Goal: Check status

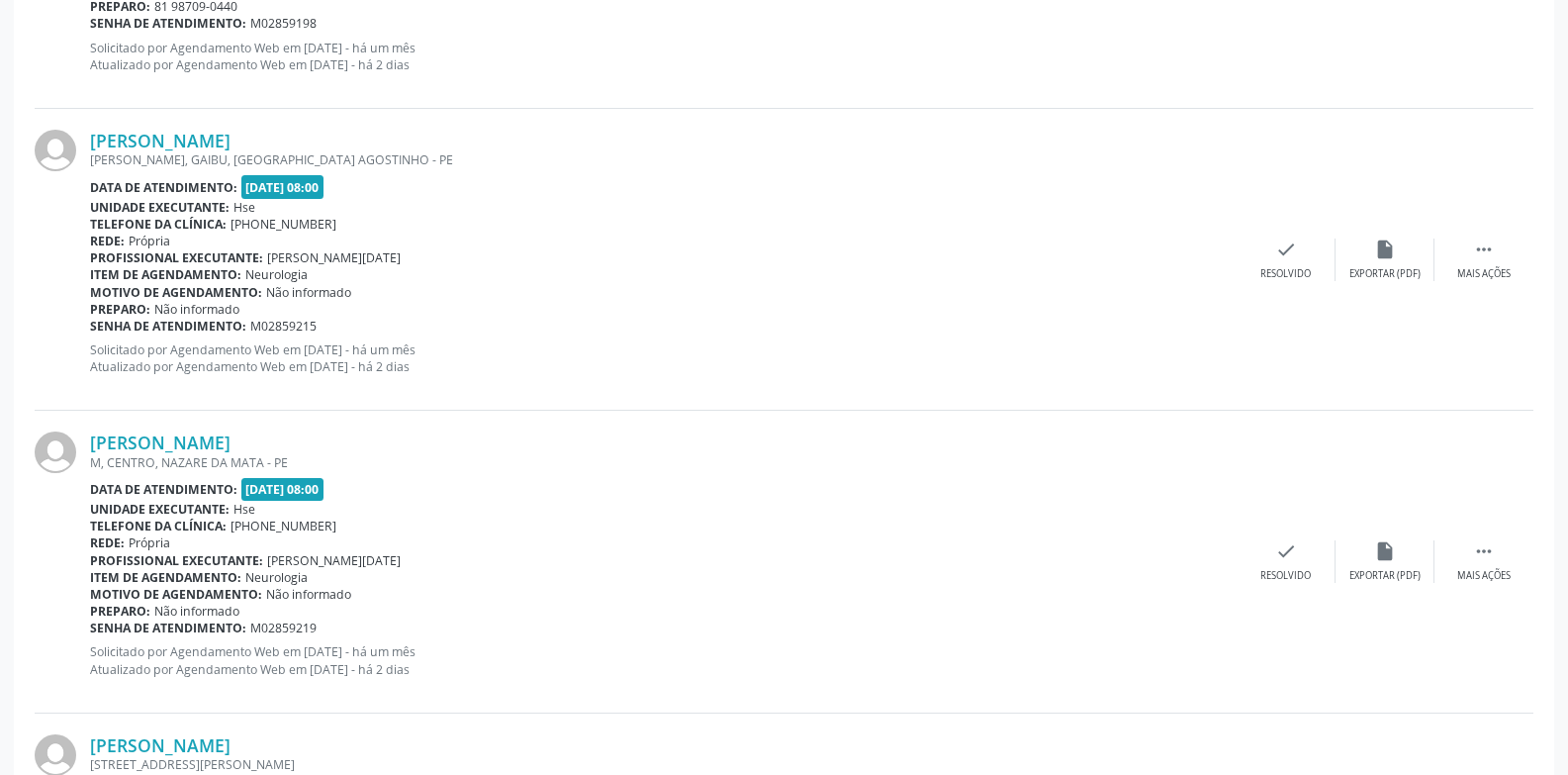
scroll to position [4273, 0]
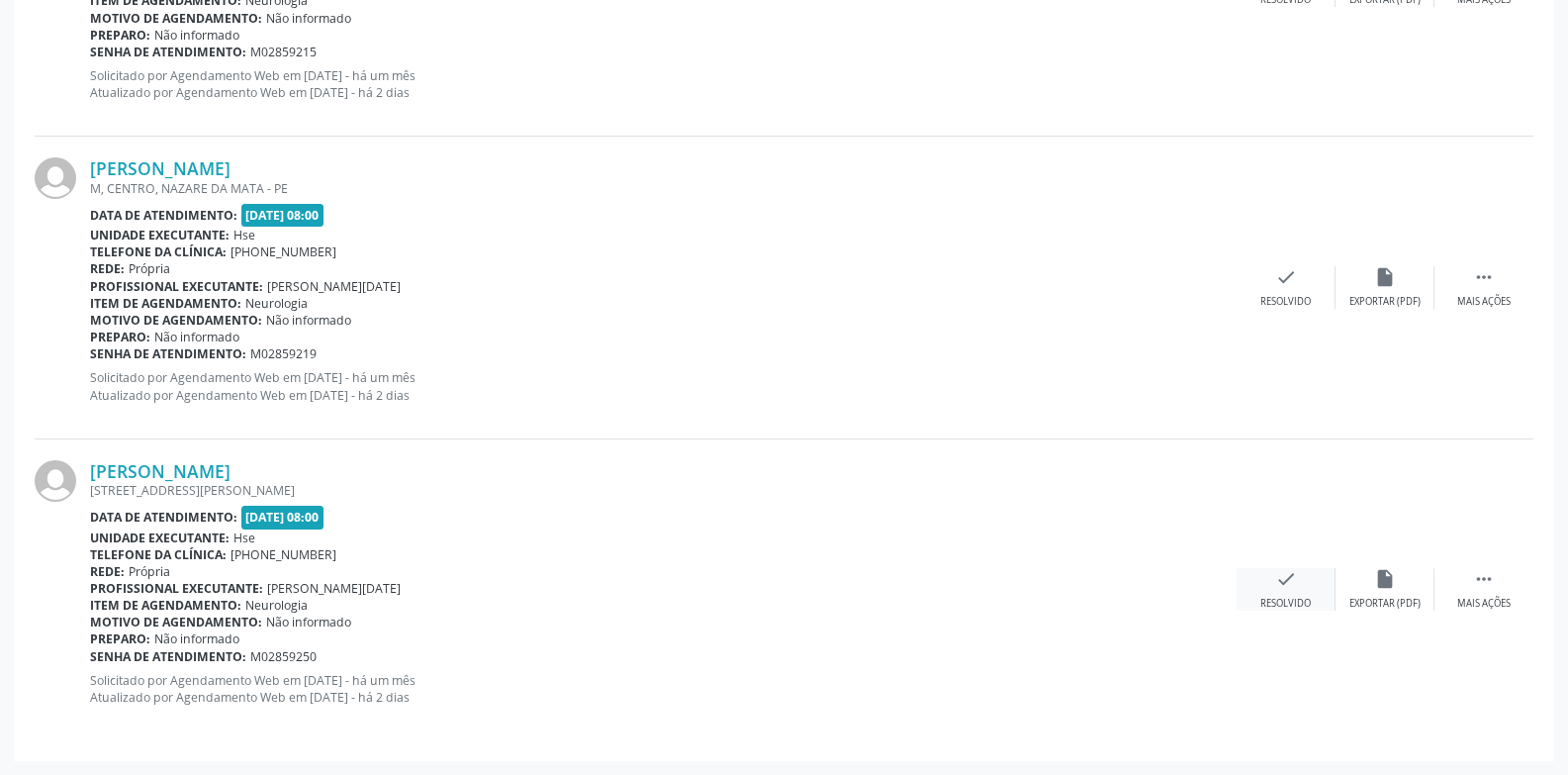
click at [1278, 593] on div "check Resolvido" at bounding box center [1285, 589] width 99 height 43
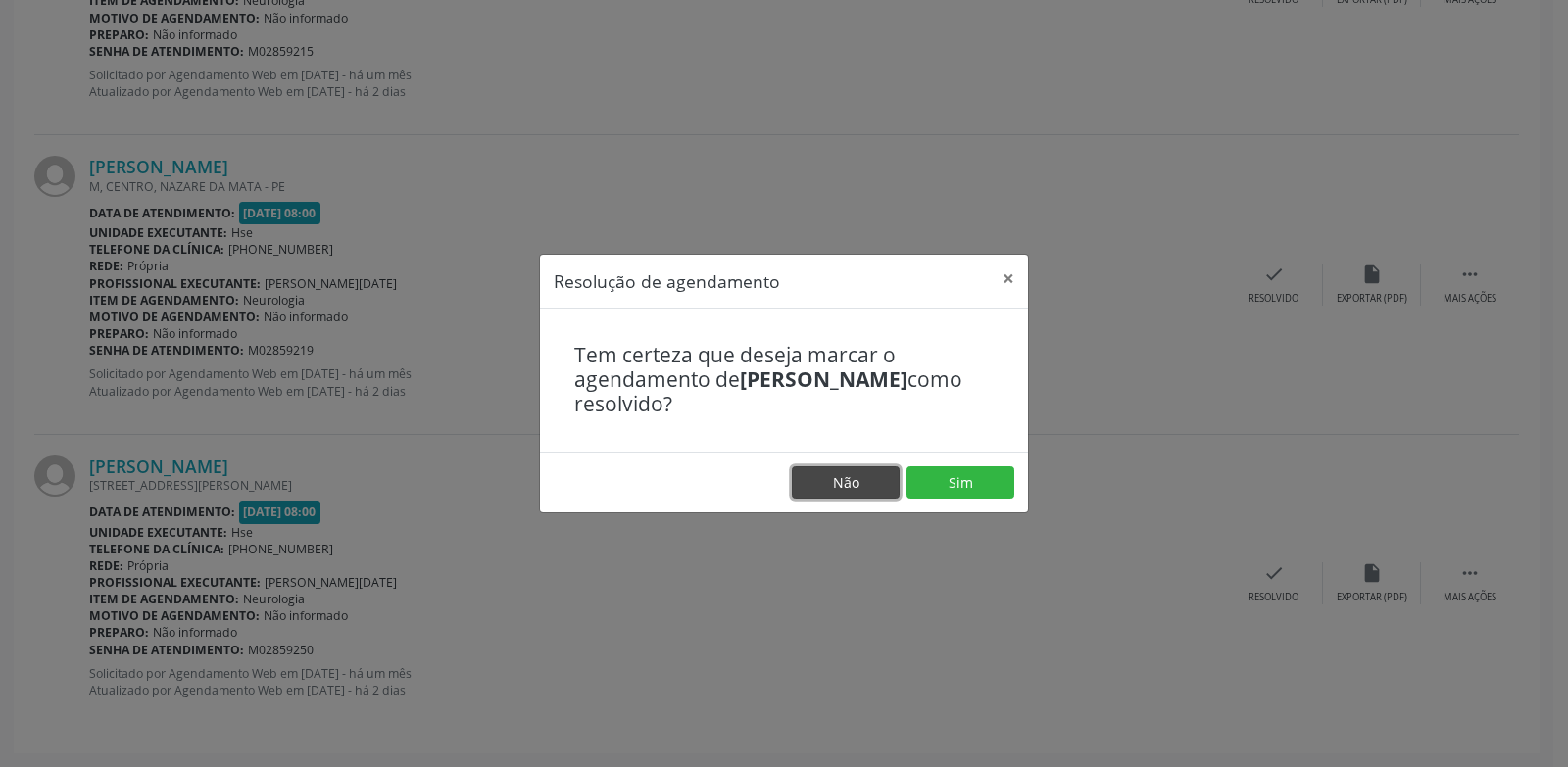
click at [837, 486] on button "Não" at bounding box center [845, 483] width 108 height 34
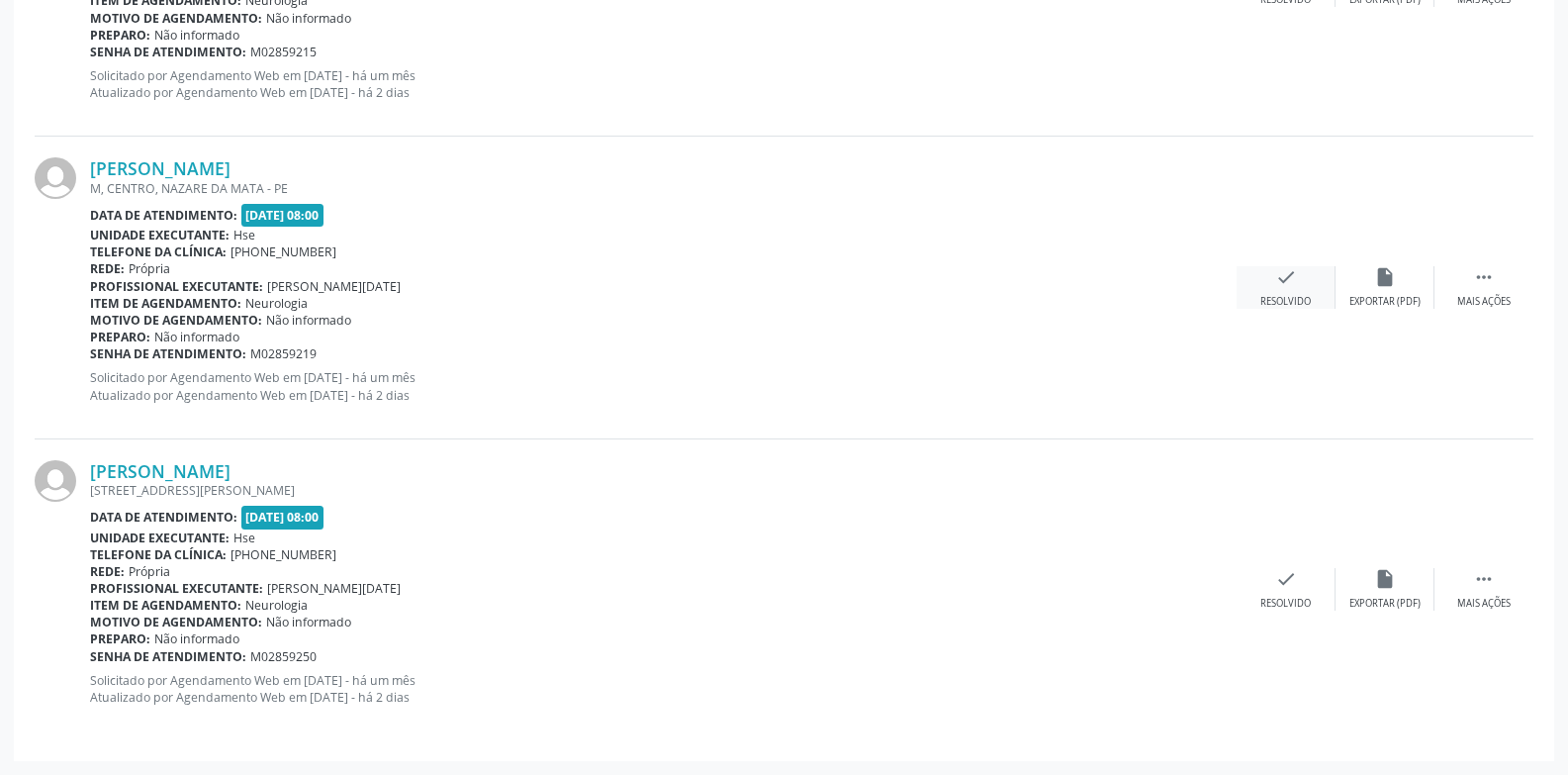
click at [1294, 292] on div "check Resolvido" at bounding box center [1285, 287] width 99 height 43
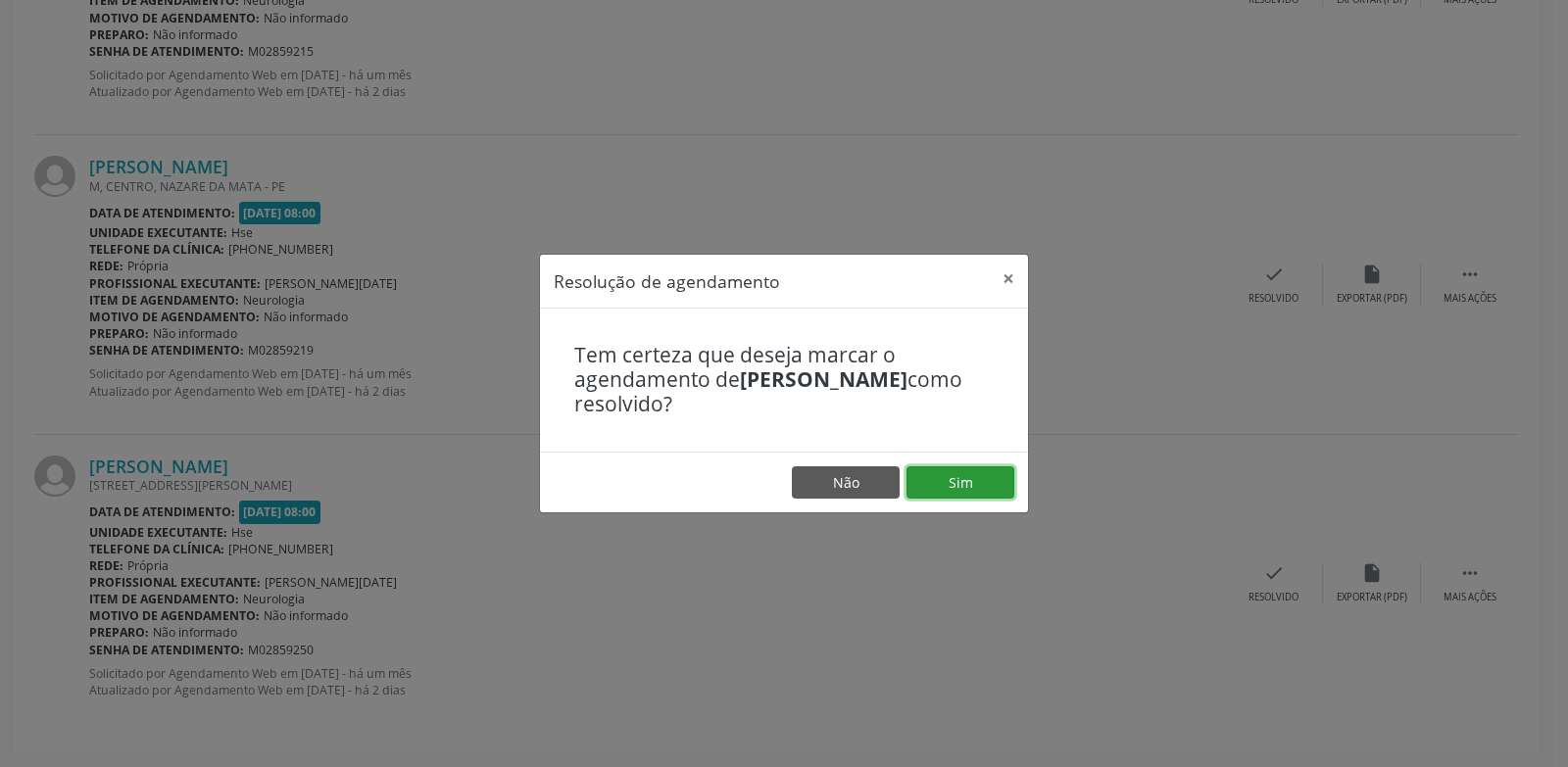
click at [989, 480] on button "Sim" at bounding box center [960, 483] width 108 height 34
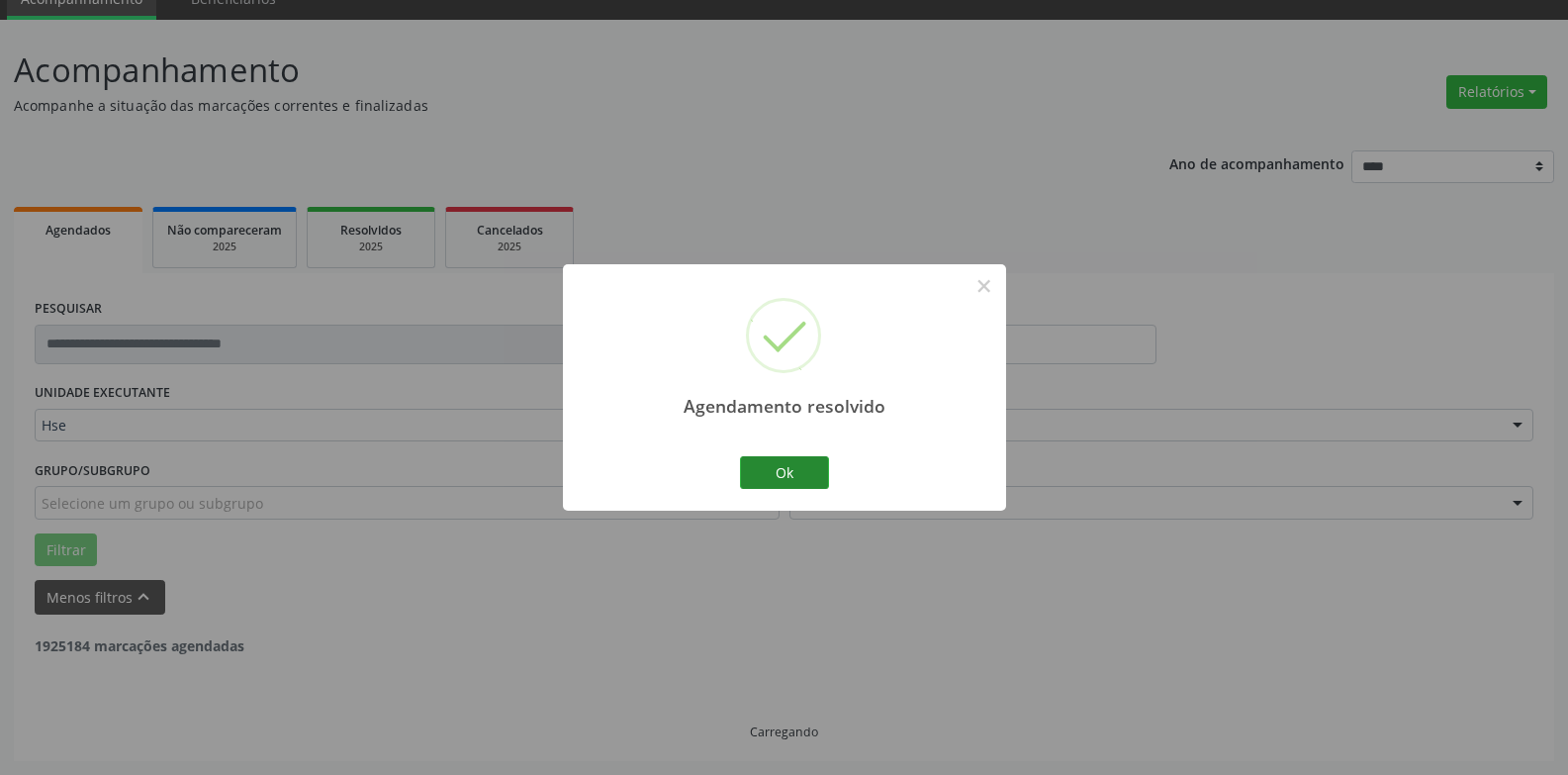
click at [790, 469] on button "Ok" at bounding box center [784, 473] width 89 height 34
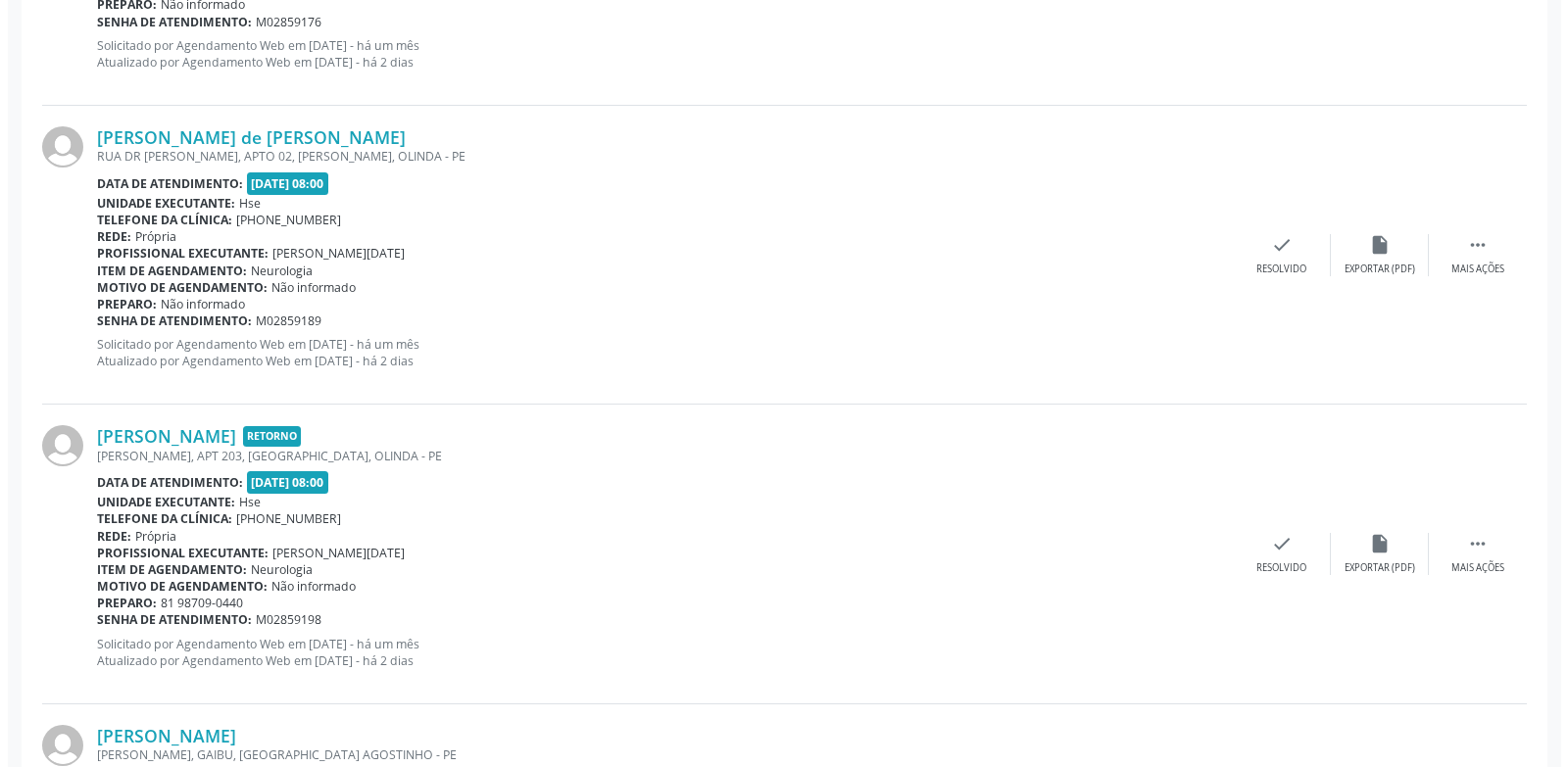
scroll to position [3342, 0]
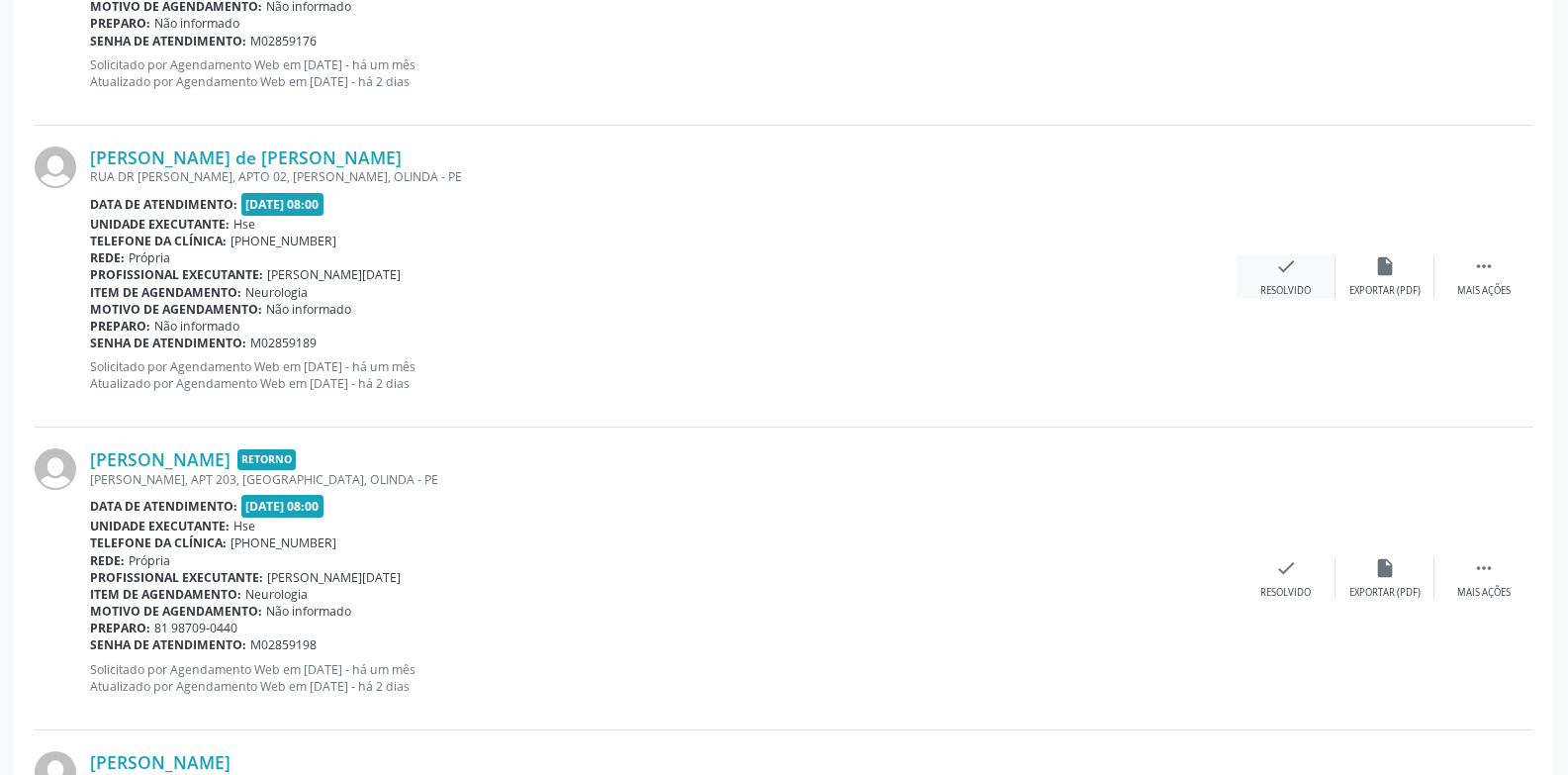
click at [1273, 277] on div "check Resolvido" at bounding box center [1285, 276] width 99 height 43
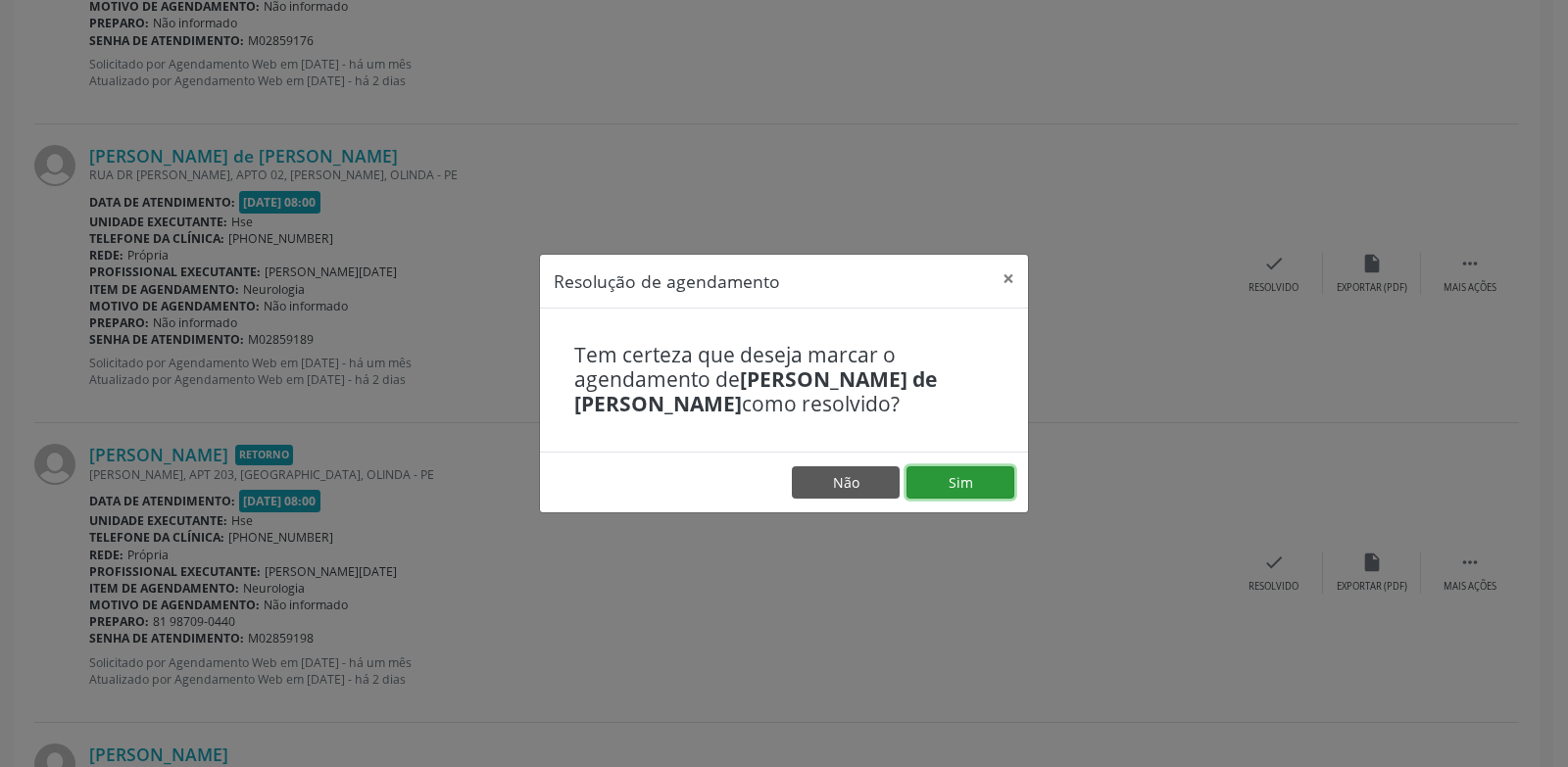
click at [932, 486] on button "Sim" at bounding box center [960, 483] width 108 height 34
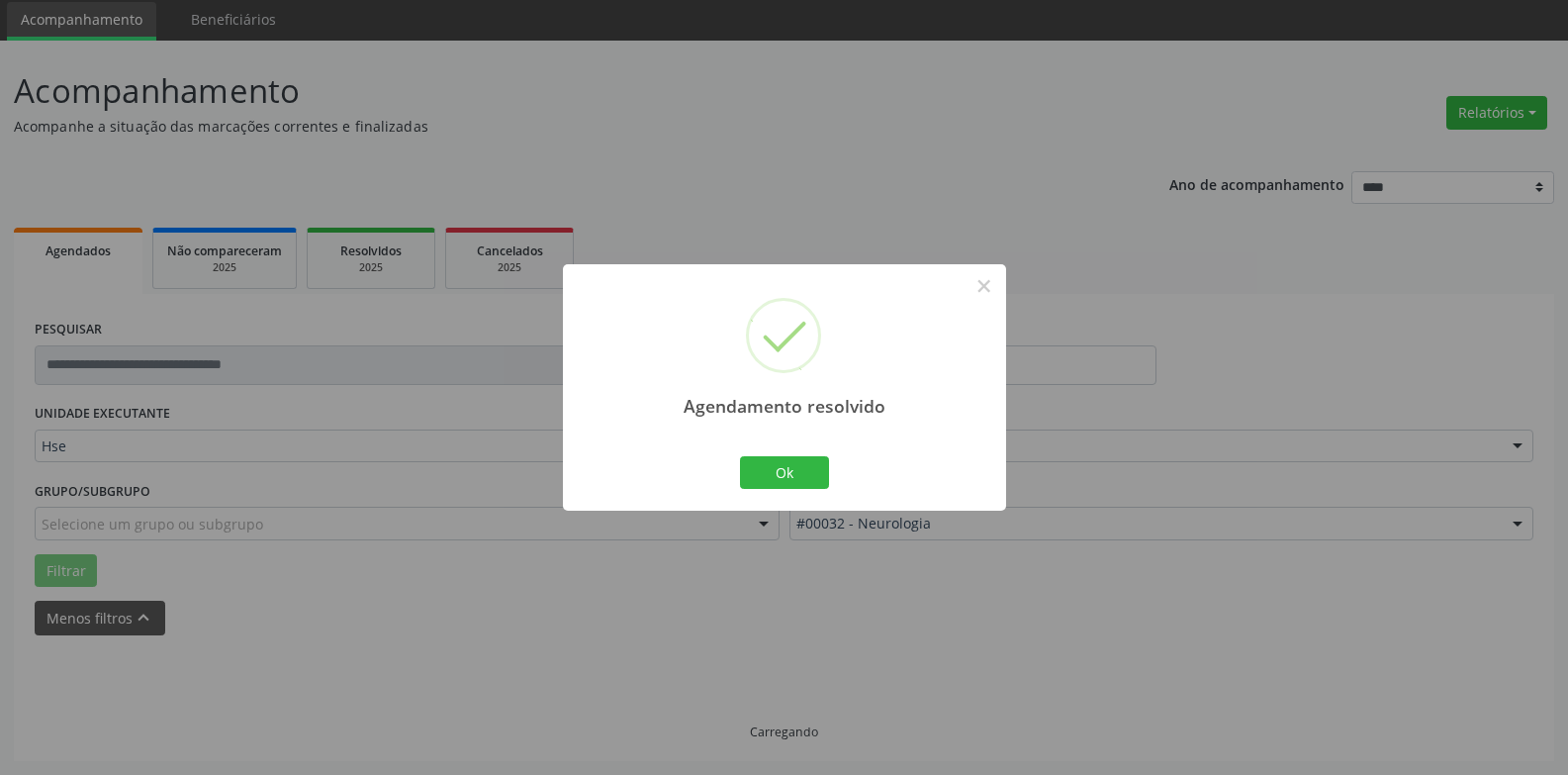
scroll to position [89, 0]
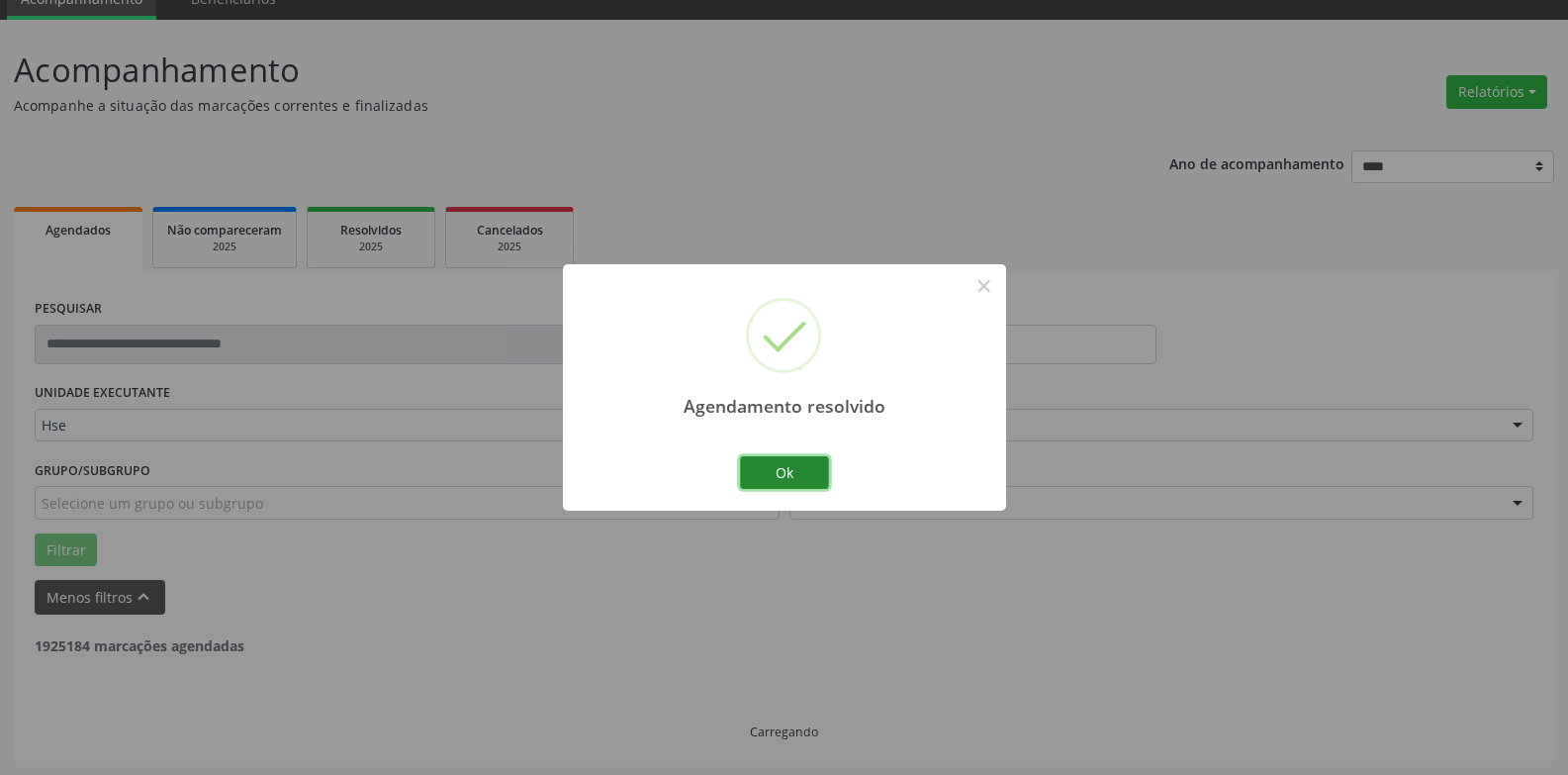
click at [796, 477] on button "Ok" at bounding box center [784, 473] width 89 height 34
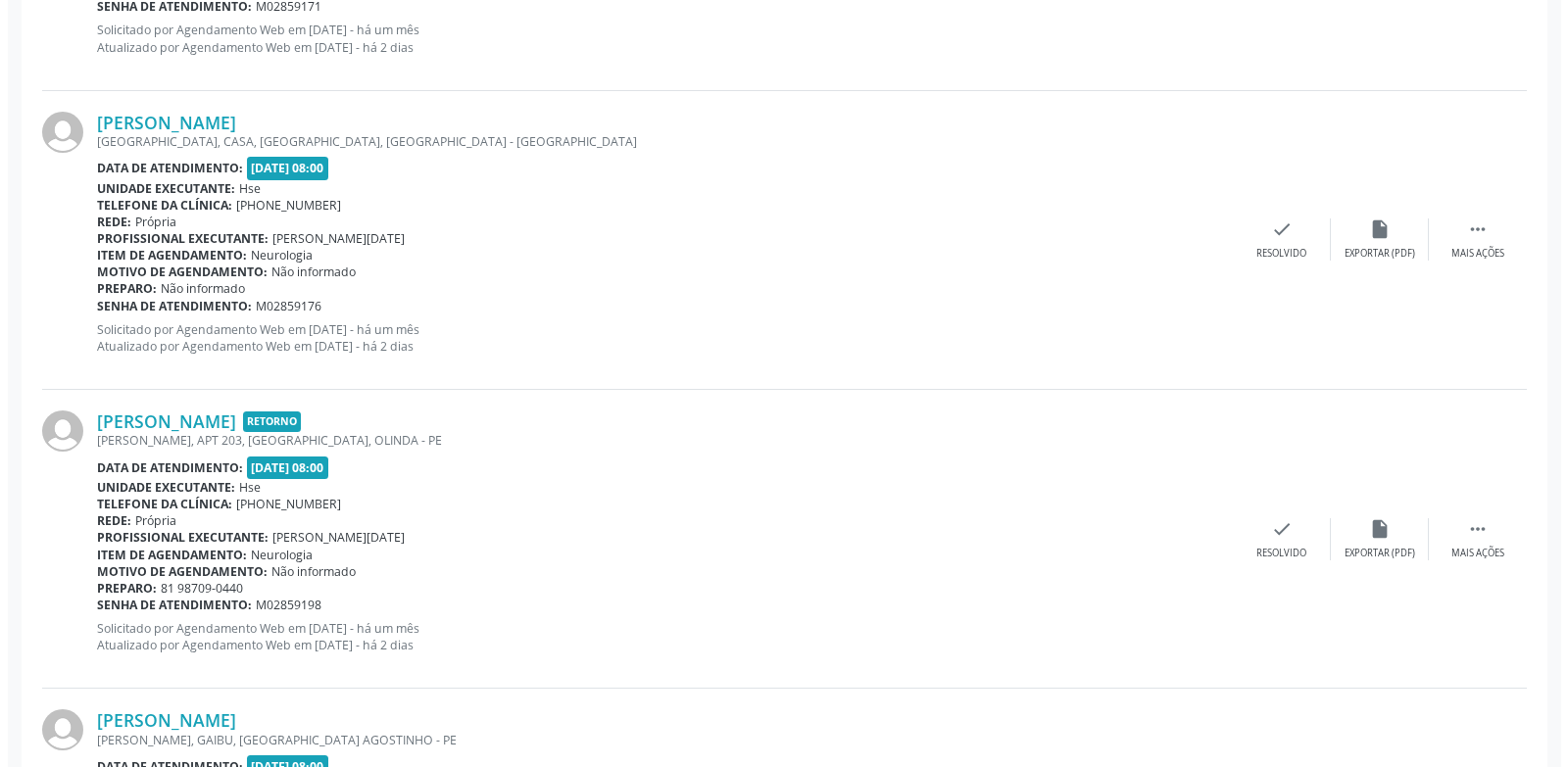
scroll to position [3042, 0]
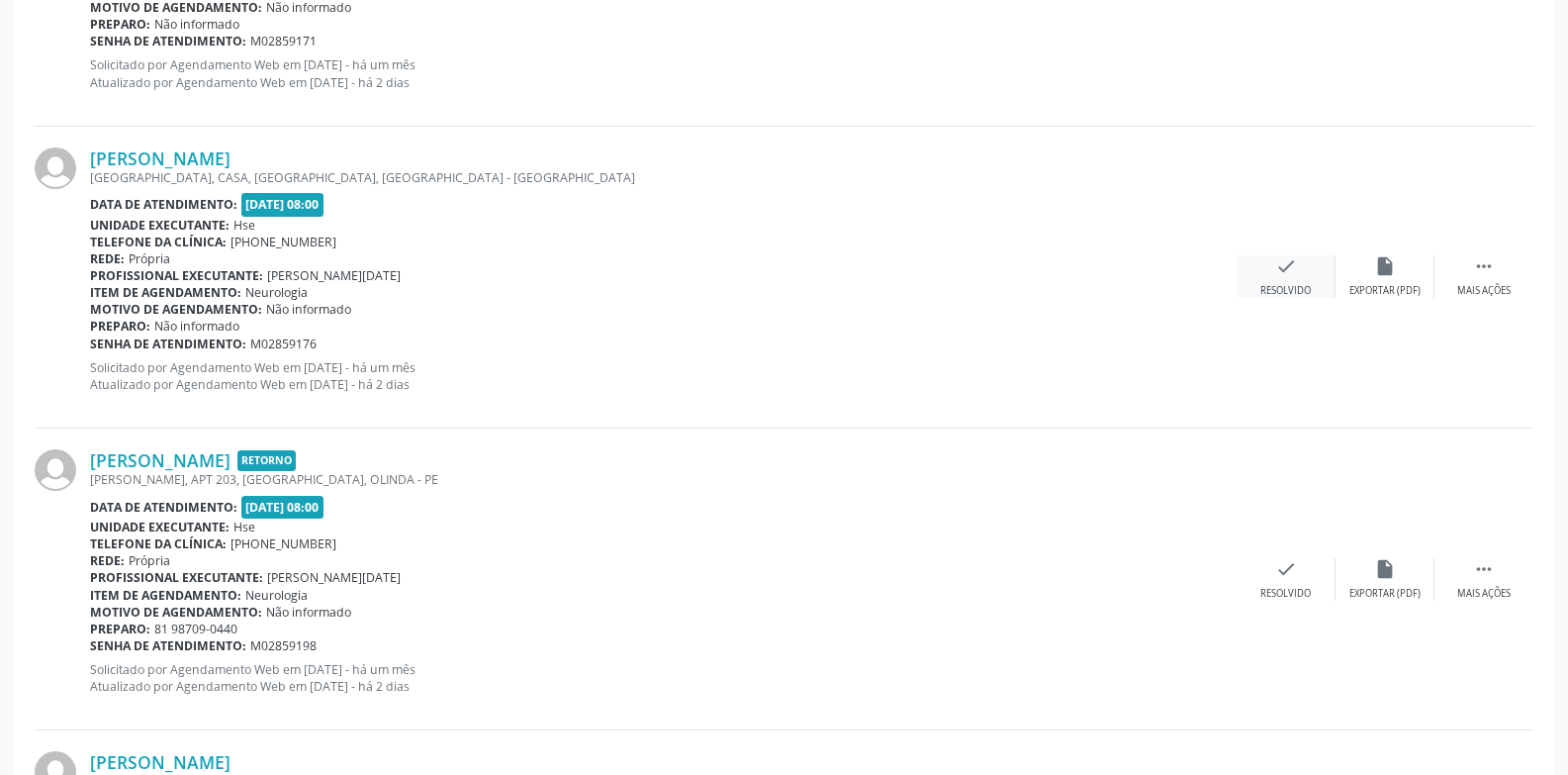
click at [1286, 275] on icon "check" at bounding box center [1286, 266] width 22 height 22
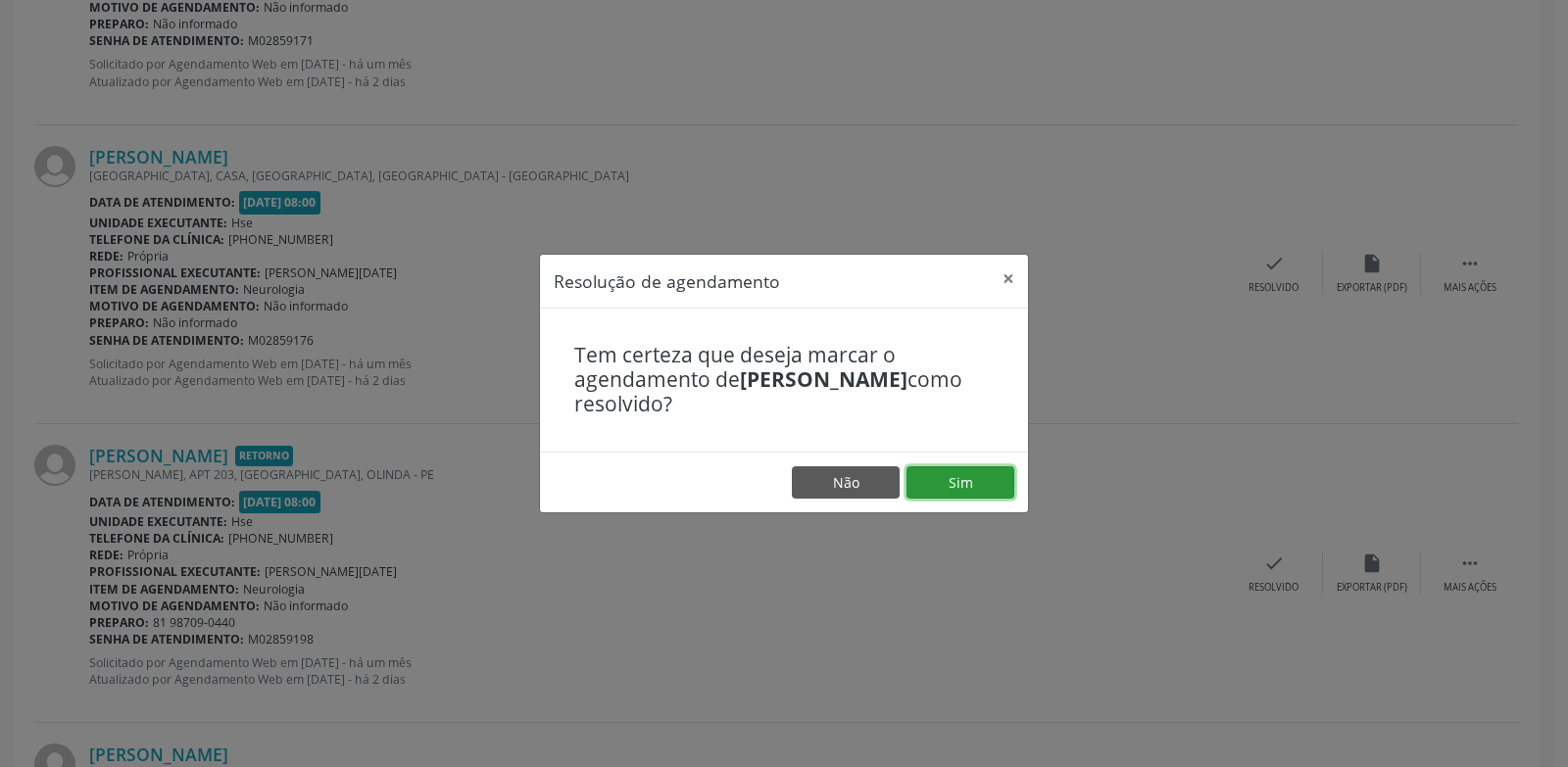
click at [994, 481] on button "Sim" at bounding box center [960, 483] width 108 height 34
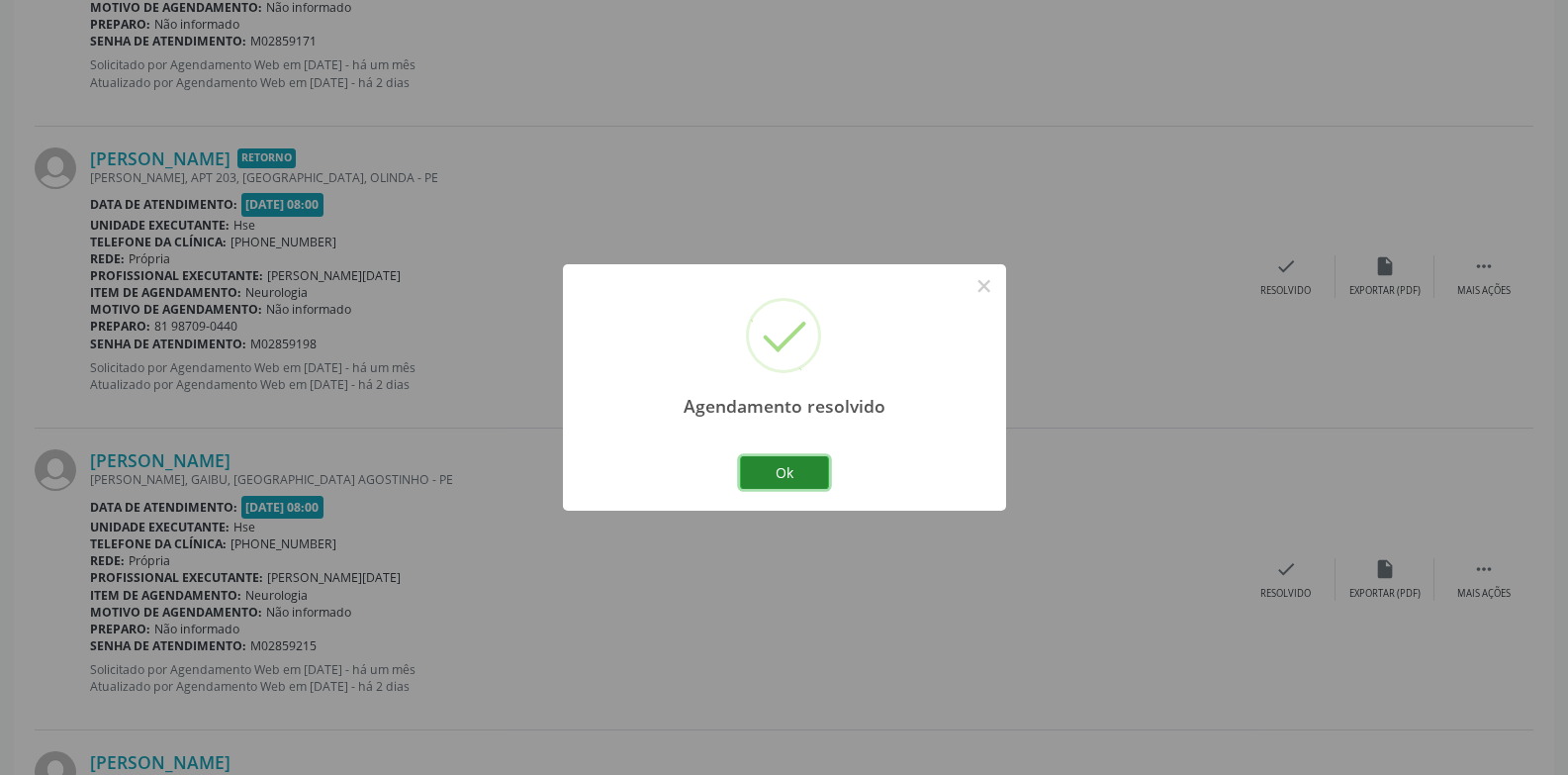
click at [776, 466] on button "Ok" at bounding box center [784, 473] width 89 height 34
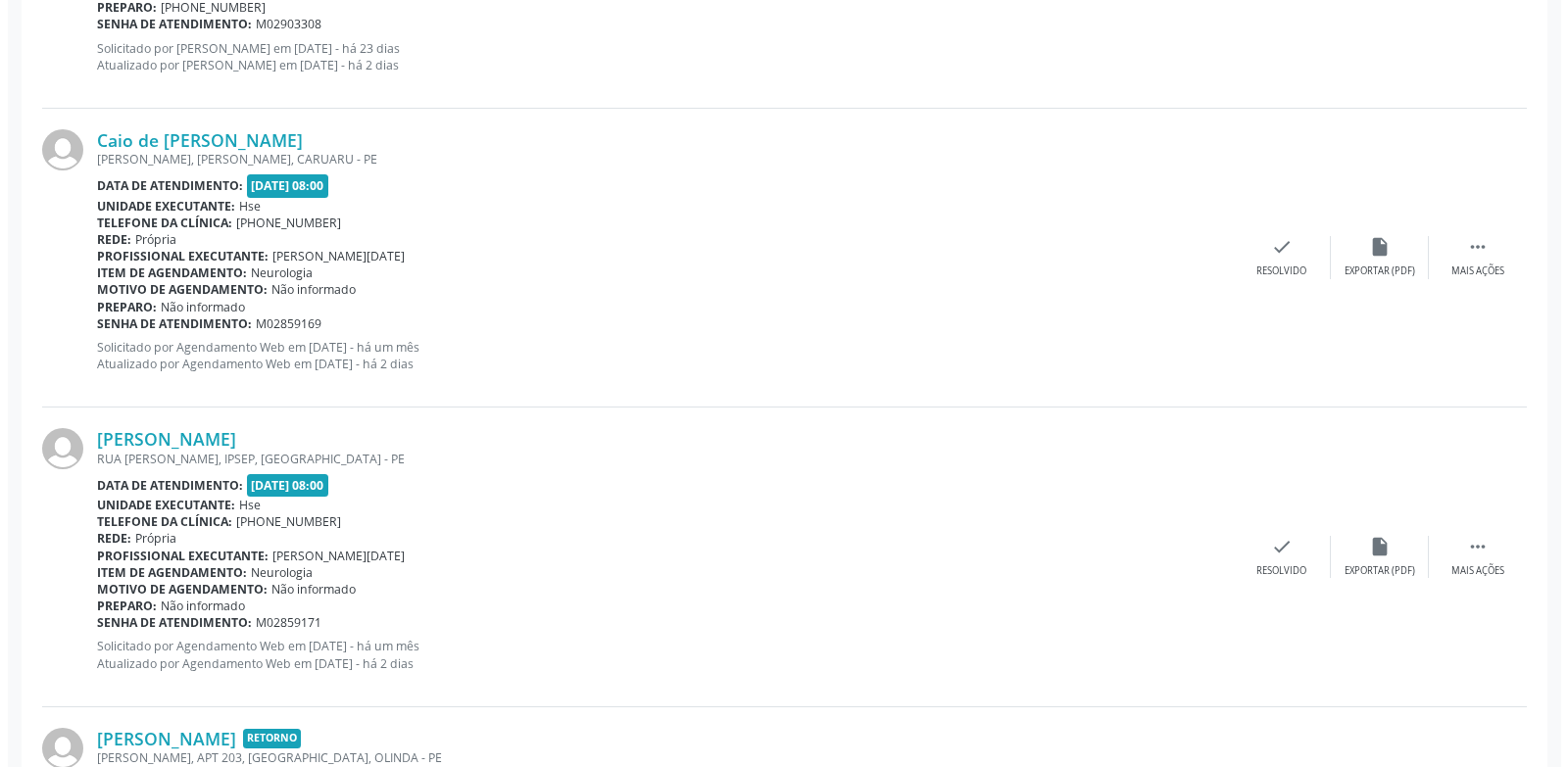
scroll to position [2455, 0]
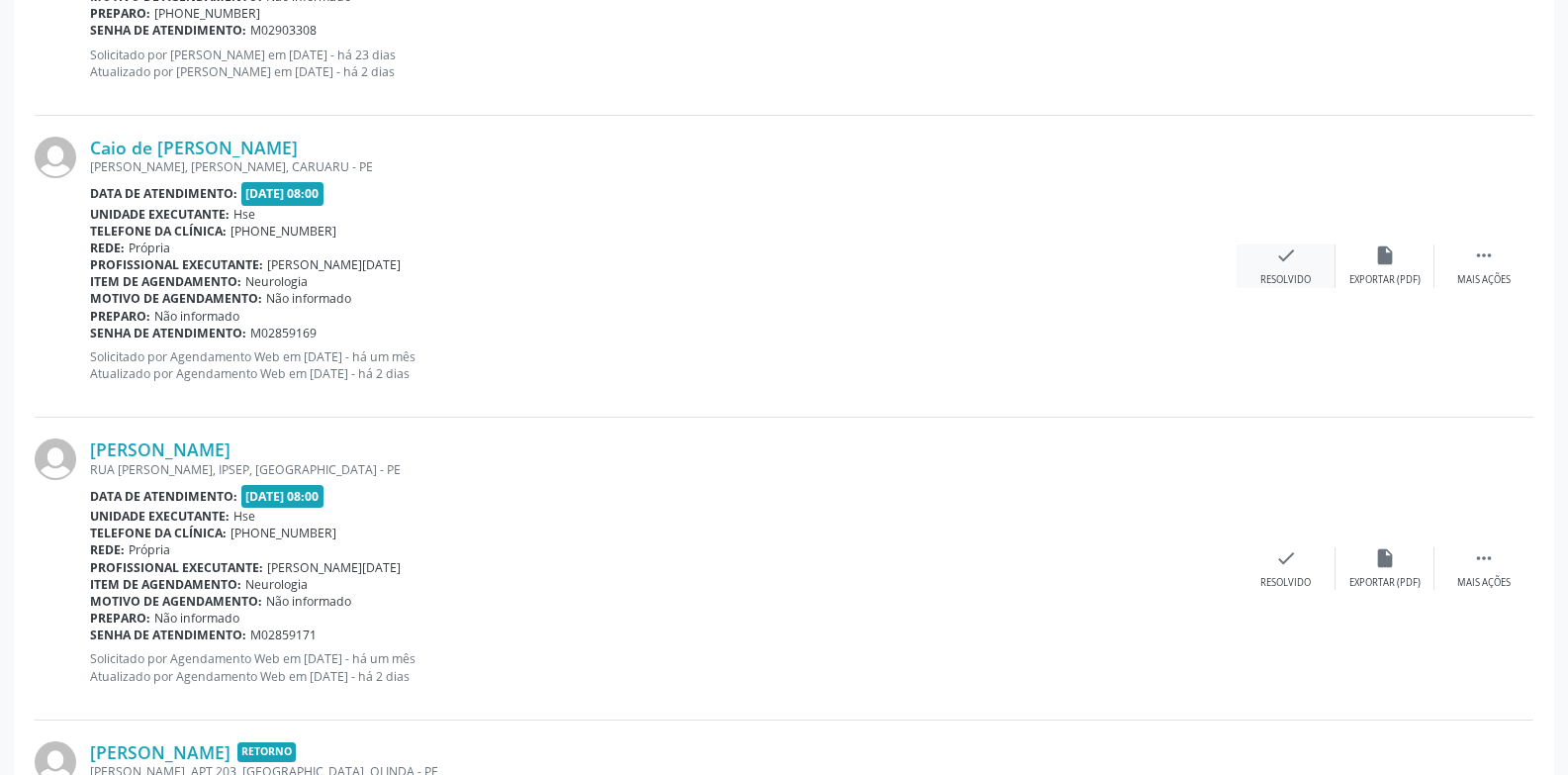
click at [1306, 250] on div "check Resolvido" at bounding box center [1285, 265] width 99 height 43
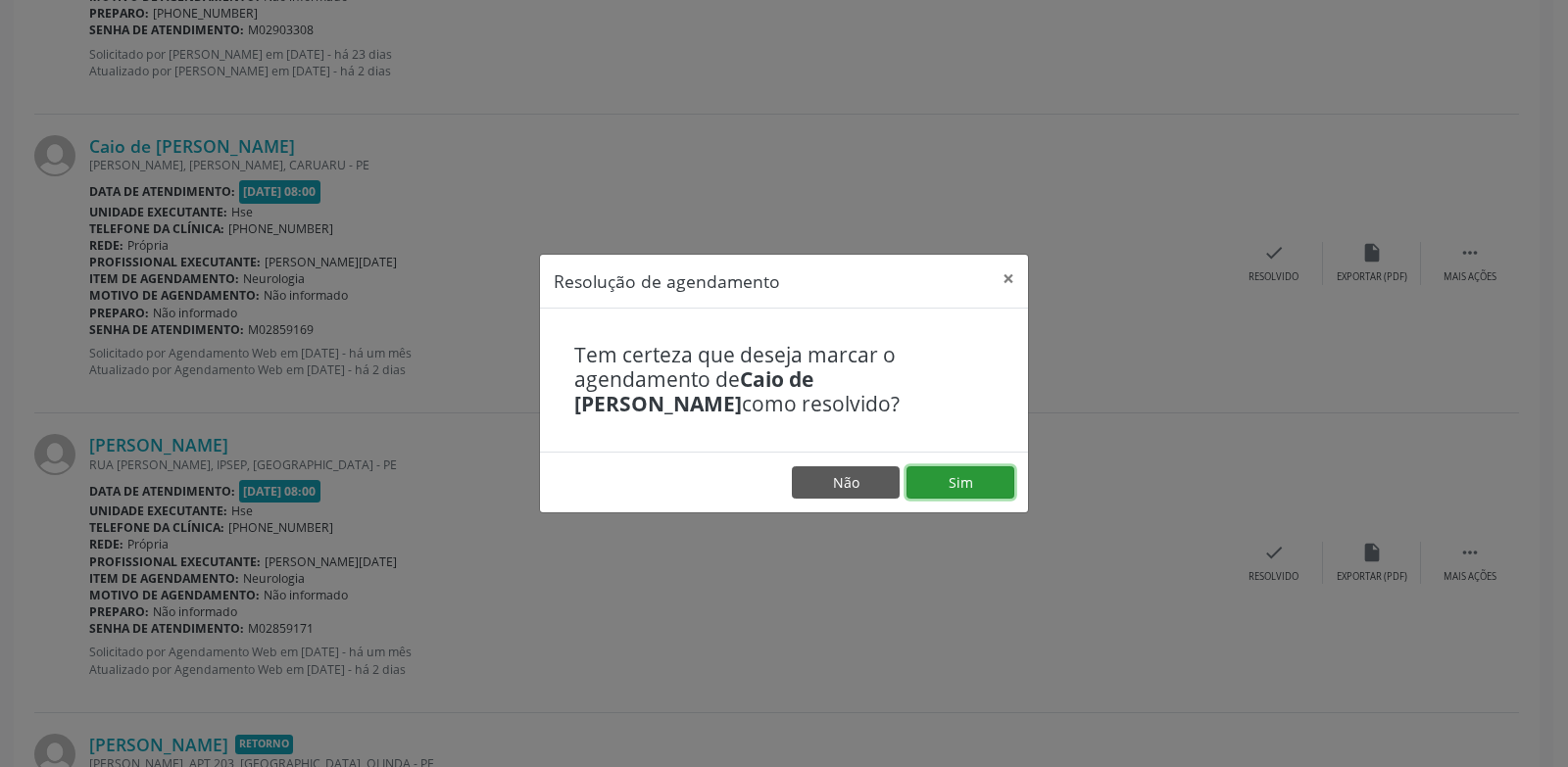
click at [973, 477] on button "Sim" at bounding box center [960, 483] width 108 height 34
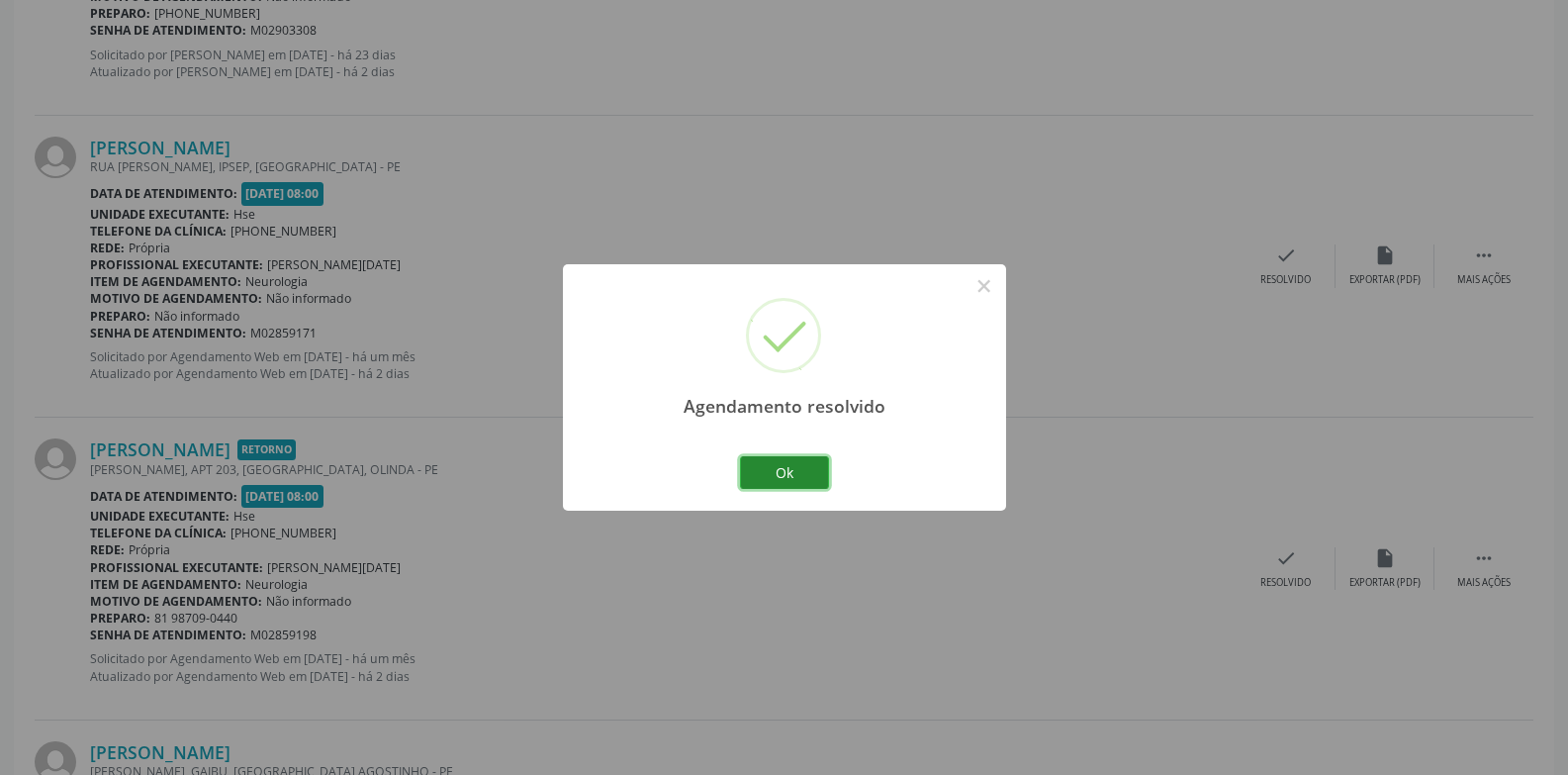
click at [777, 460] on button "Ok" at bounding box center [784, 473] width 89 height 34
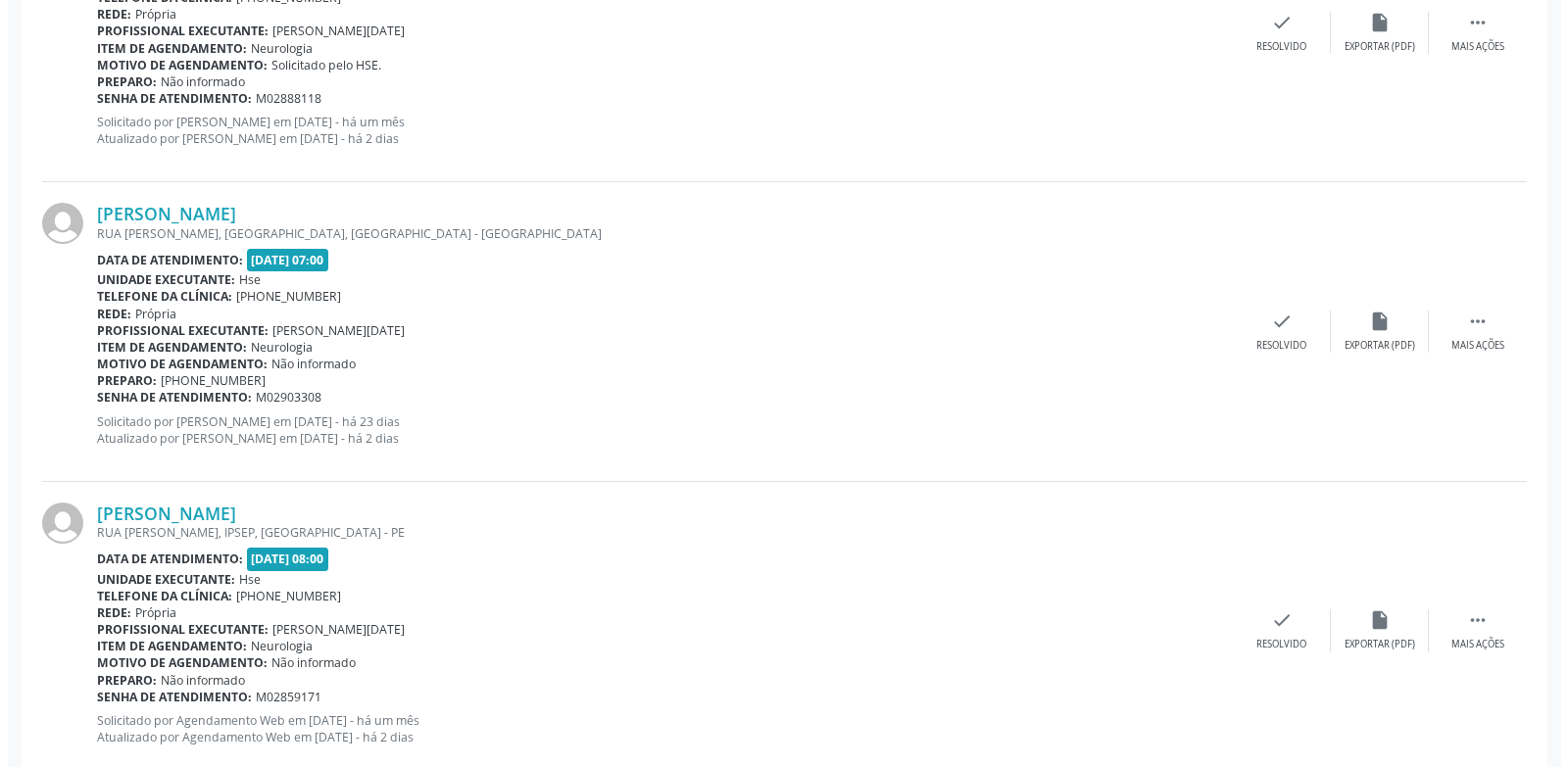
scroll to position [2063, 0]
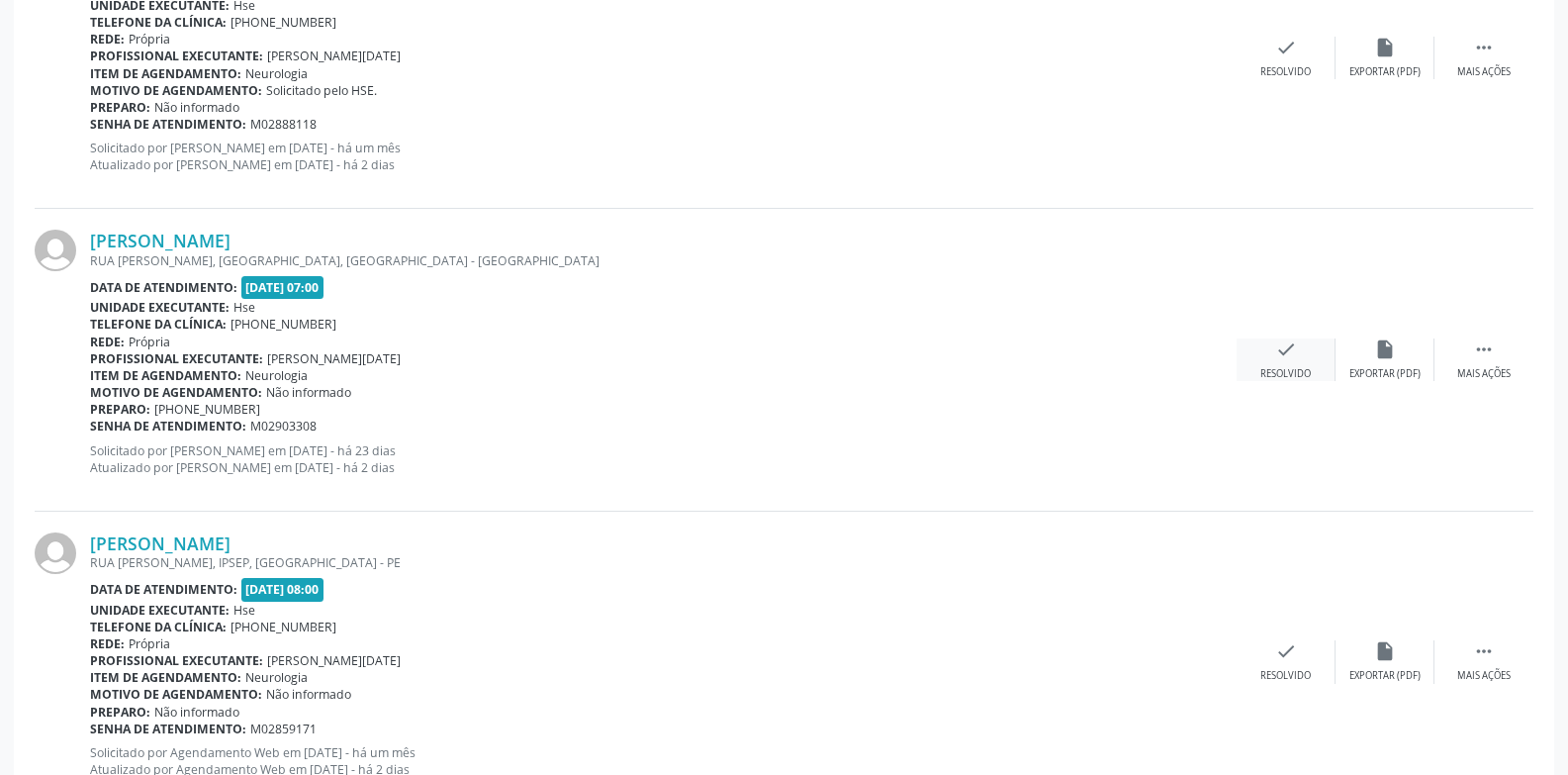
click at [1295, 355] on icon "check" at bounding box center [1286, 350] width 22 height 22
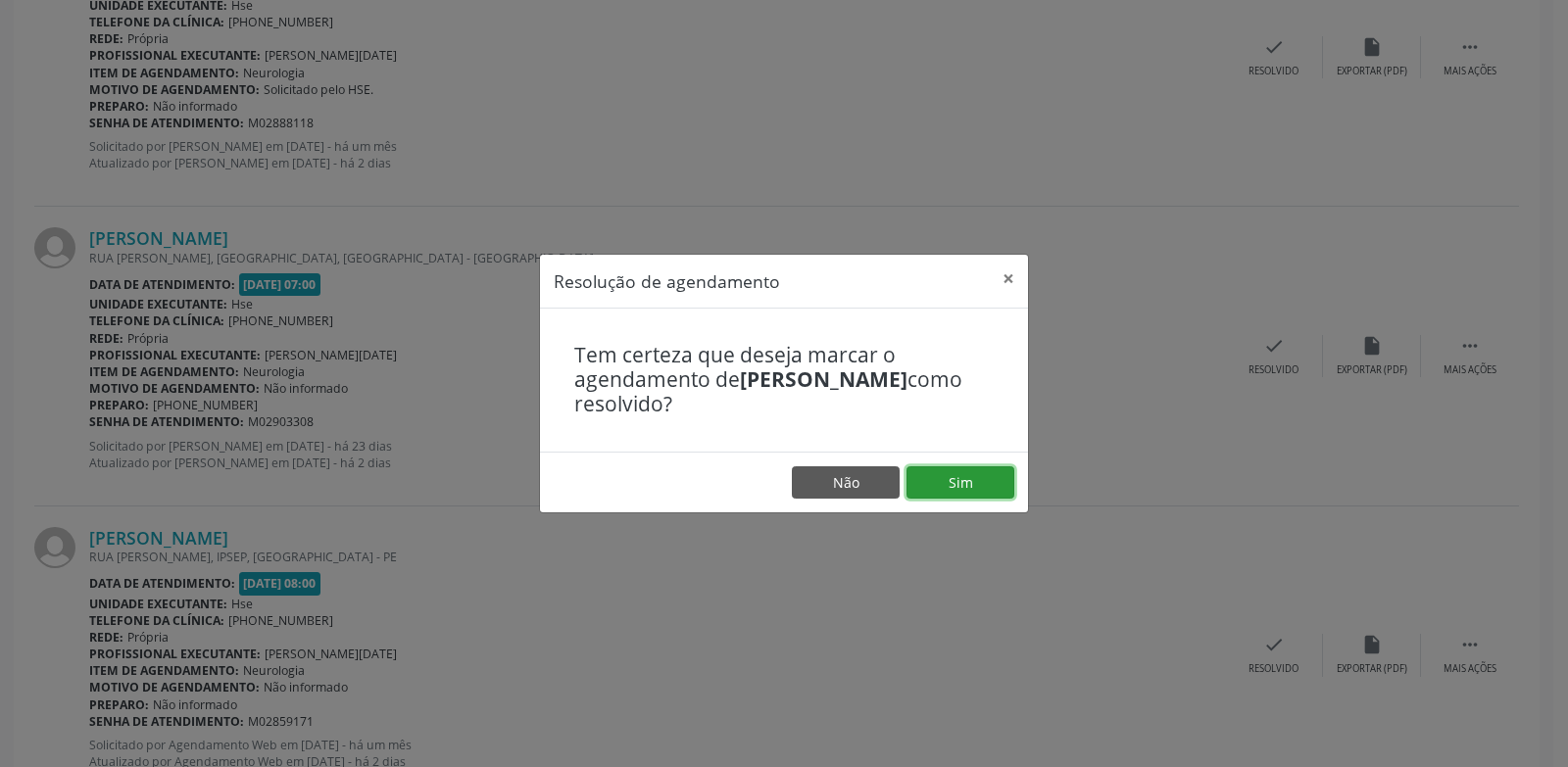
click at [987, 480] on button "Sim" at bounding box center [960, 483] width 108 height 34
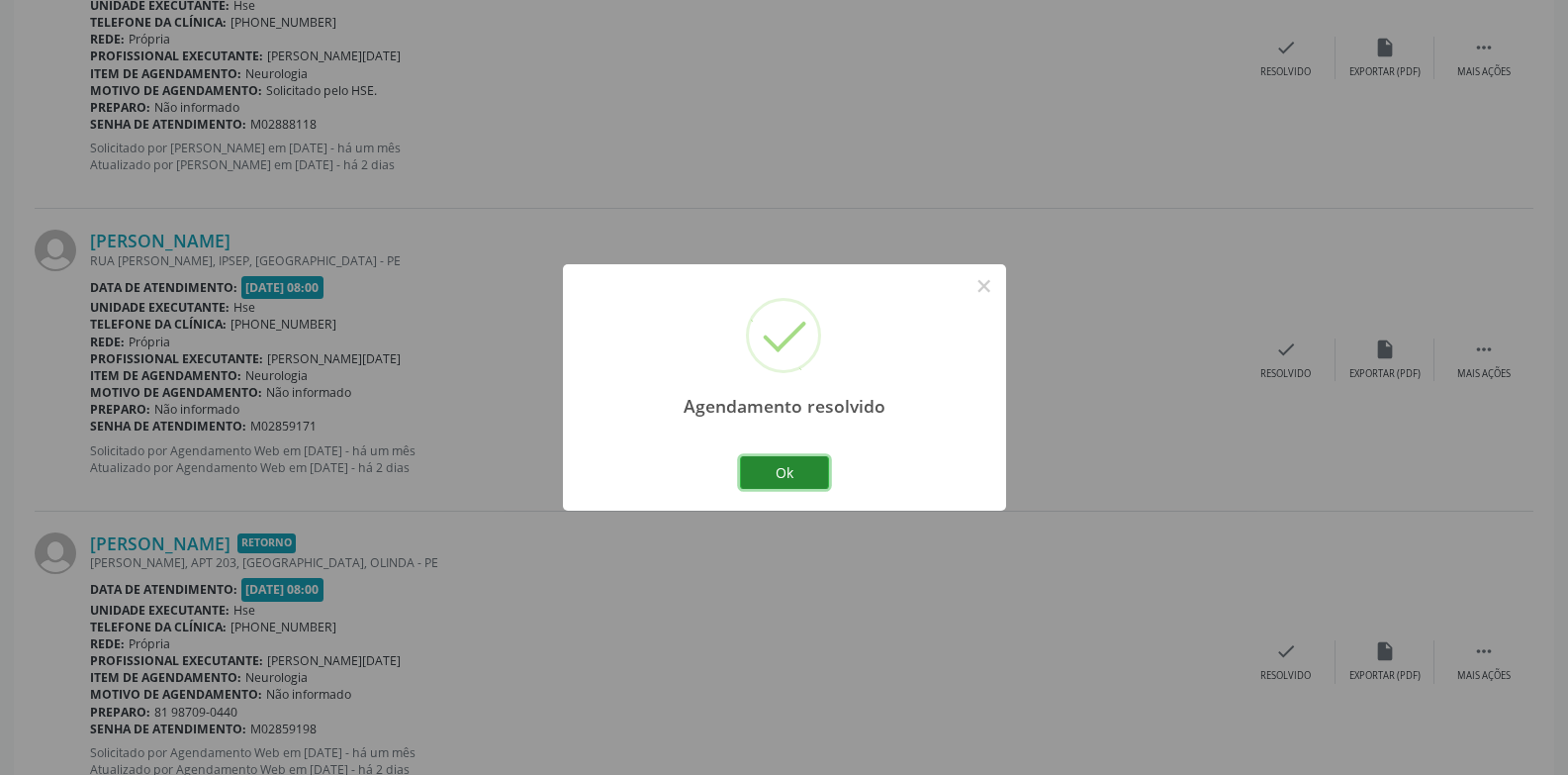
click at [816, 464] on button "Ok" at bounding box center [784, 473] width 89 height 34
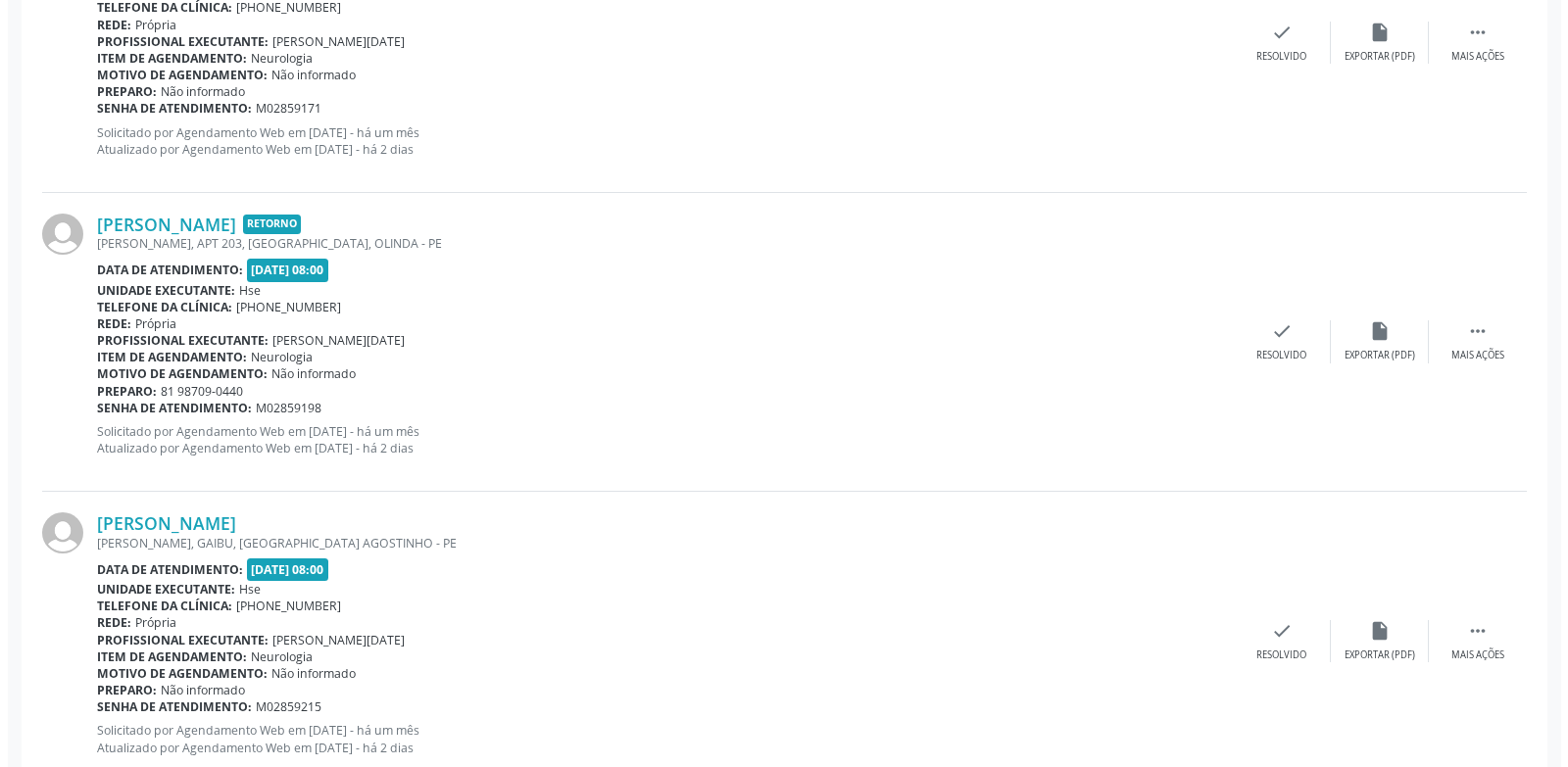
scroll to position [2733, 0]
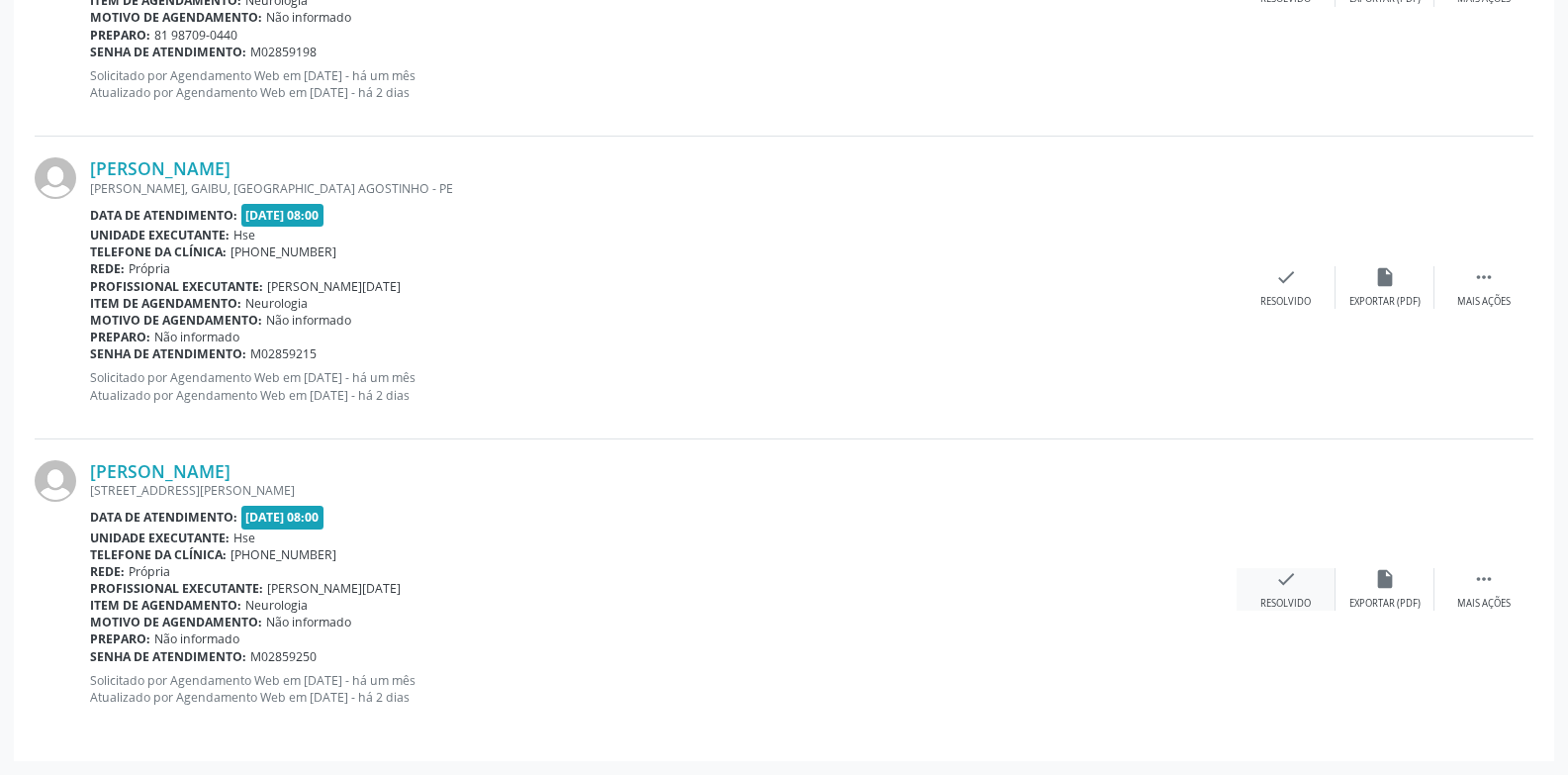
click at [1286, 585] on icon "check" at bounding box center [1286, 579] width 22 height 22
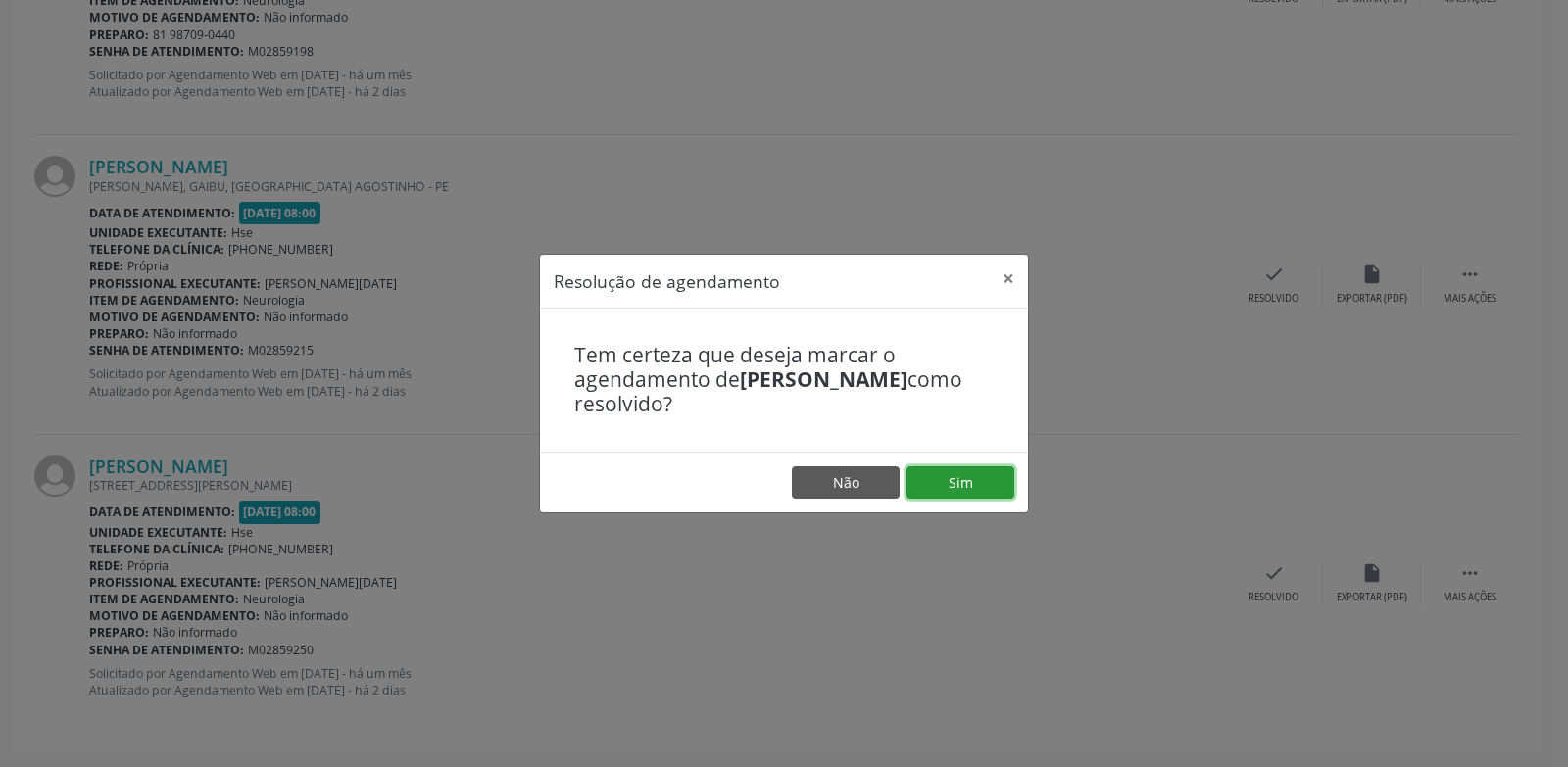
click at [986, 477] on button "Sim" at bounding box center [960, 483] width 108 height 34
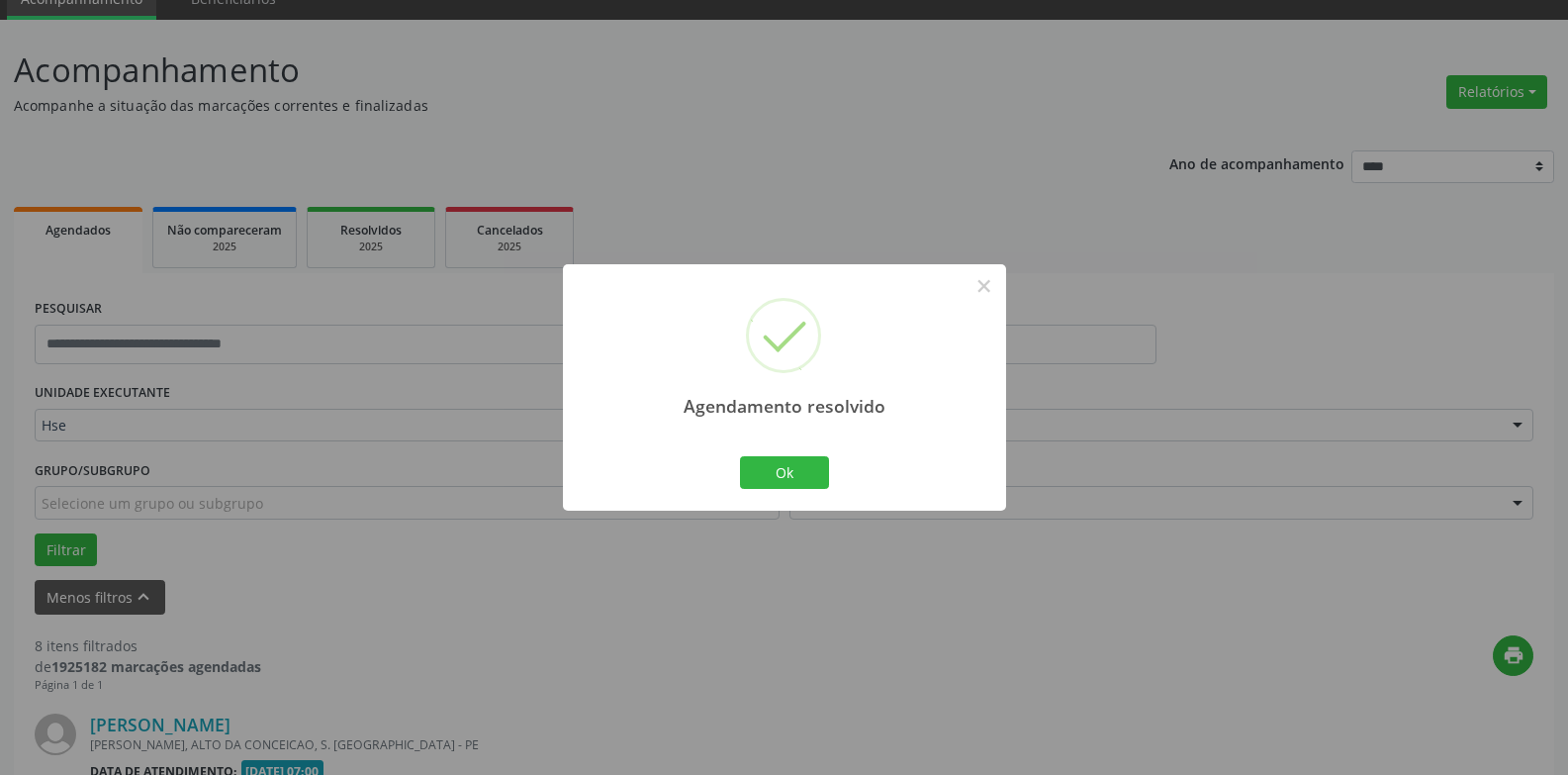
scroll to position [2460, 0]
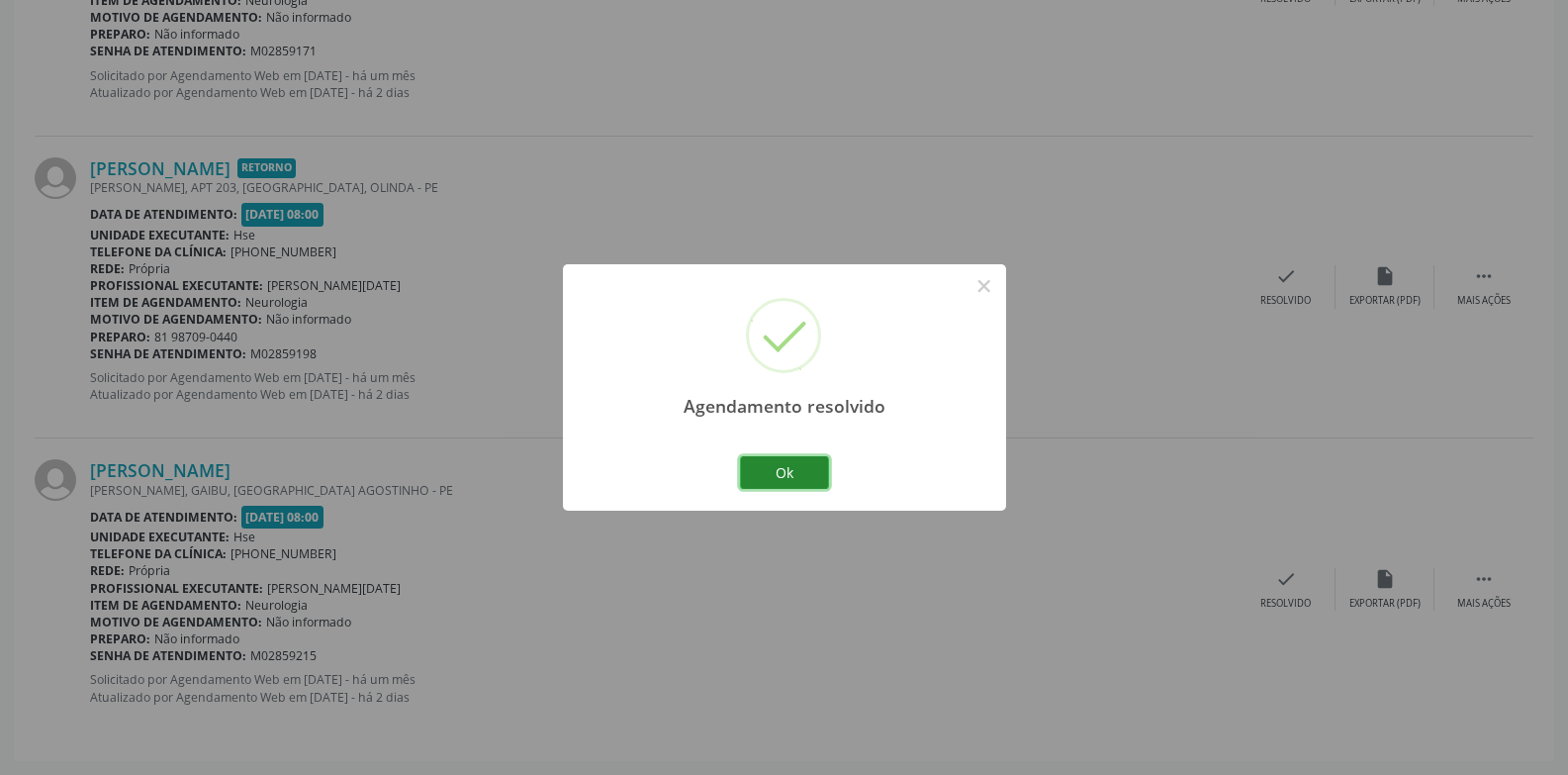
click at [785, 475] on button "Ok" at bounding box center [784, 473] width 89 height 34
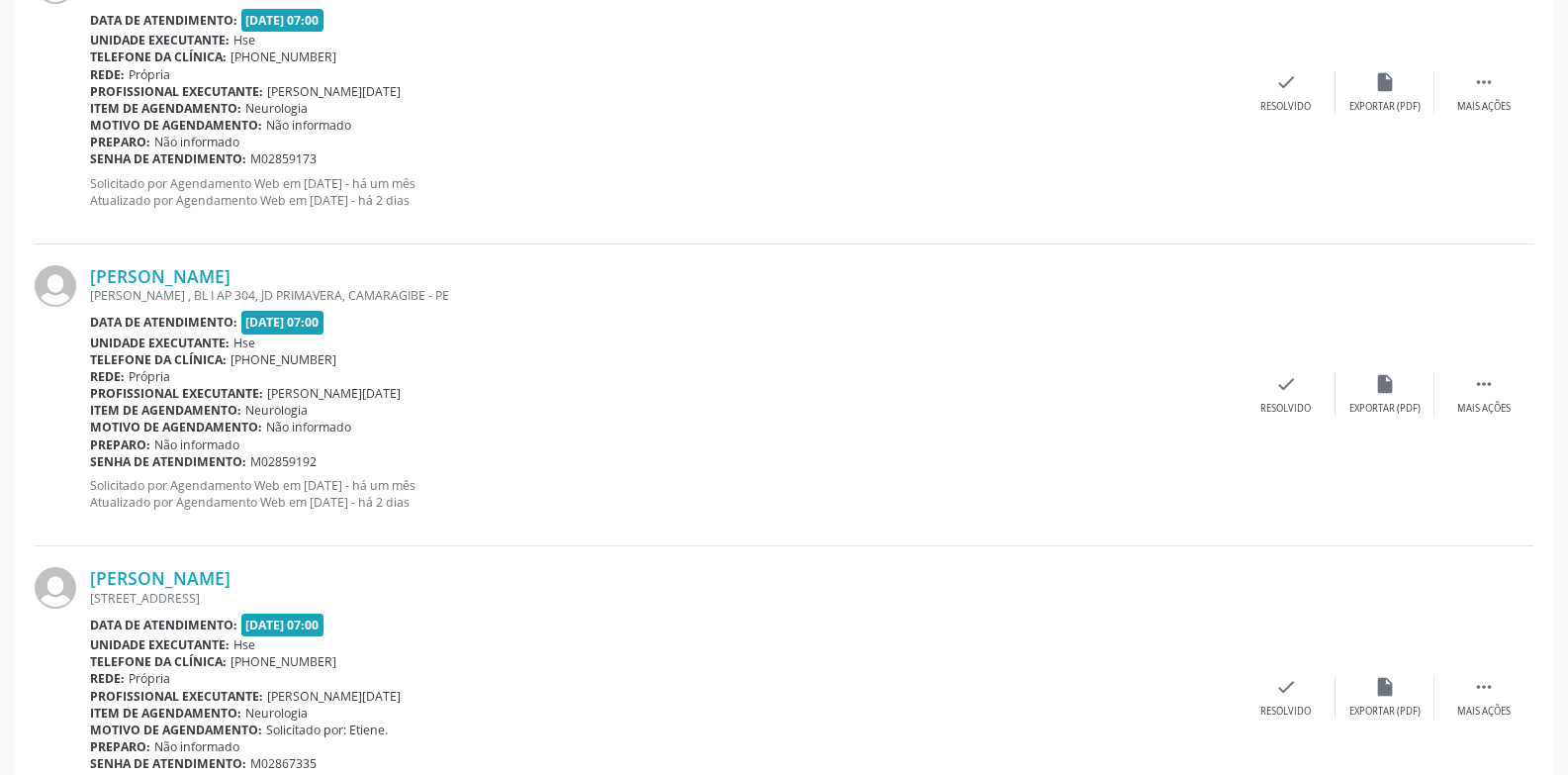
scroll to position [579, 0]
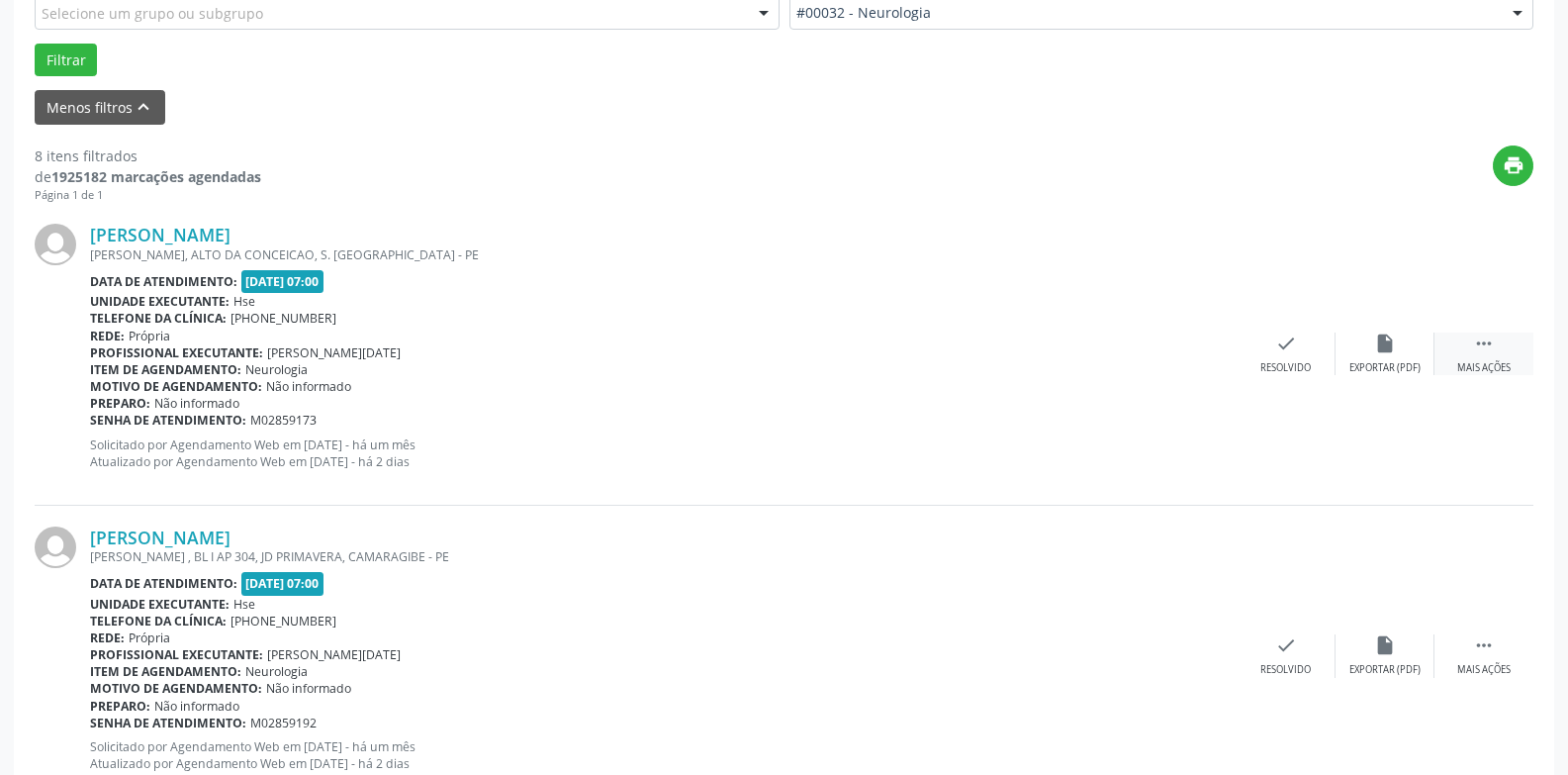
click at [1487, 357] on div " Mais ações" at bounding box center [1483, 354] width 99 height 43
click at [1412, 352] on div "alarm_off Não compareceu" at bounding box center [1384, 354] width 99 height 43
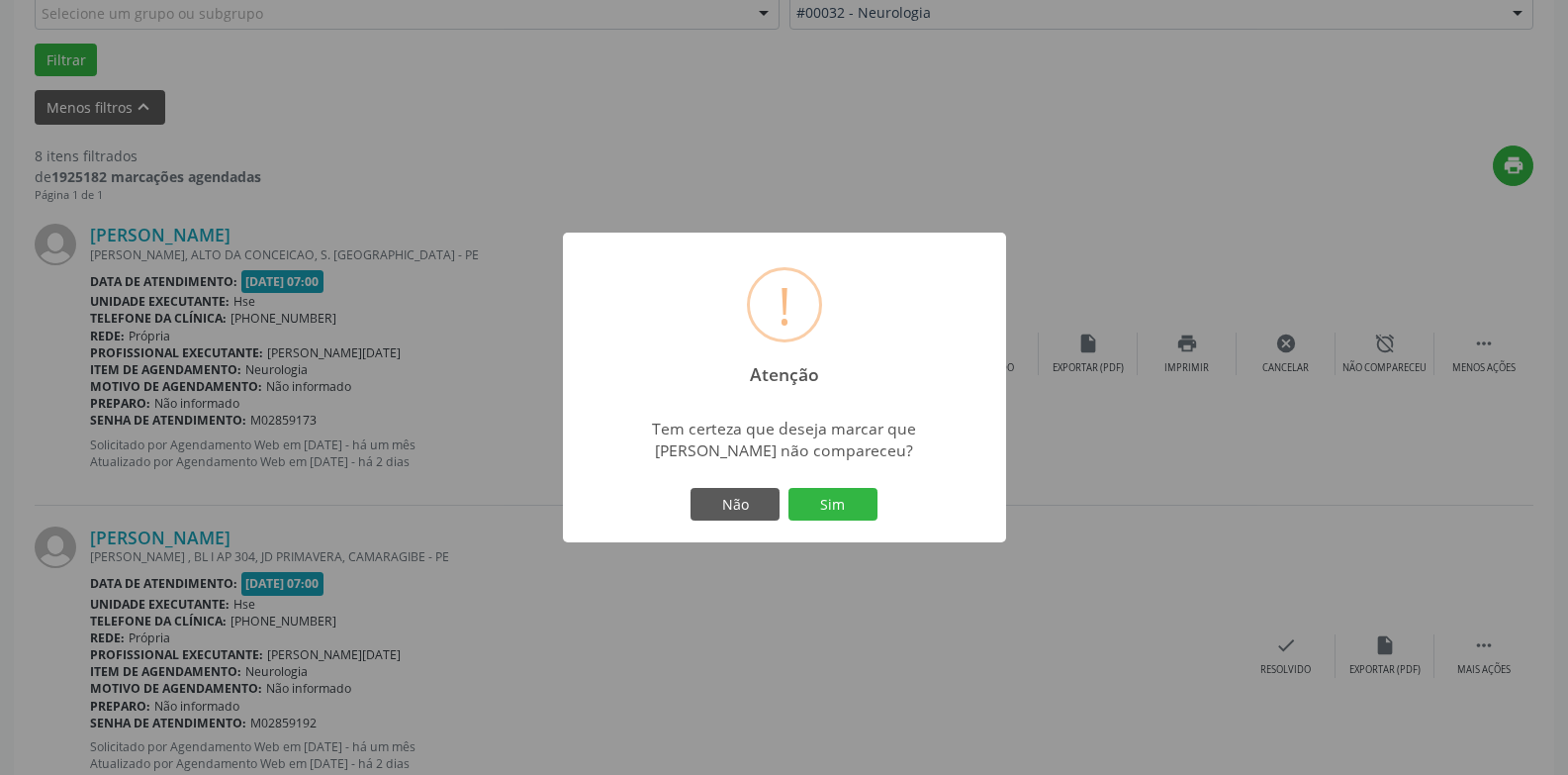
click at [832, 504] on button "Sim" at bounding box center [832, 505] width 89 height 34
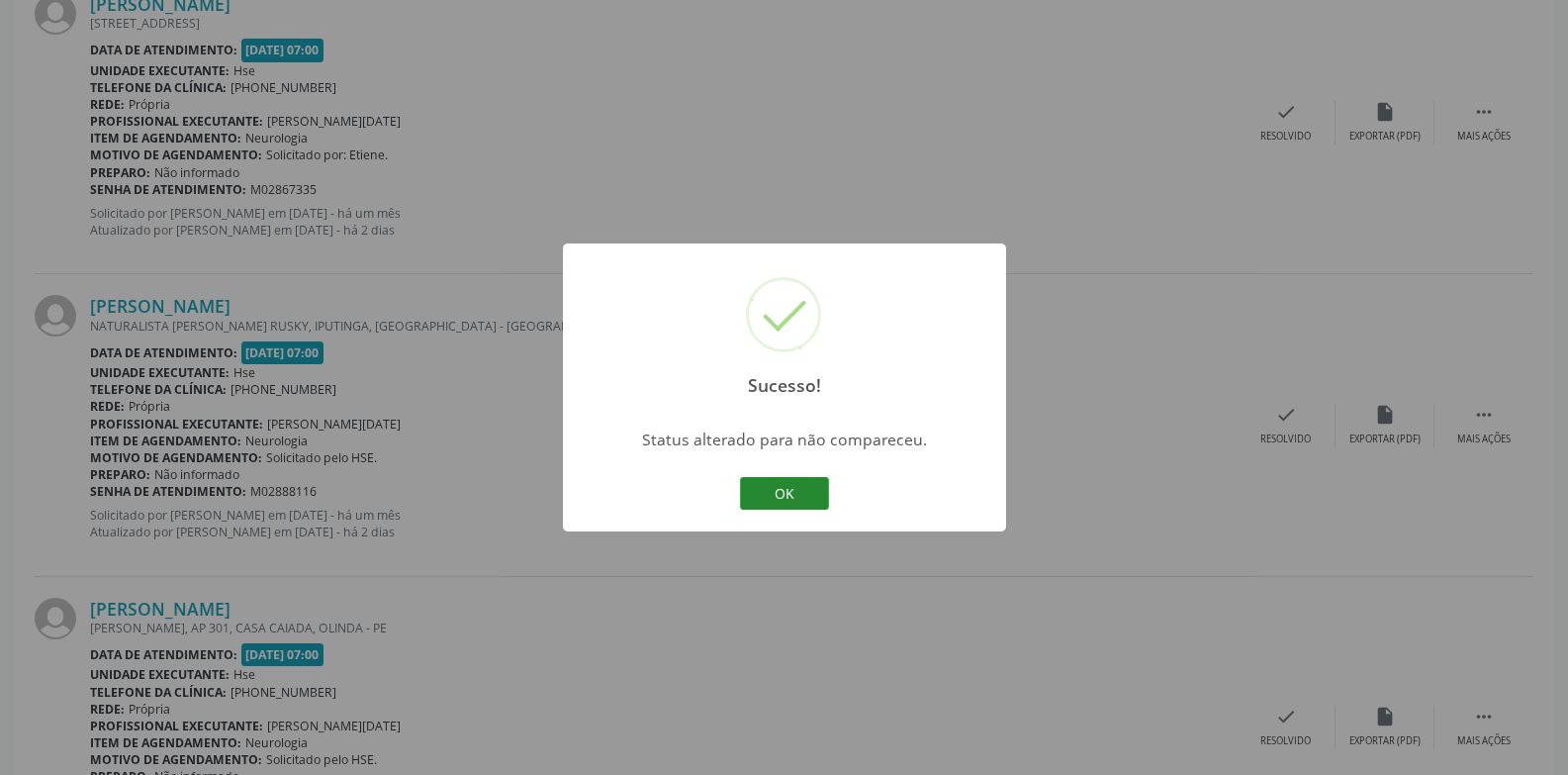
click at [792, 490] on button "OK" at bounding box center [784, 494] width 89 height 34
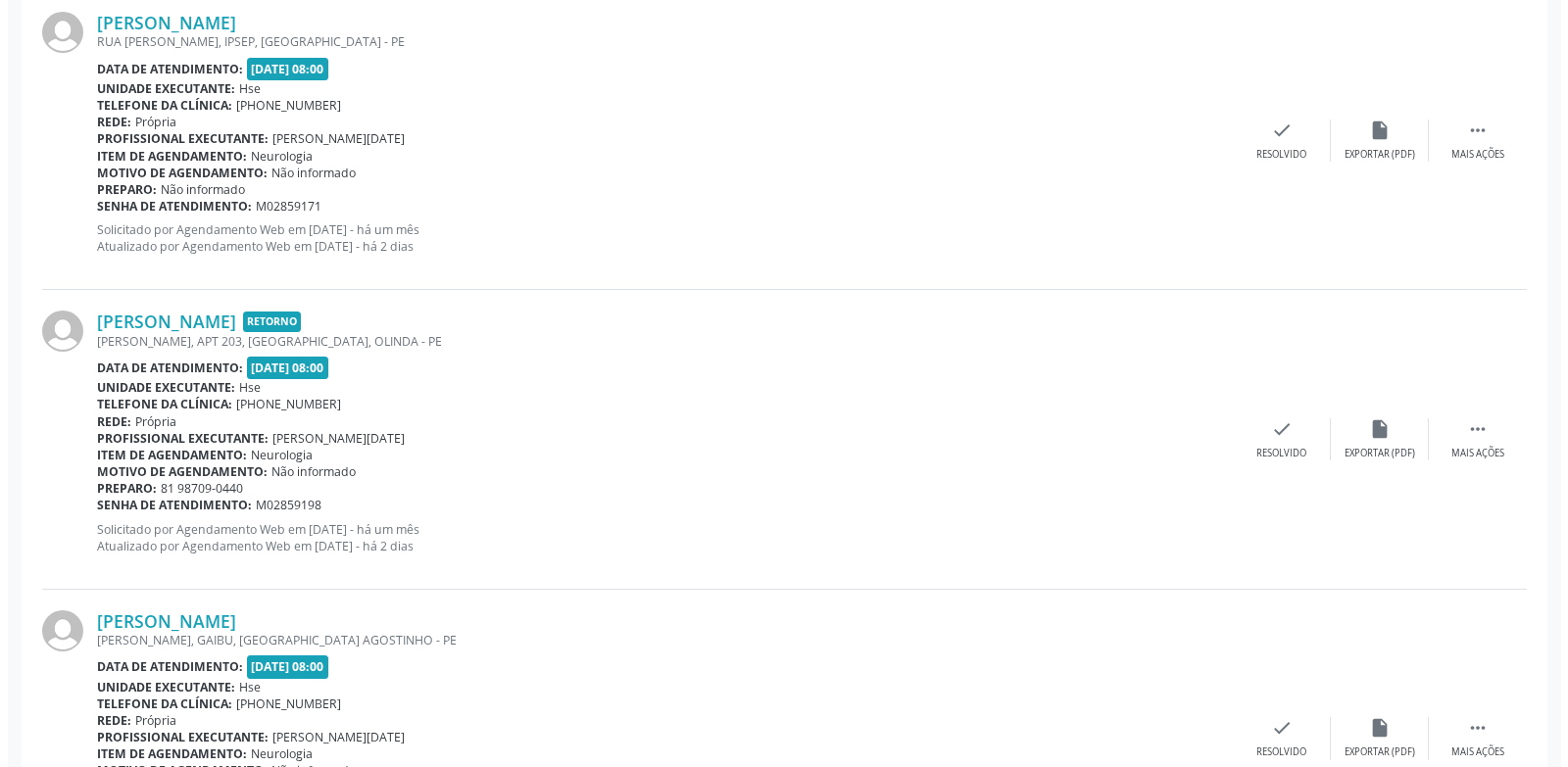
scroll to position [2135, 0]
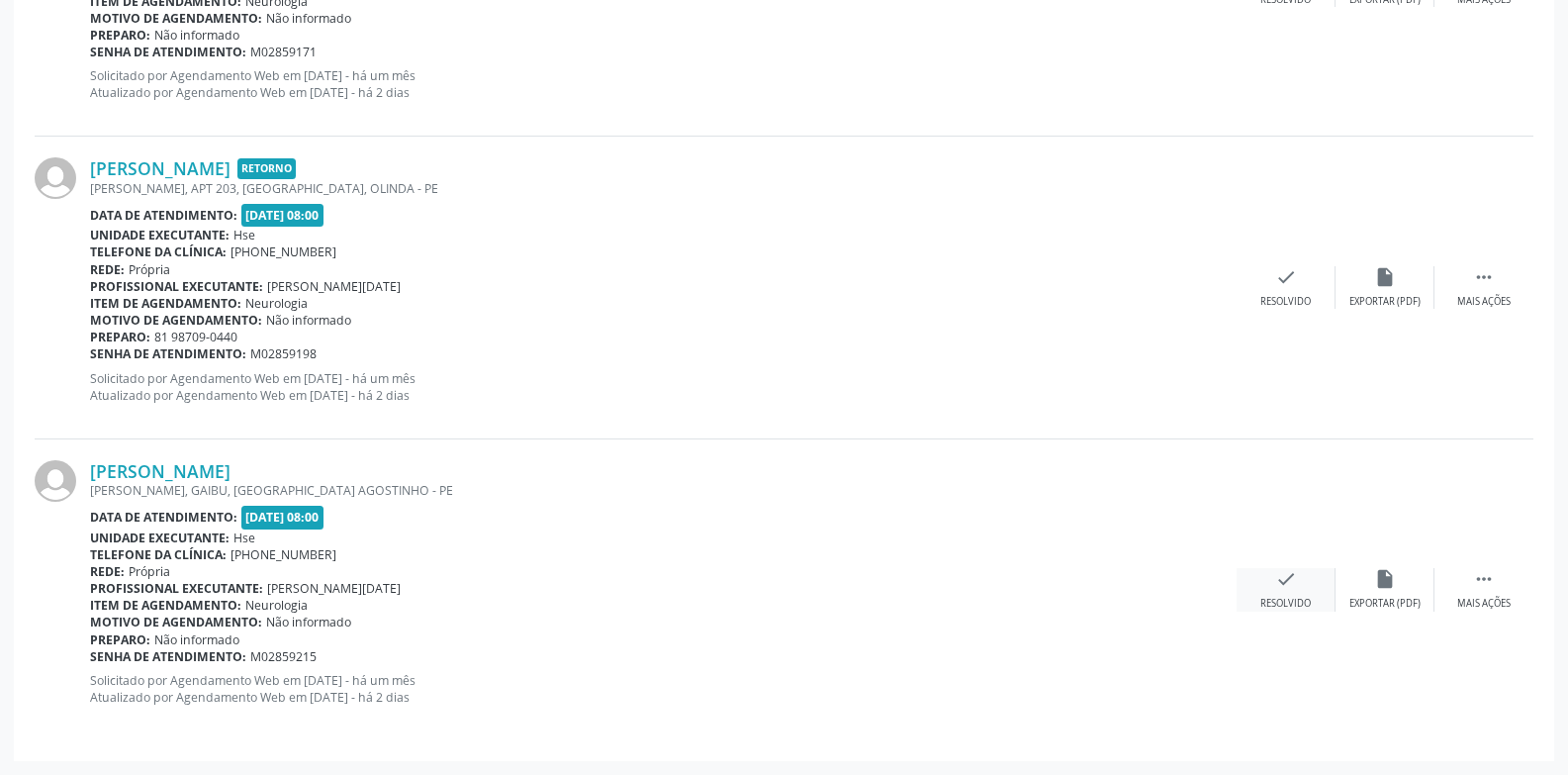
click at [1306, 585] on div "check Resolvido" at bounding box center [1285, 589] width 99 height 43
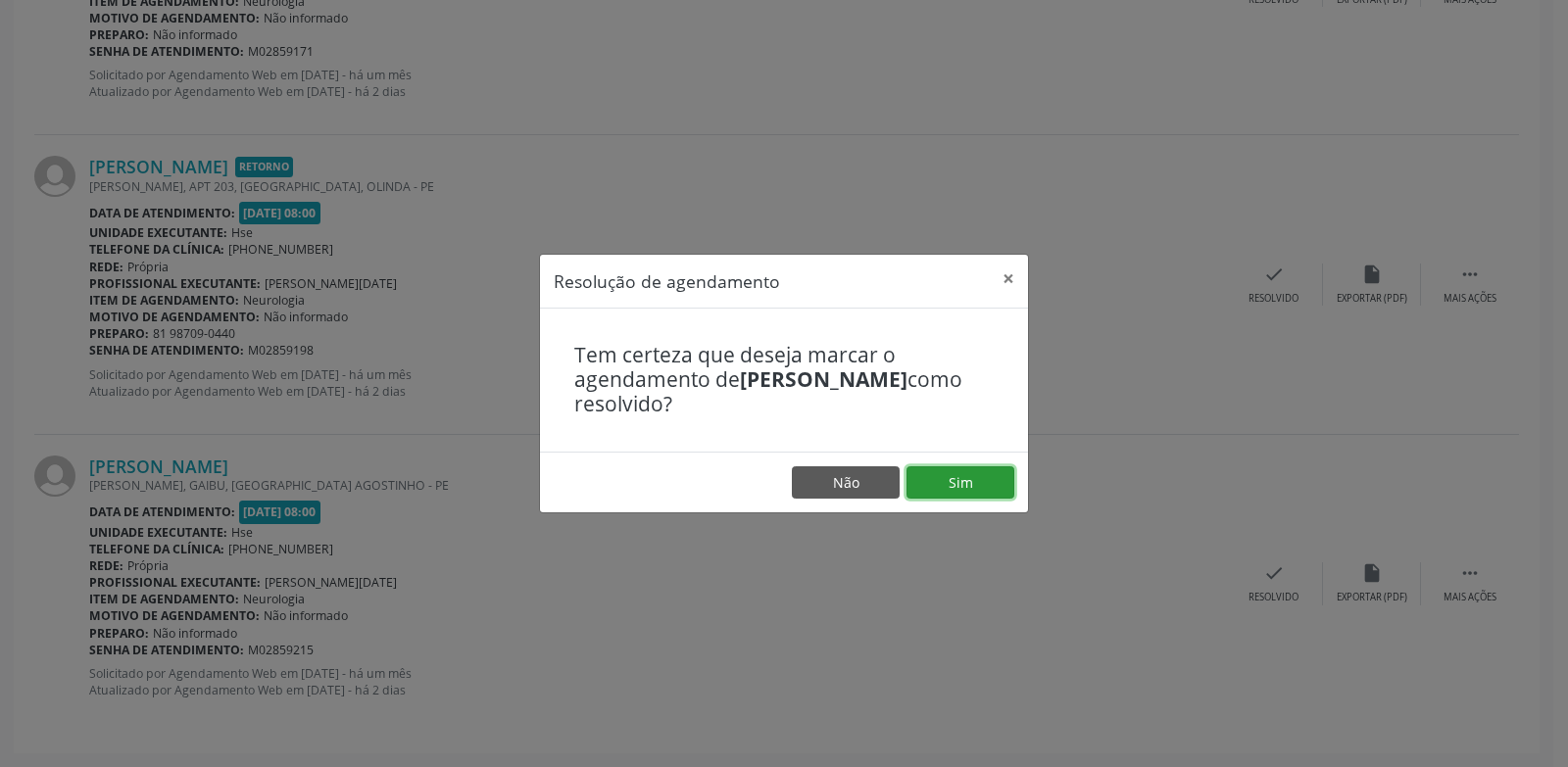
click at [991, 495] on button "Sim" at bounding box center [960, 483] width 108 height 34
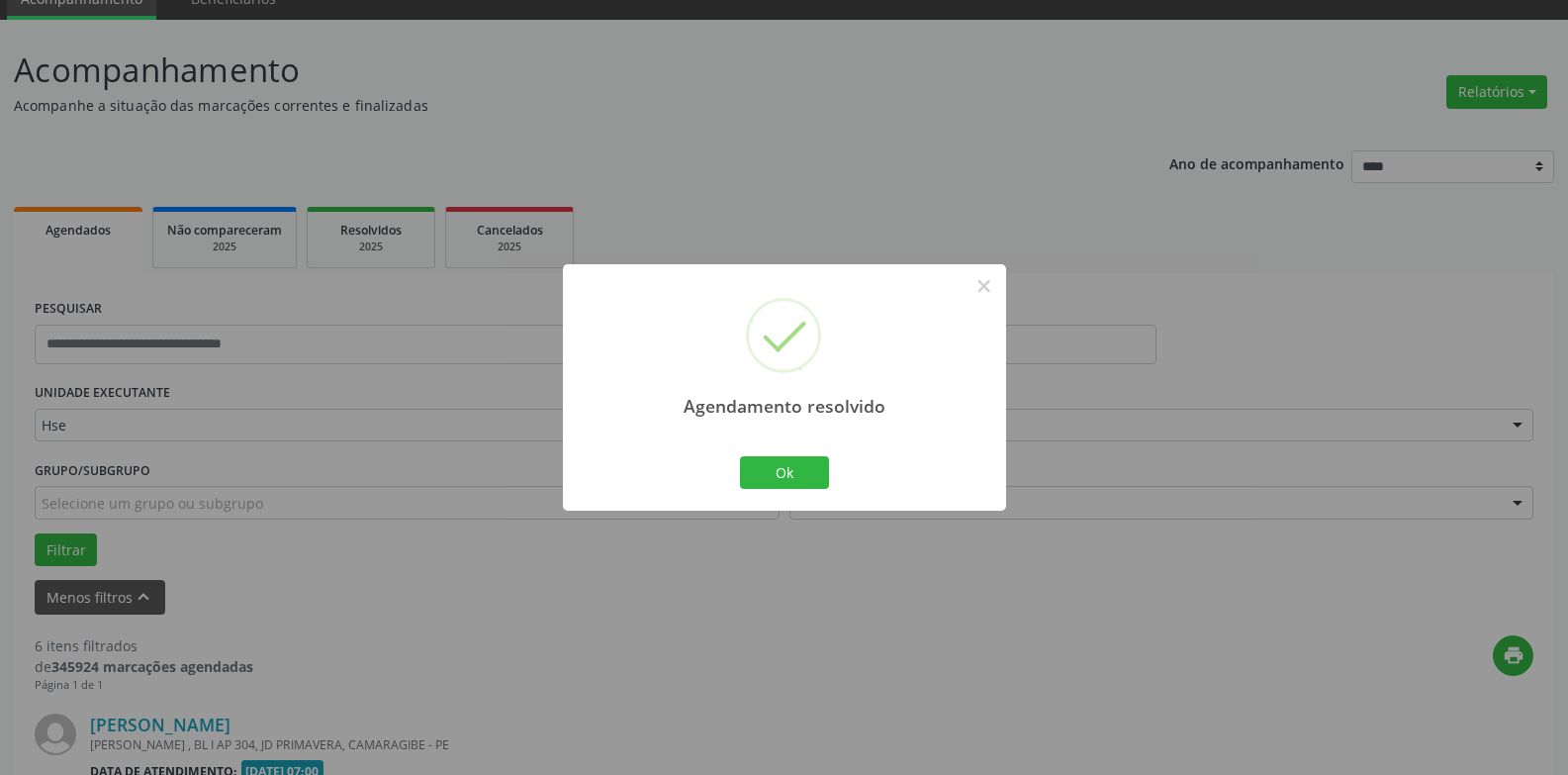
scroll to position [1855, 0]
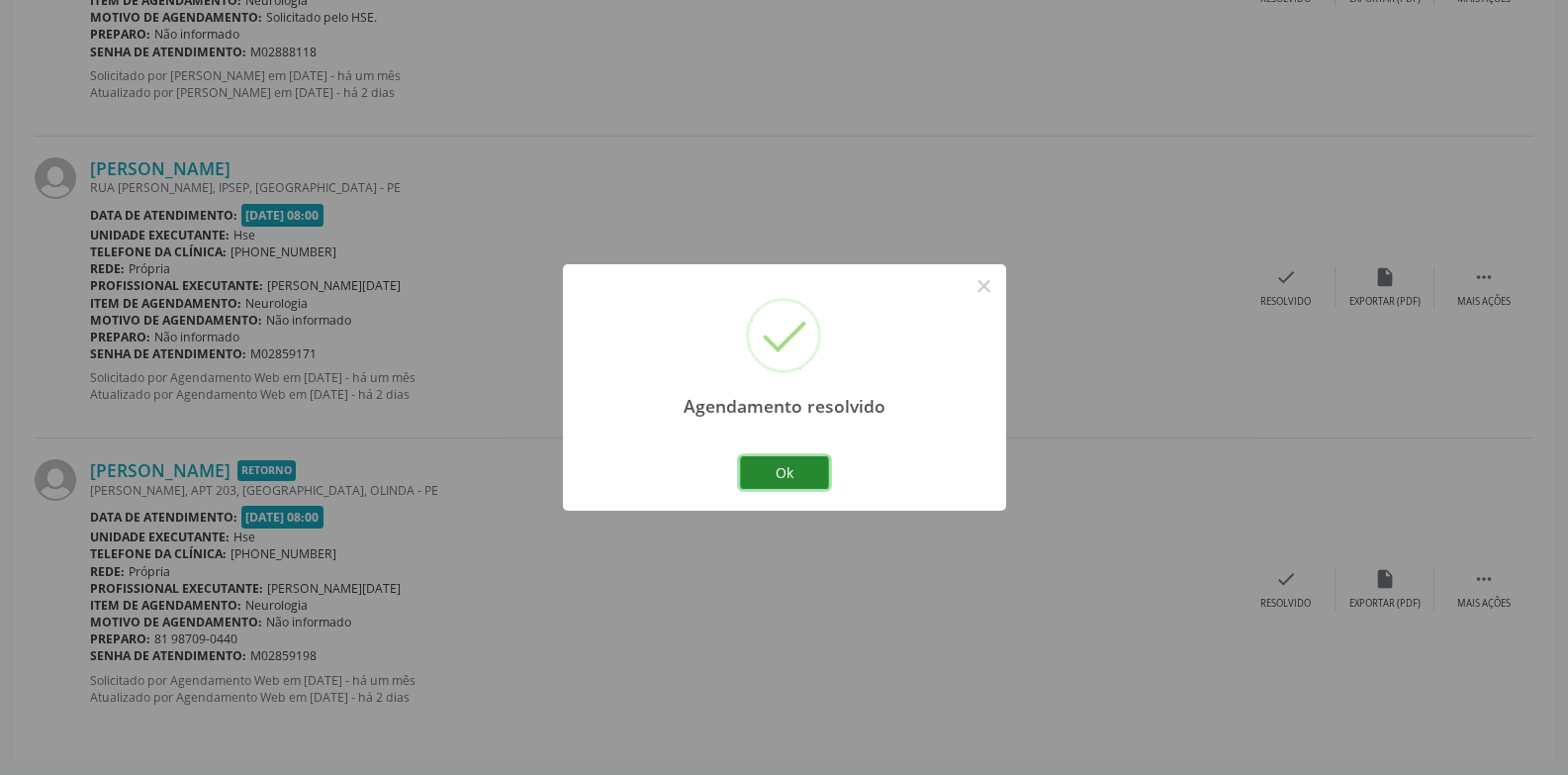
click at [816, 460] on button "Ok" at bounding box center [784, 473] width 89 height 34
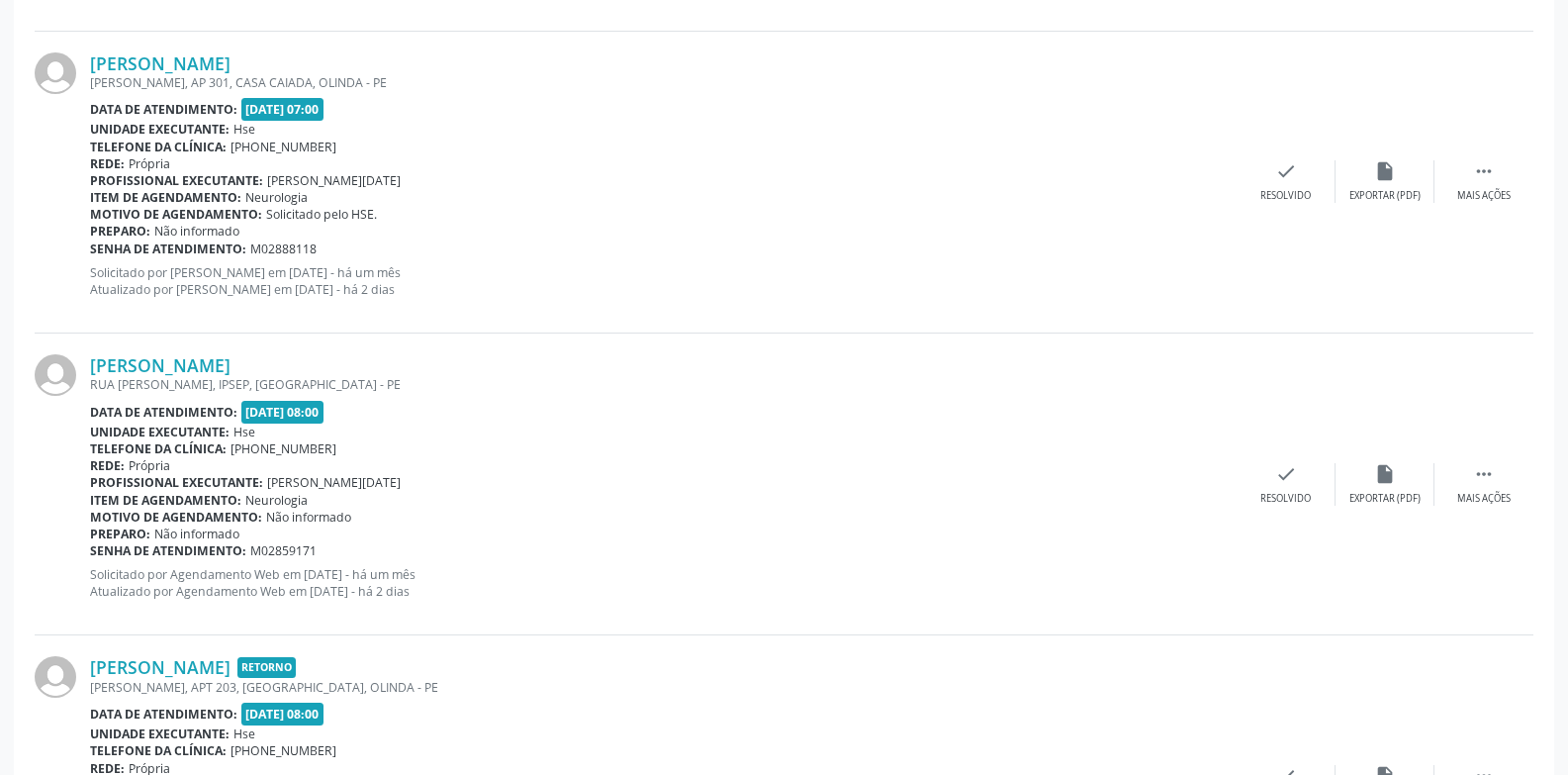
scroll to position [1657, 0]
click at [1474, 193] on div "Mais ações" at bounding box center [1483, 197] width 53 height 14
click at [1356, 182] on div "alarm_off Não compareceu" at bounding box center [1384, 182] width 99 height 43
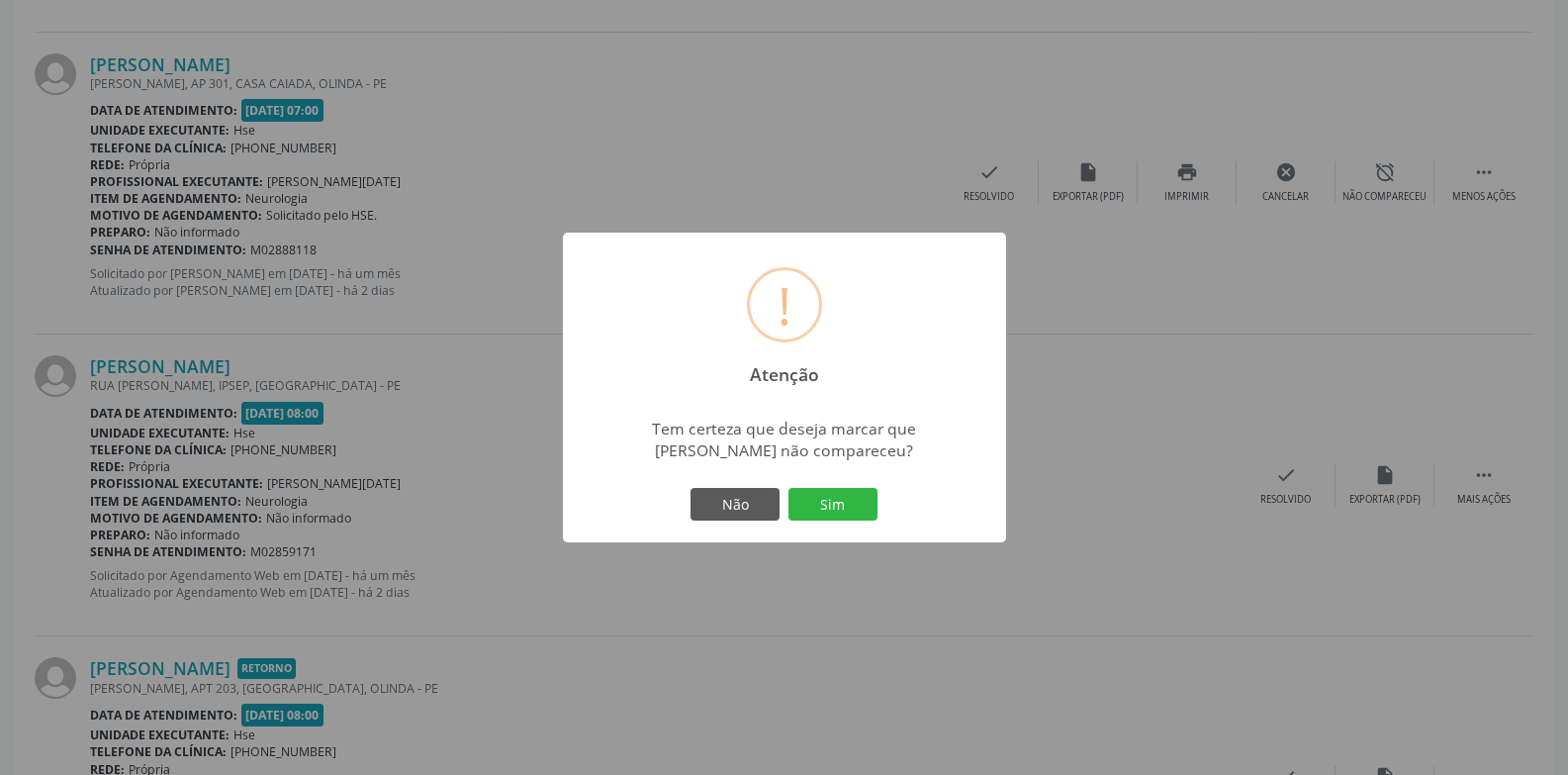
click at [865, 535] on div "! Atenção × Tem certeza que deseja marcar que Rosirene Oliveira Castanheira não…" at bounding box center [784, 388] width 443 height 311
click at [873, 488] on button "Sim" at bounding box center [832, 505] width 89 height 34
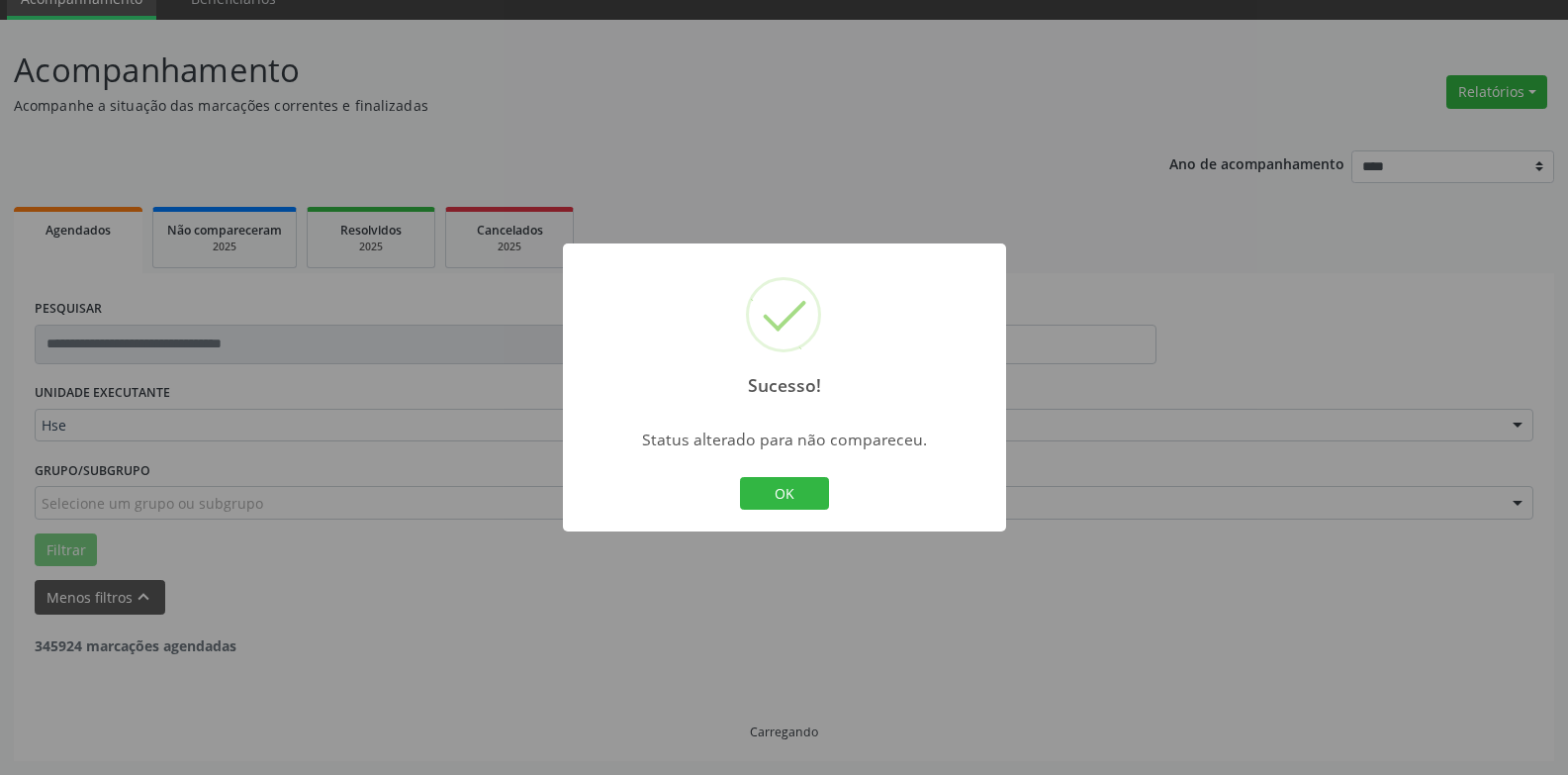
scroll to position [1552, 0]
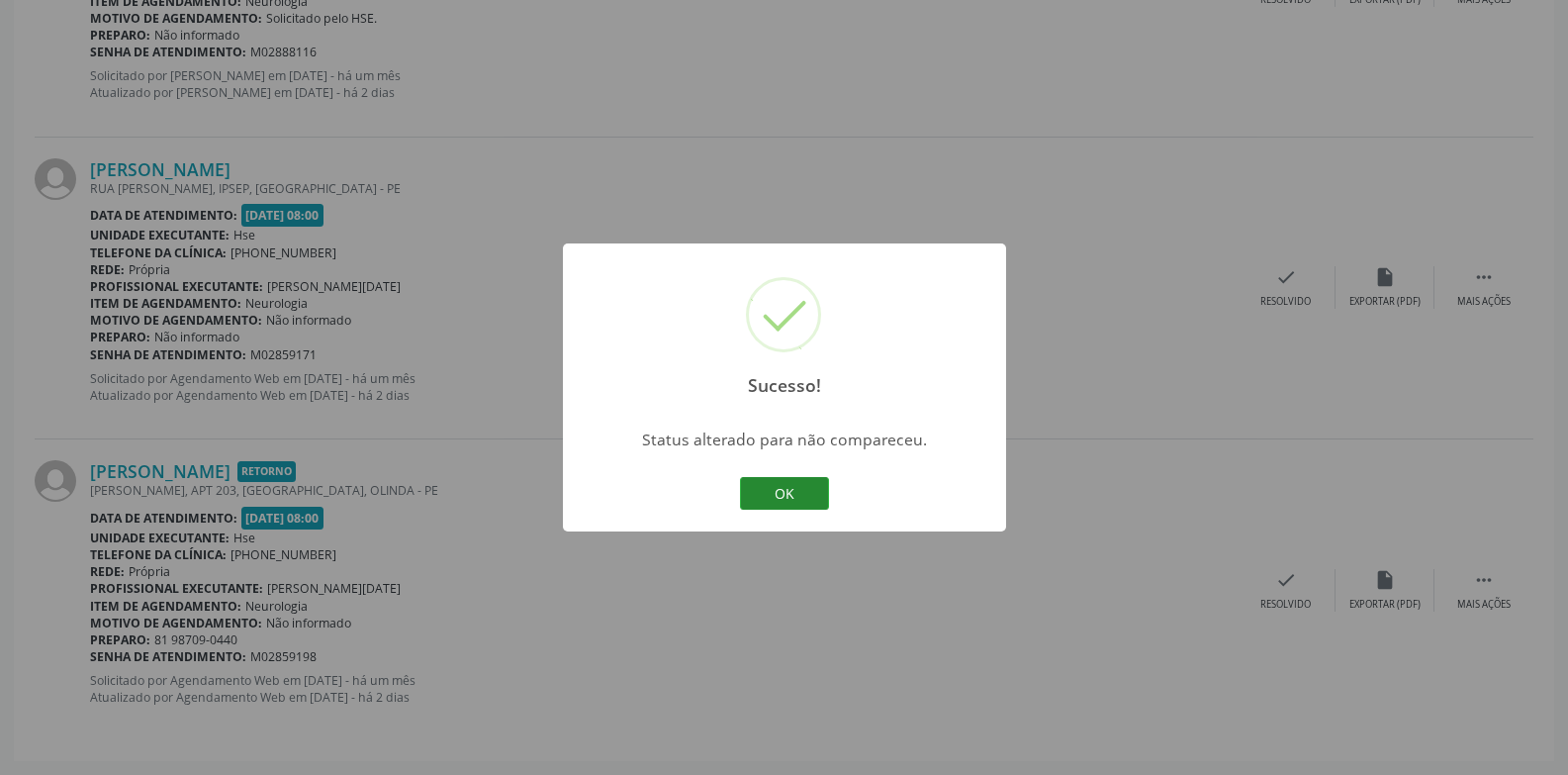
click at [770, 481] on button "OK" at bounding box center [784, 494] width 89 height 34
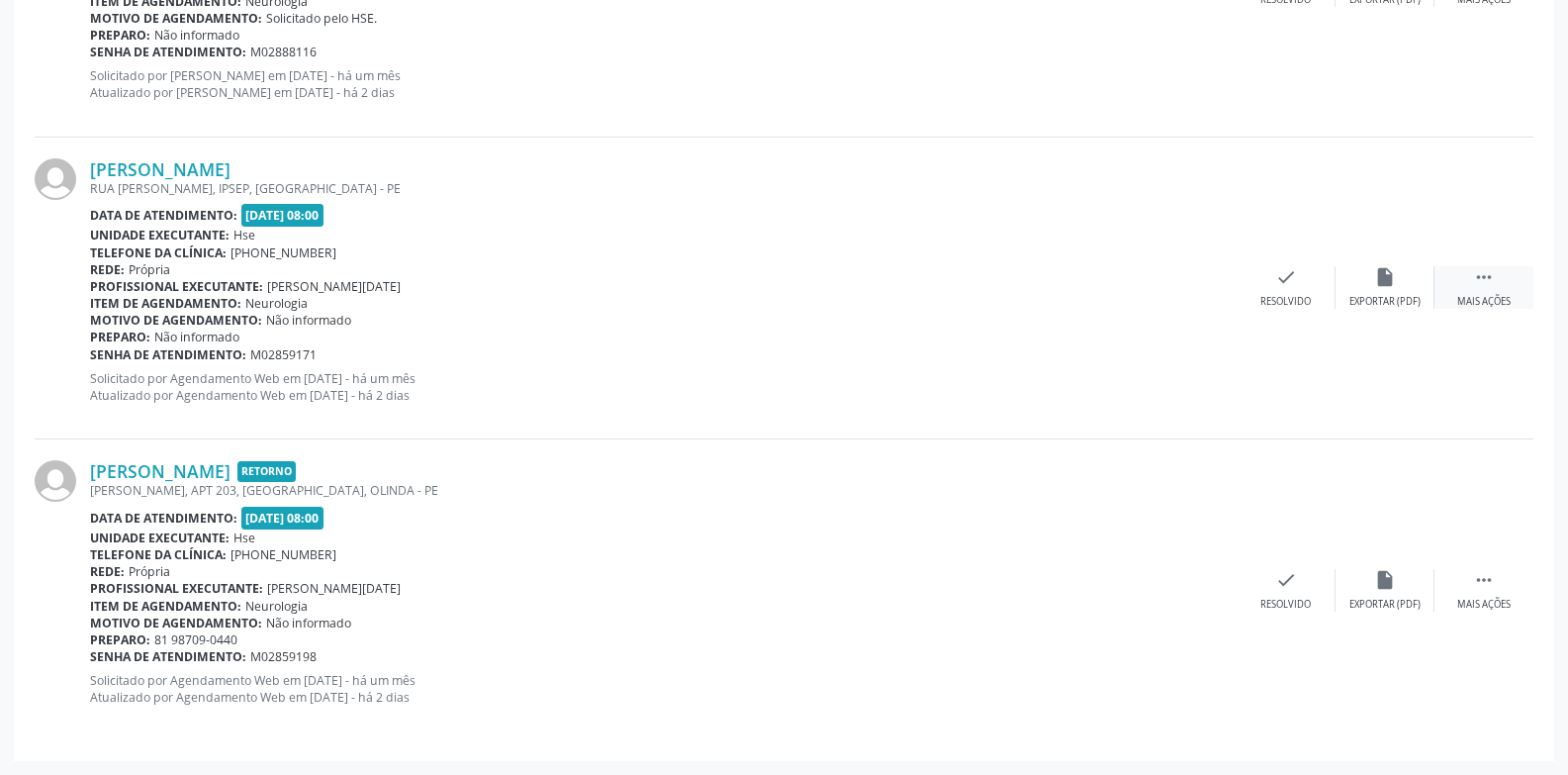
click at [1482, 291] on div " Mais ações" at bounding box center [1483, 287] width 99 height 43
click at [1387, 277] on icon "alarm_off" at bounding box center [1385, 277] width 22 height 22
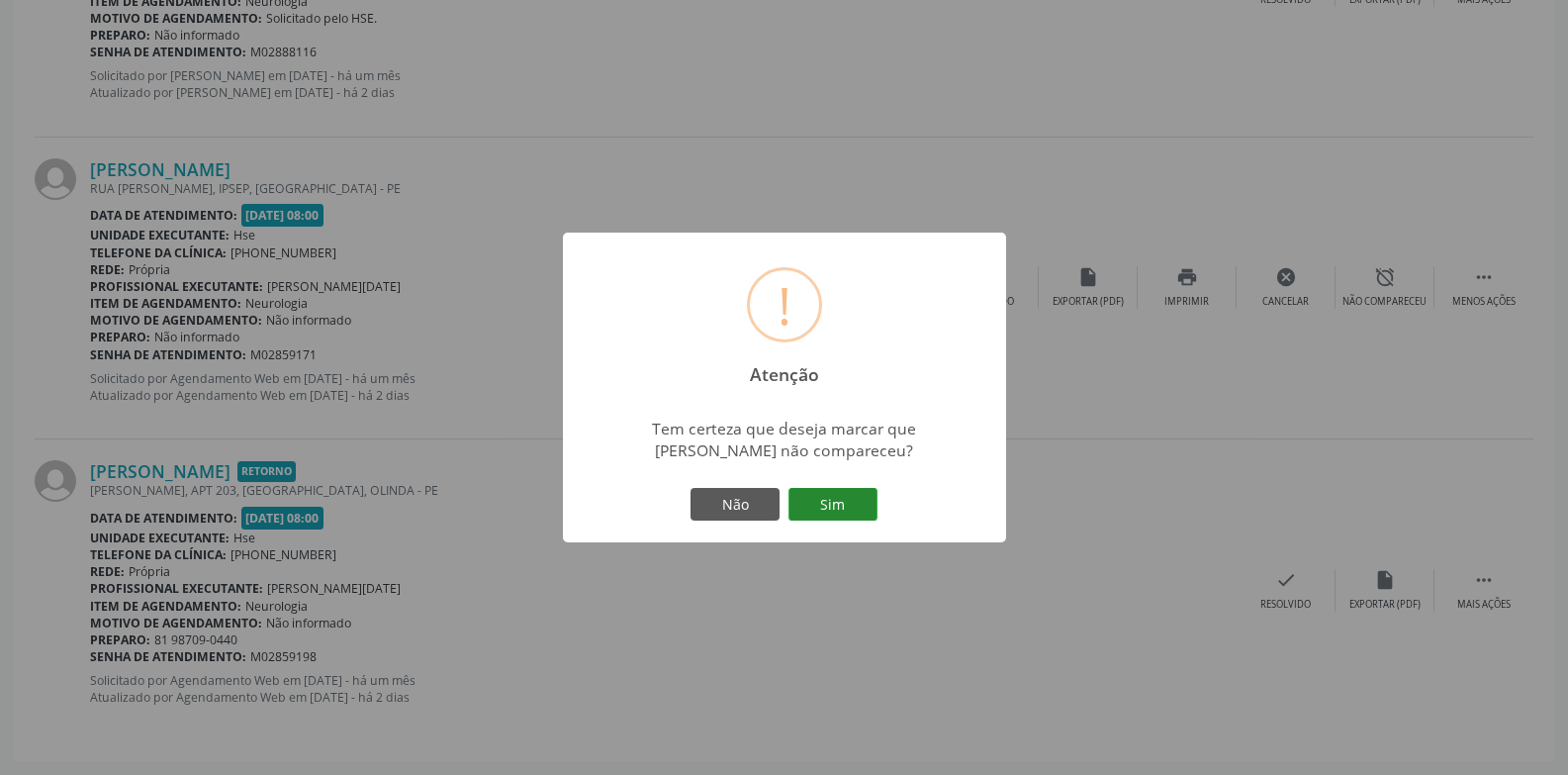
click at [826, 505] on button "Sim" at bounding box center [832, 505] width 89 height 34
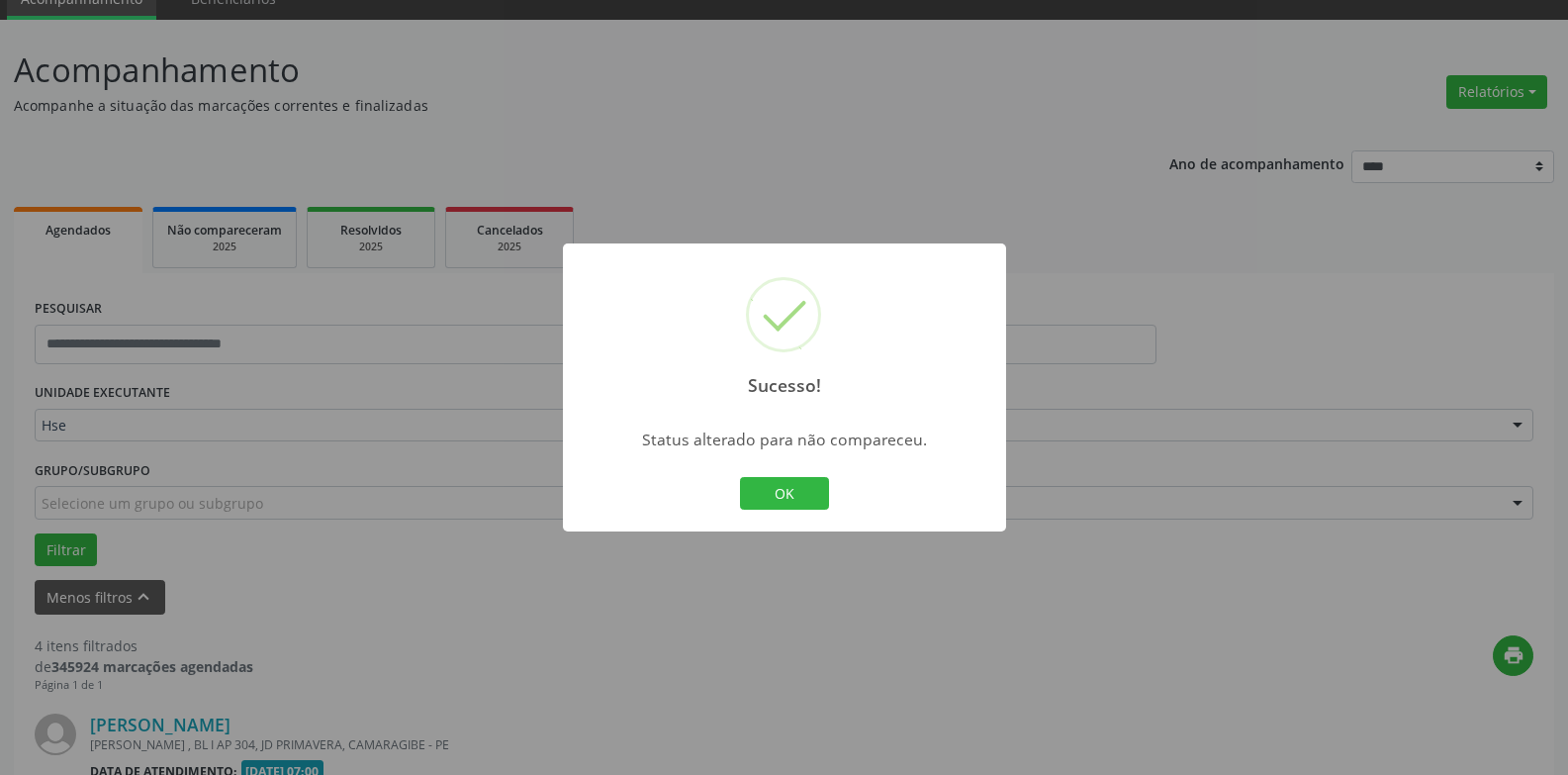
scroll to position [1250, 0]
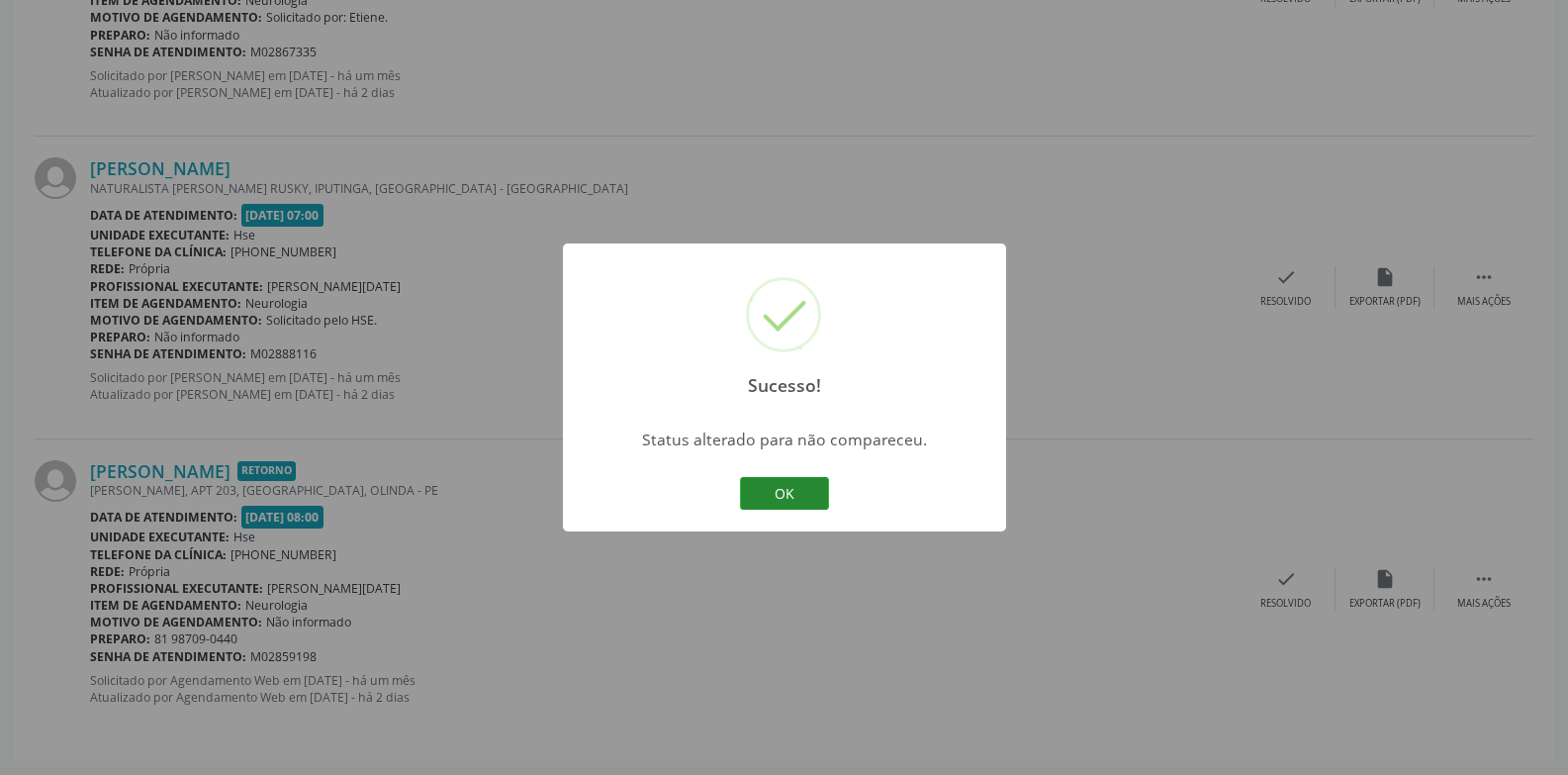
click at [789, 504] on button "OK" at bounding box center [784, 494] width 89 height 34
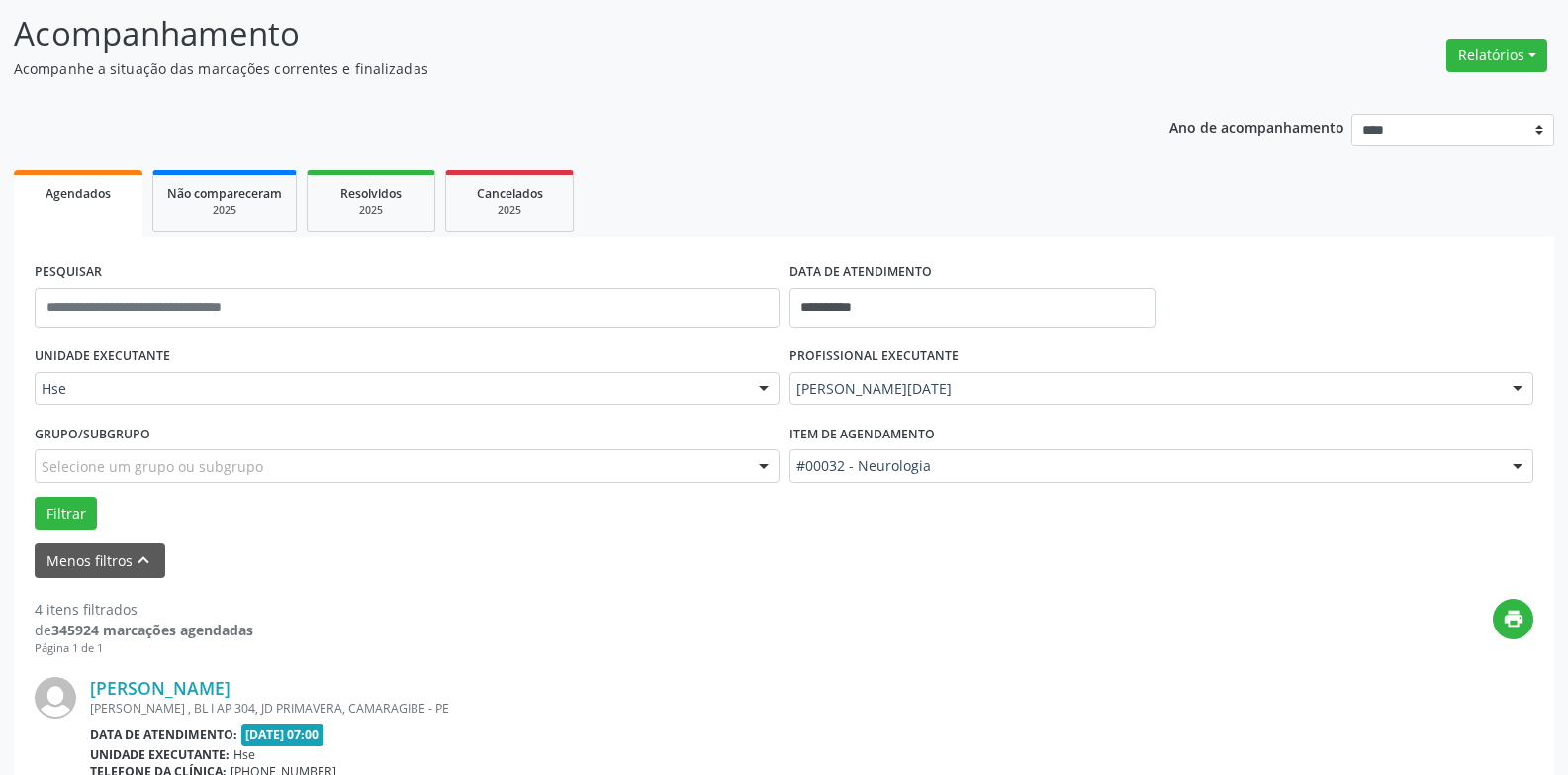
scroll to position [396, 0]
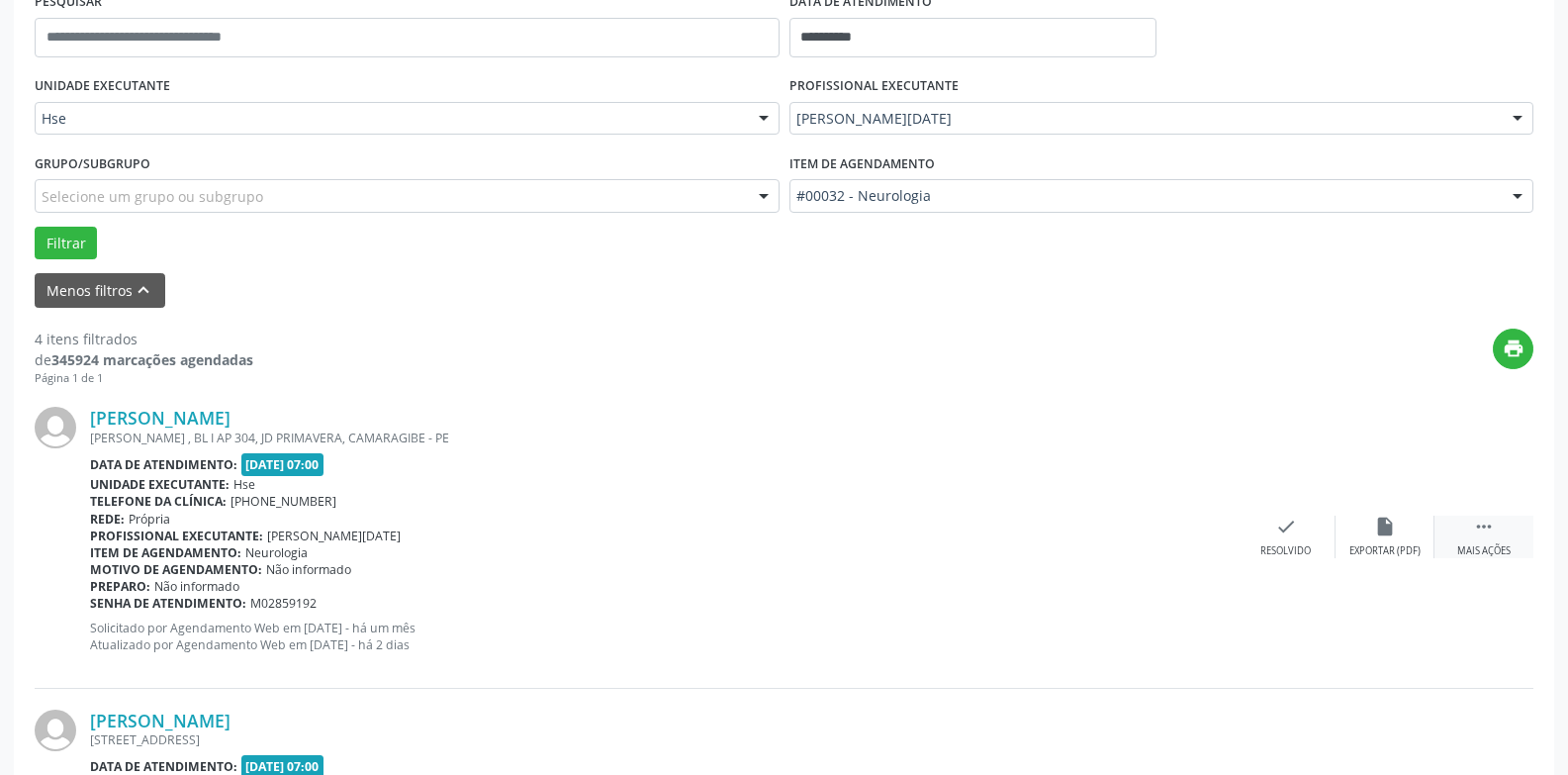
click at [1474, 519] on icon "" at bounding box center [1484, 527] width 22 height 22
click at [1366, 540] on div "alarm_off Não compareceu" at bounding box center [1384, 537] width 99 height 43
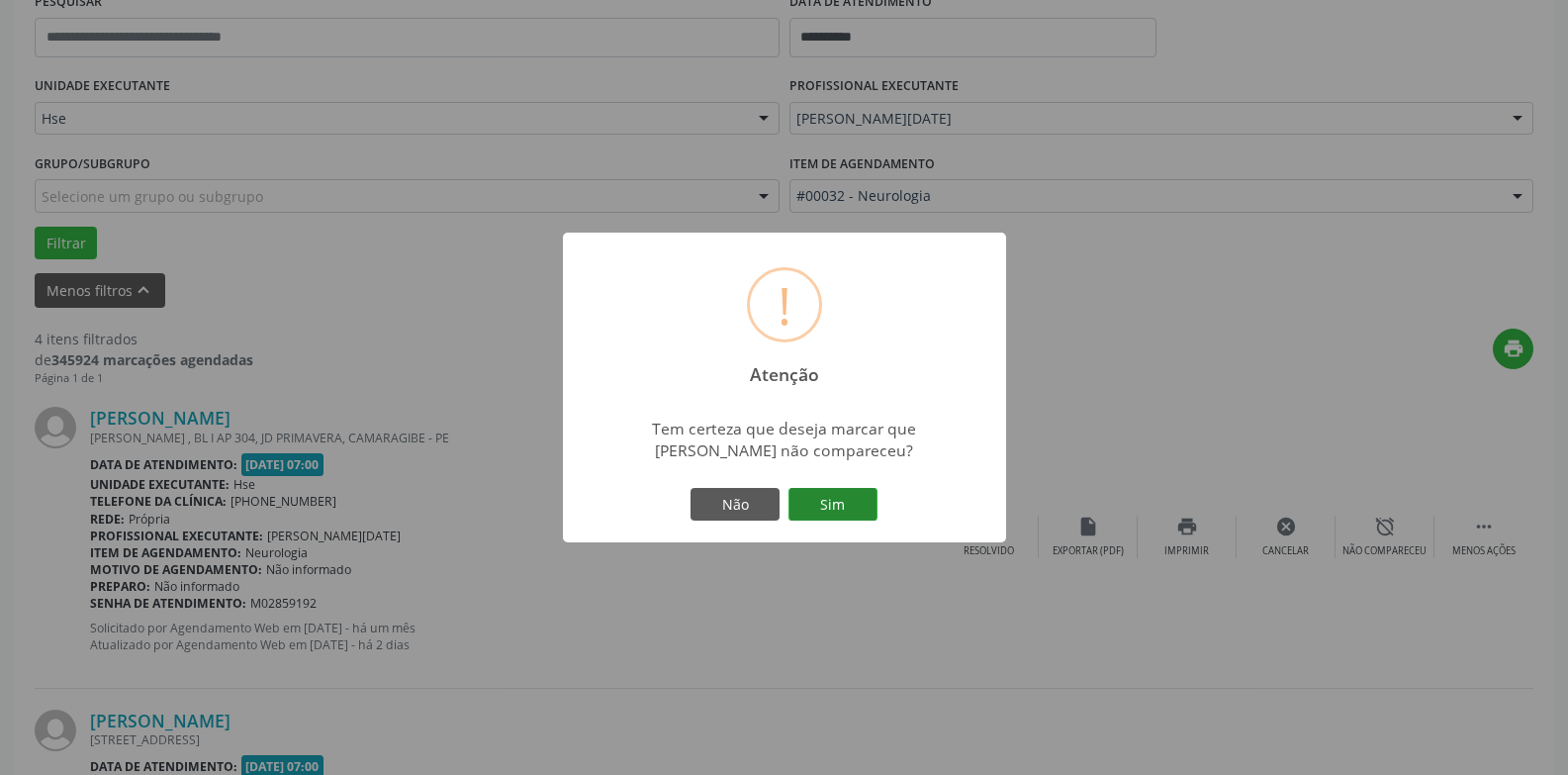
click at [846, 502] on button "Sim" at bounding box center [832, 505] width 89 height 34
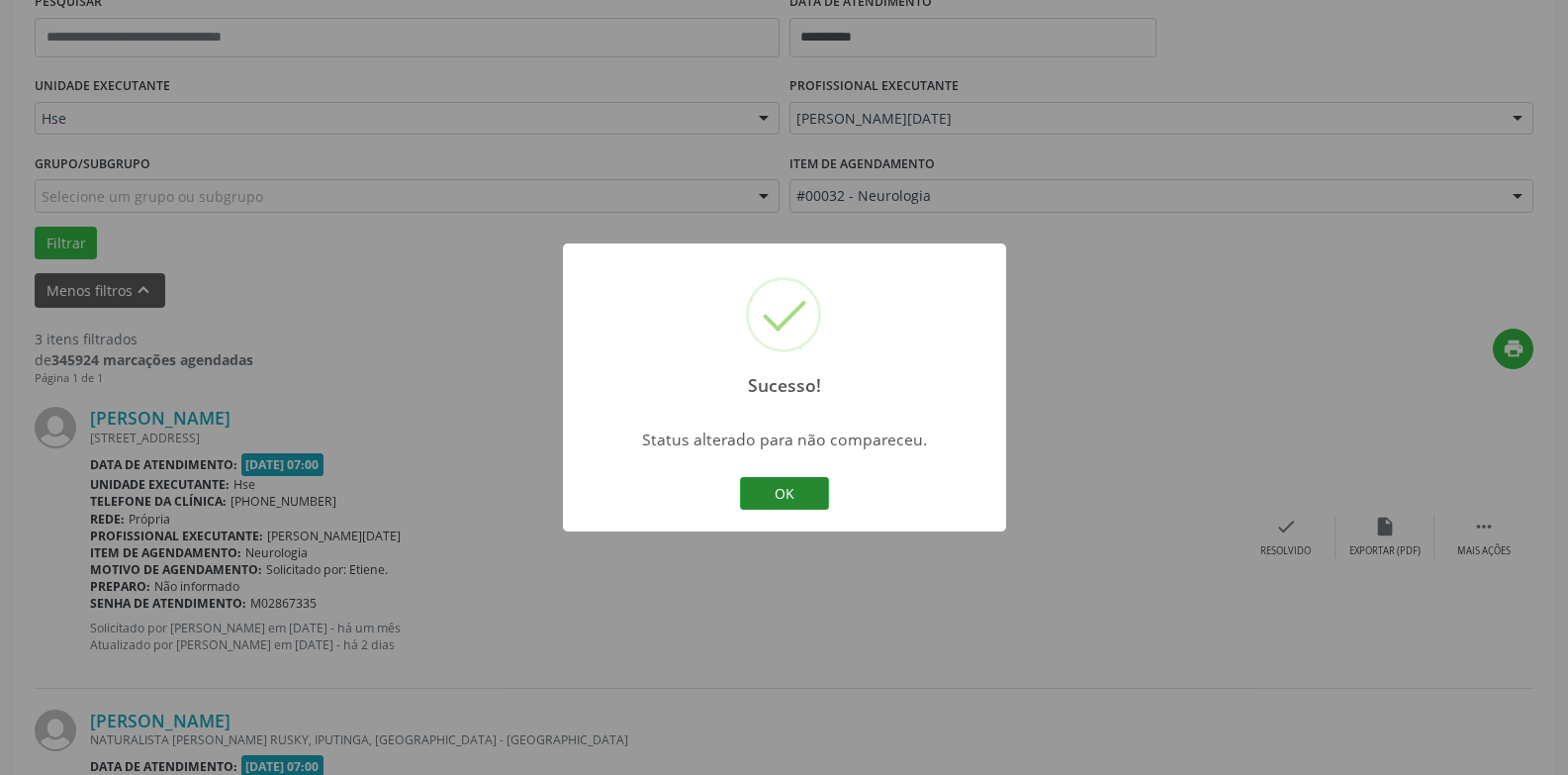
click at [795, 491] on button "OK" at bounding box center [784, 494] width 89 height 34
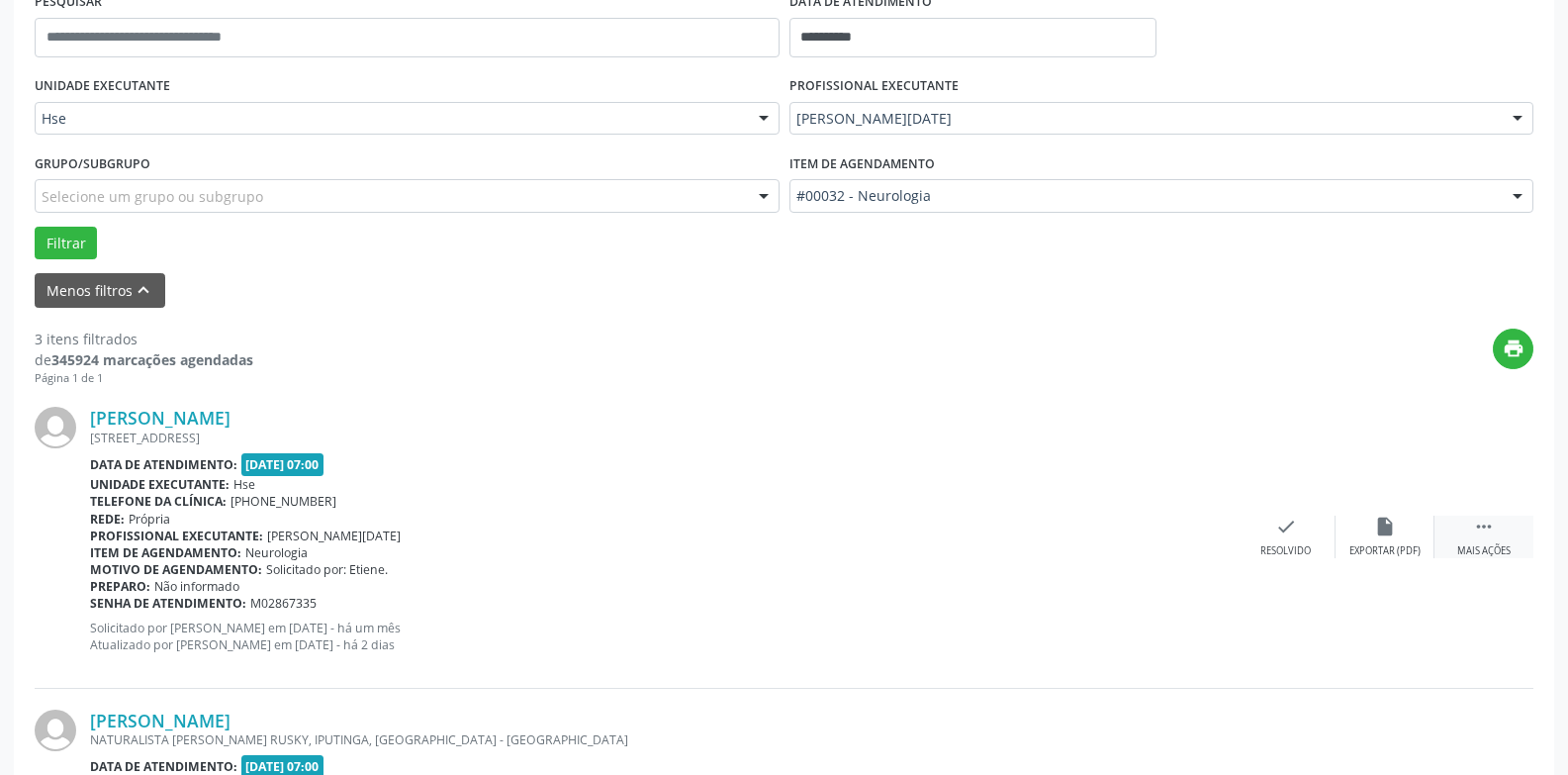
click at [1466, 544] on div "Mais ações" at bounding box center [1483, 551] width 53 height 14
click at [1384, 545] on div "Não compareceu" at bounding box center [1384, 551] width 84 height 14
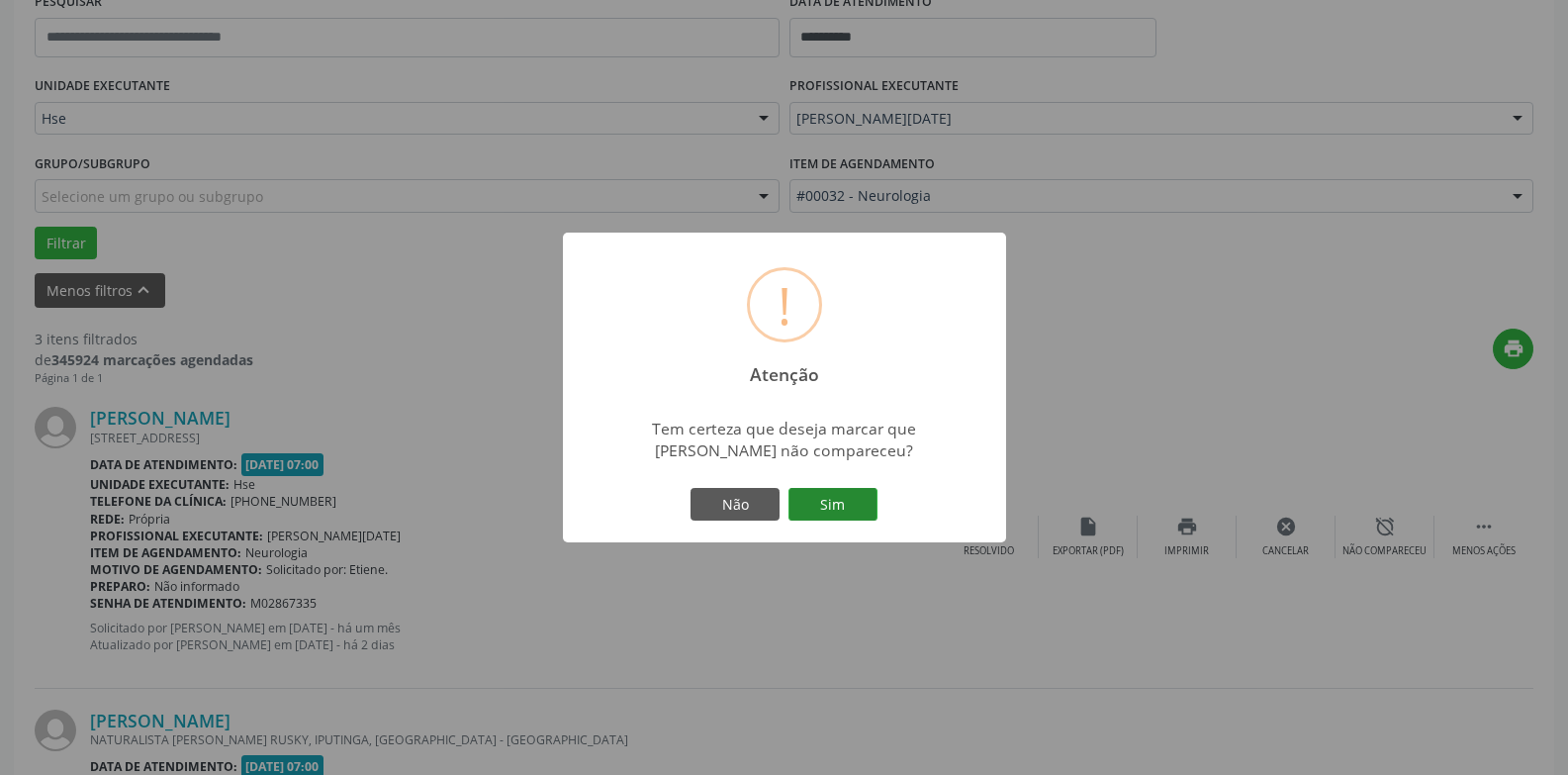
click at [843, 500] on button "Sim" at bounding box center [832, 505] width 89 height 34
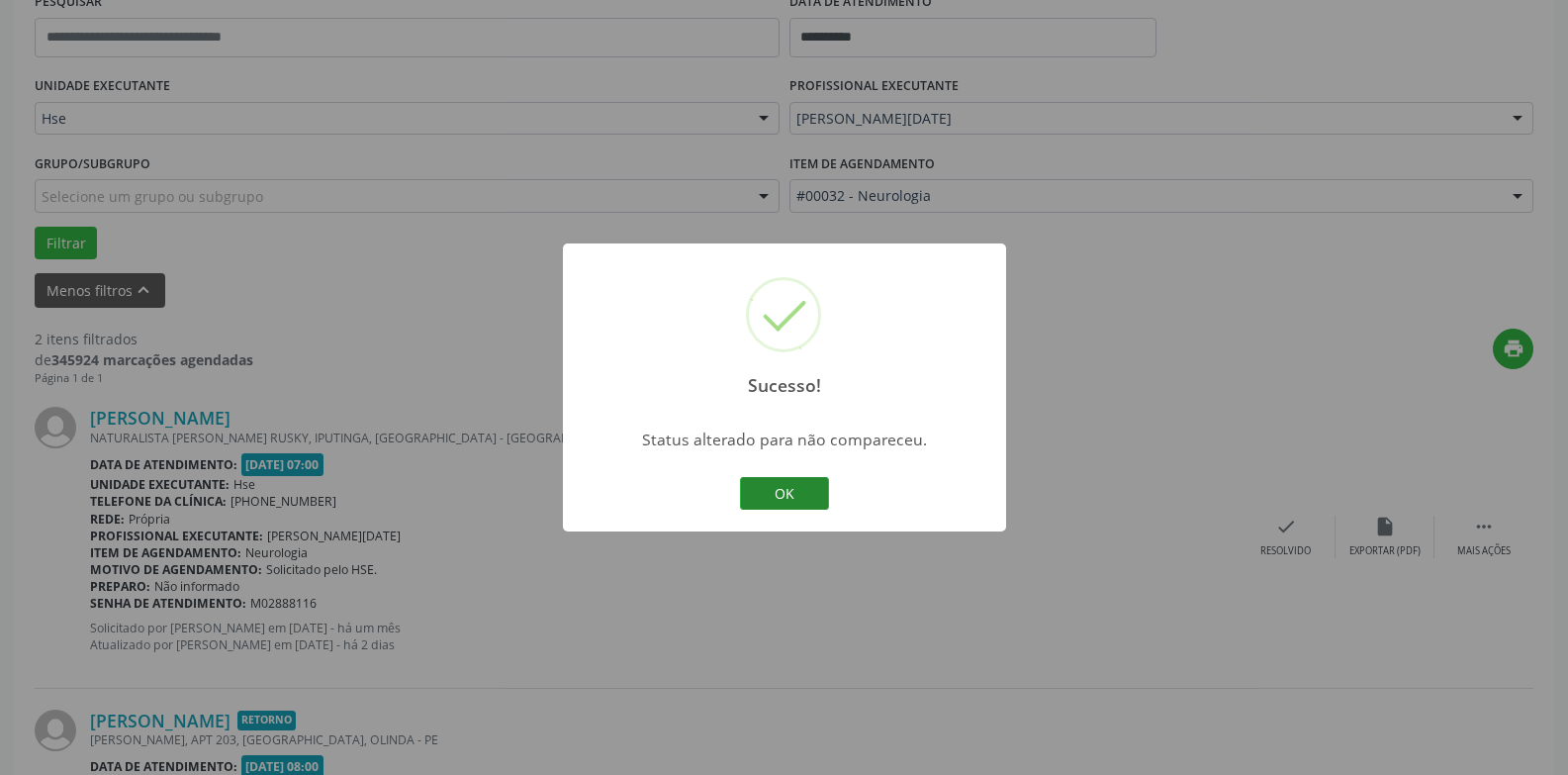
click at [808, 480] on button "OK" at bounding box center [784, 494] width 89 height 34
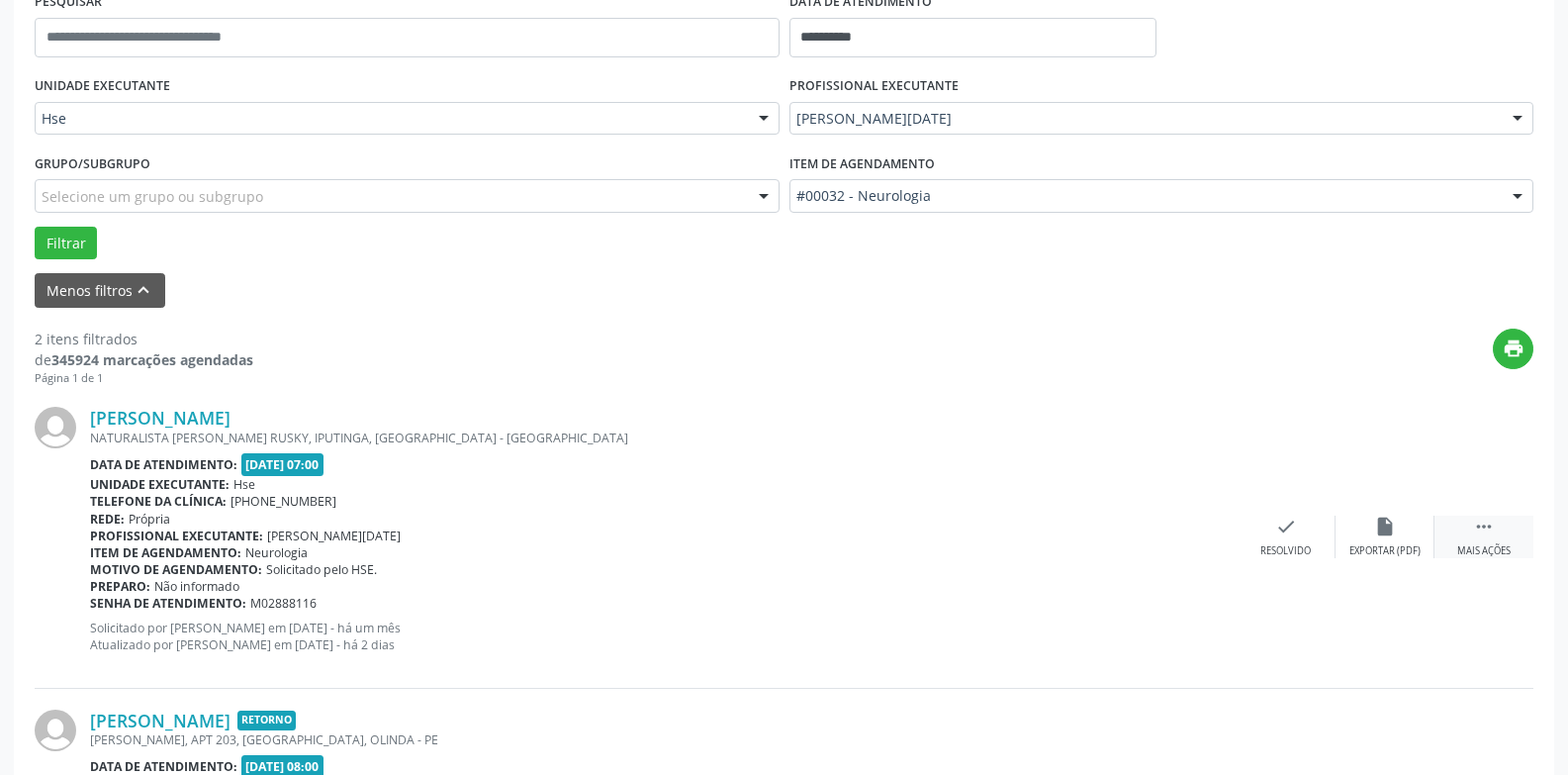
click at [1478, 537] on icon "" at bounding box center [1484, 527] width 22 height 22
click at [1384, 548] on div "Não compareceu" at bounding box center [1384, 551] width 84 height 14
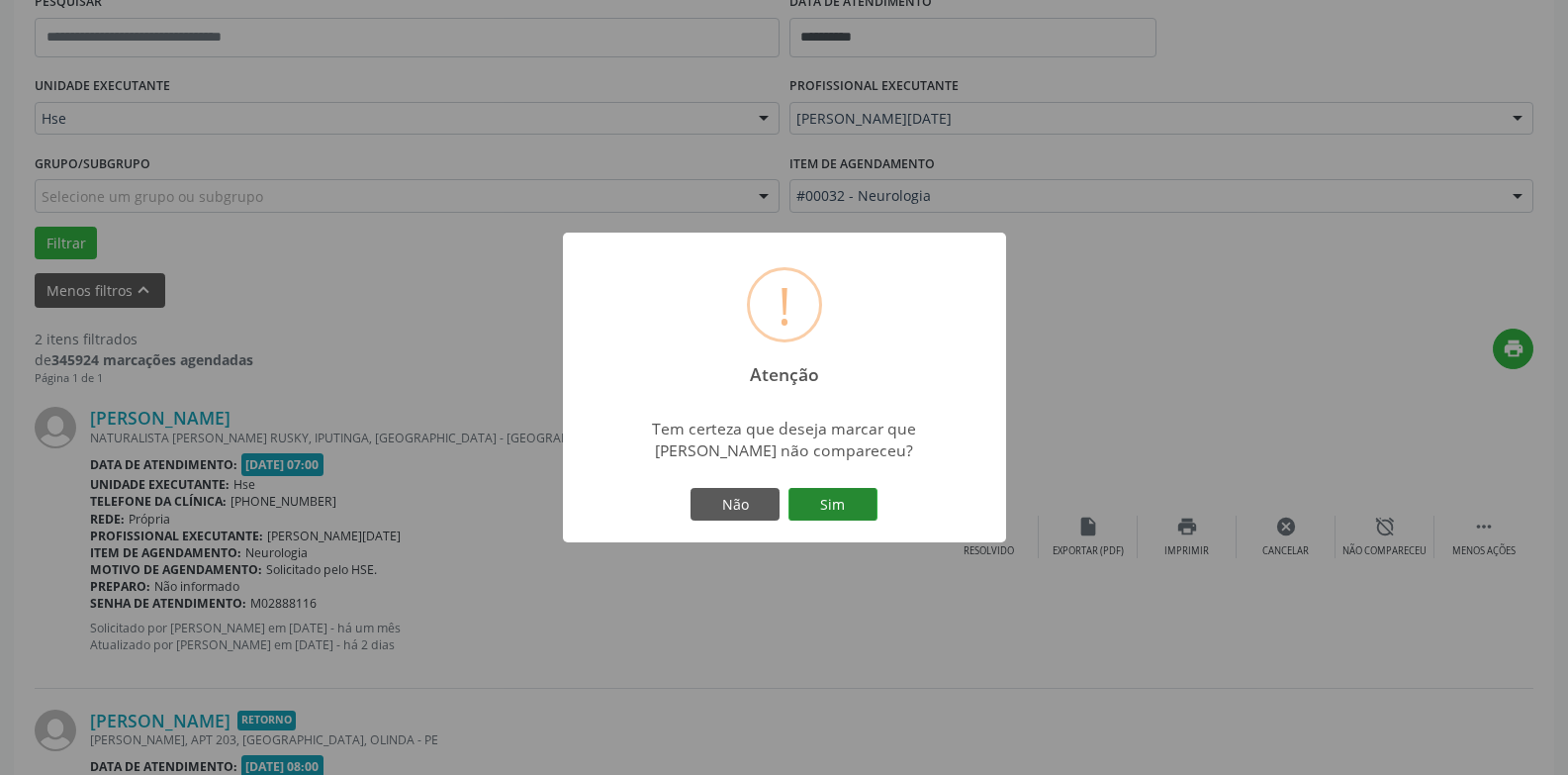
click at [826, 503] on button "Sim" at bounding box center [832, 505] width 89 height 34
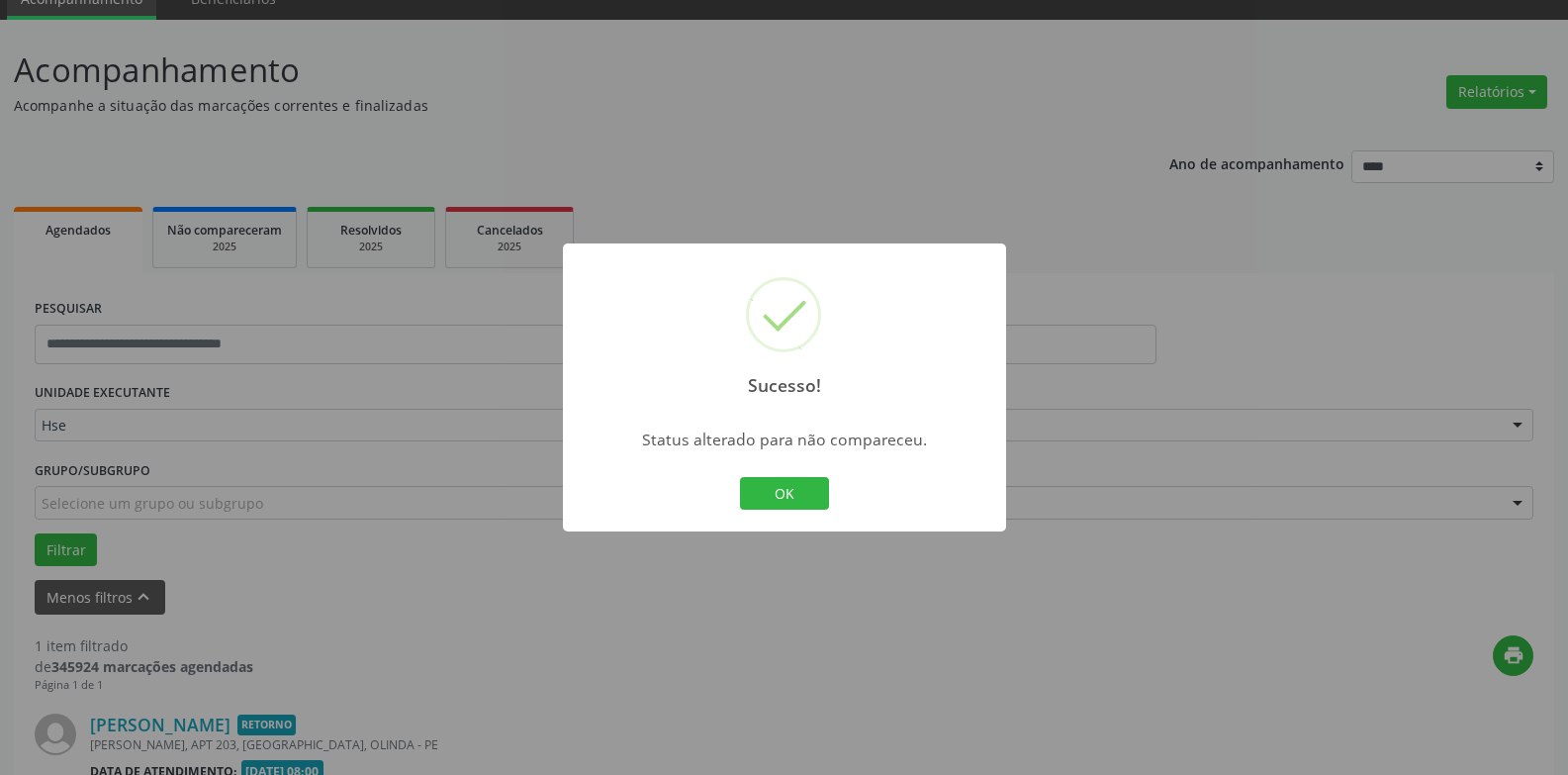
scroll to position [343, 0]
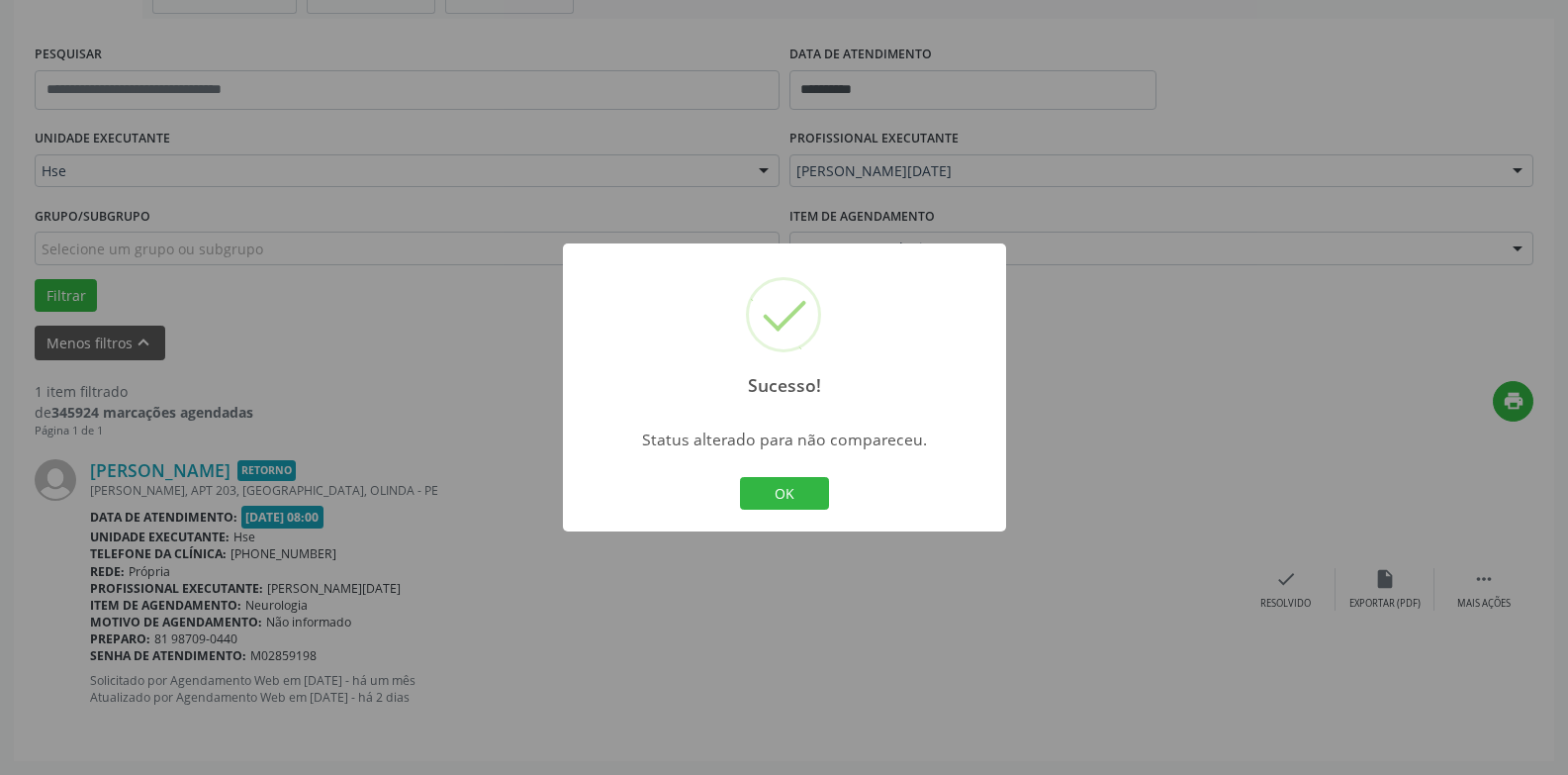
click at [831, 483] on div "OK Cancel" at bounding box center [784, 494] width 98 height 42
click at [799, 485] on button "OK" at bounding box center [784, 494] width 89 height 34
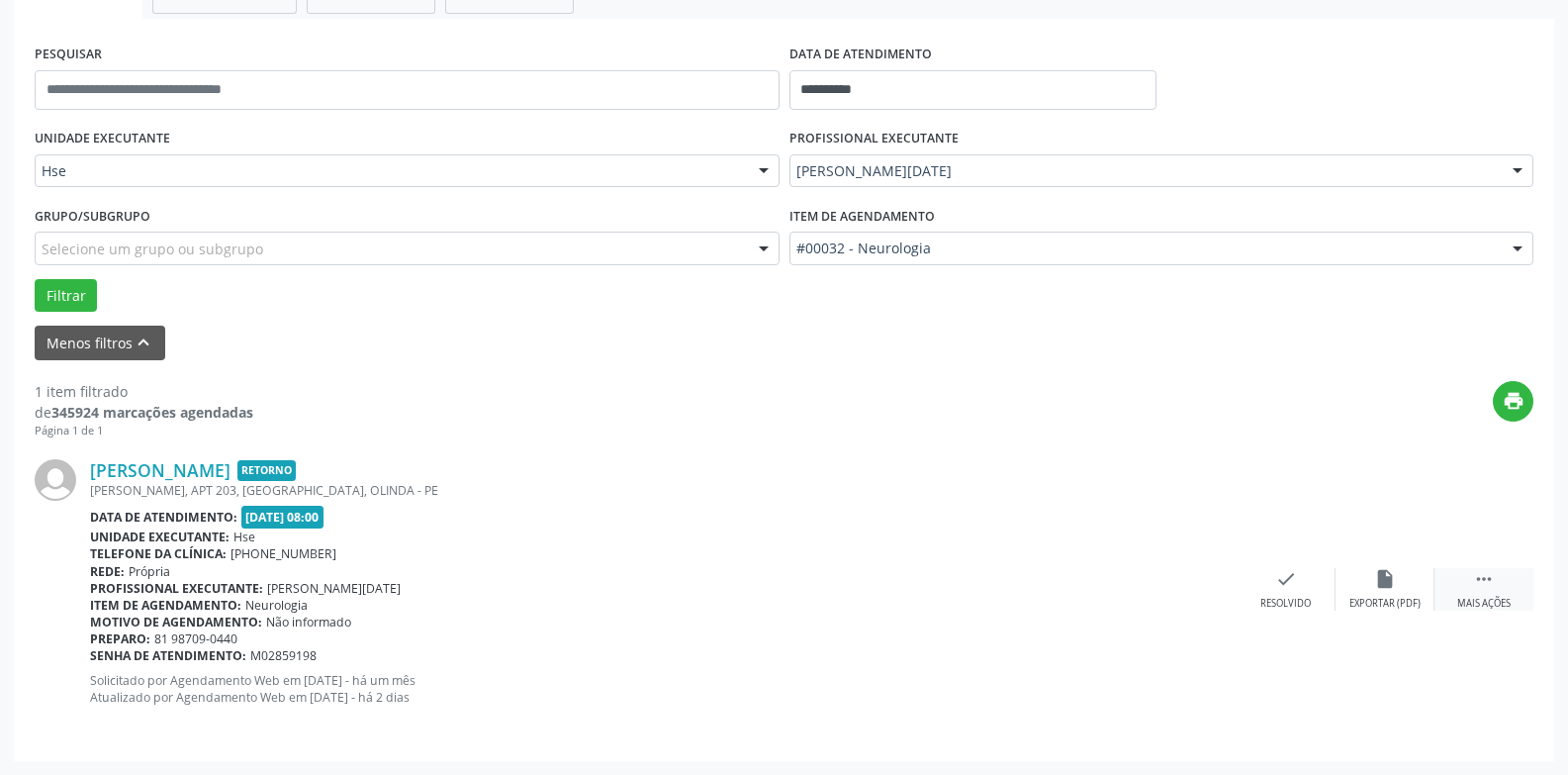
click at [1475, 582] on icon "" at bounding box center [1484, 579] width 22 height 22
click at [1377, 592] on div "alarm_off Não compareceu" at bounding box center [1384, 589] width 99 height 43
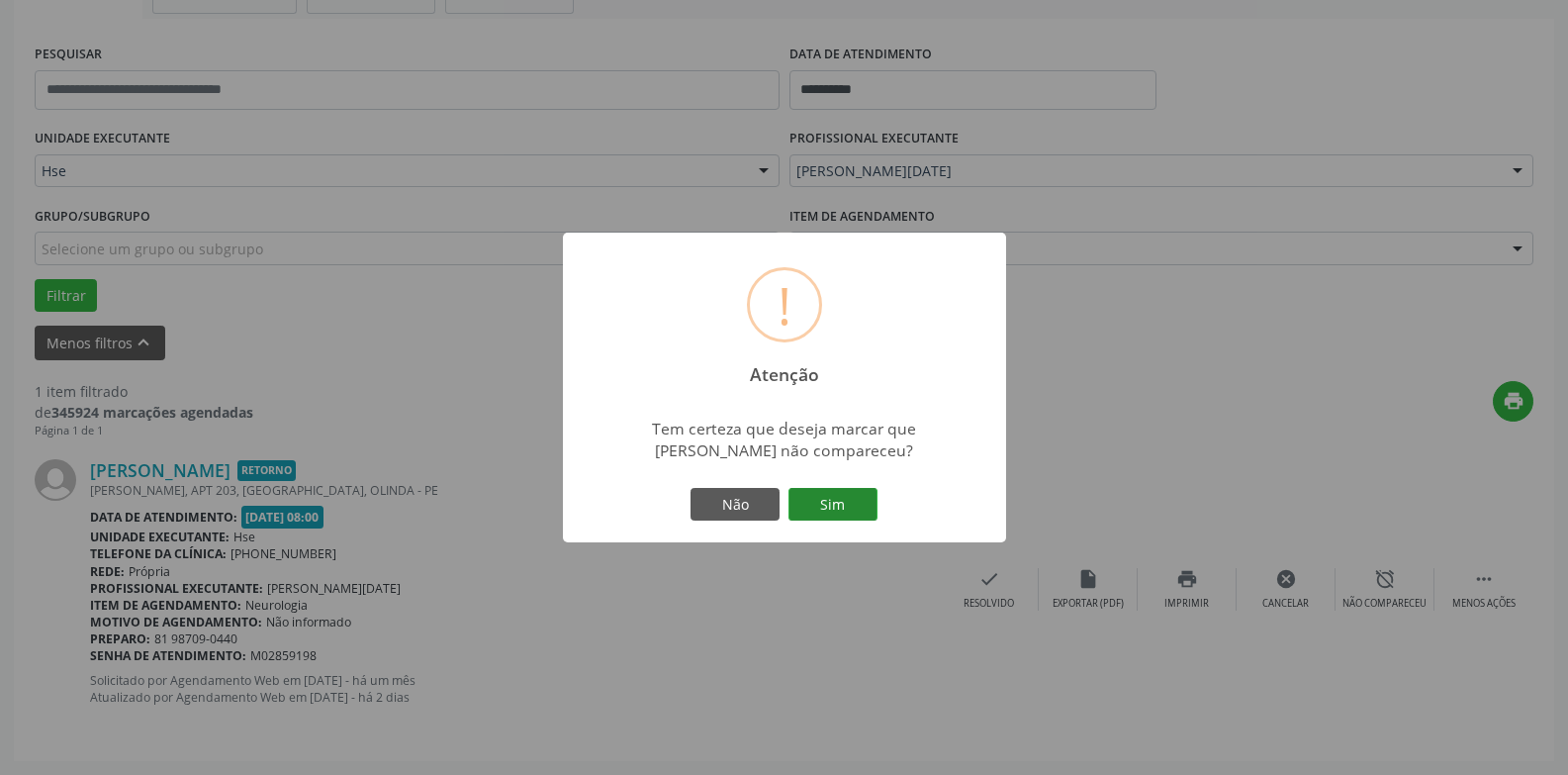
click at [796, 505] on button "Sim" at bounding box center [832, 505] width 89 height 34
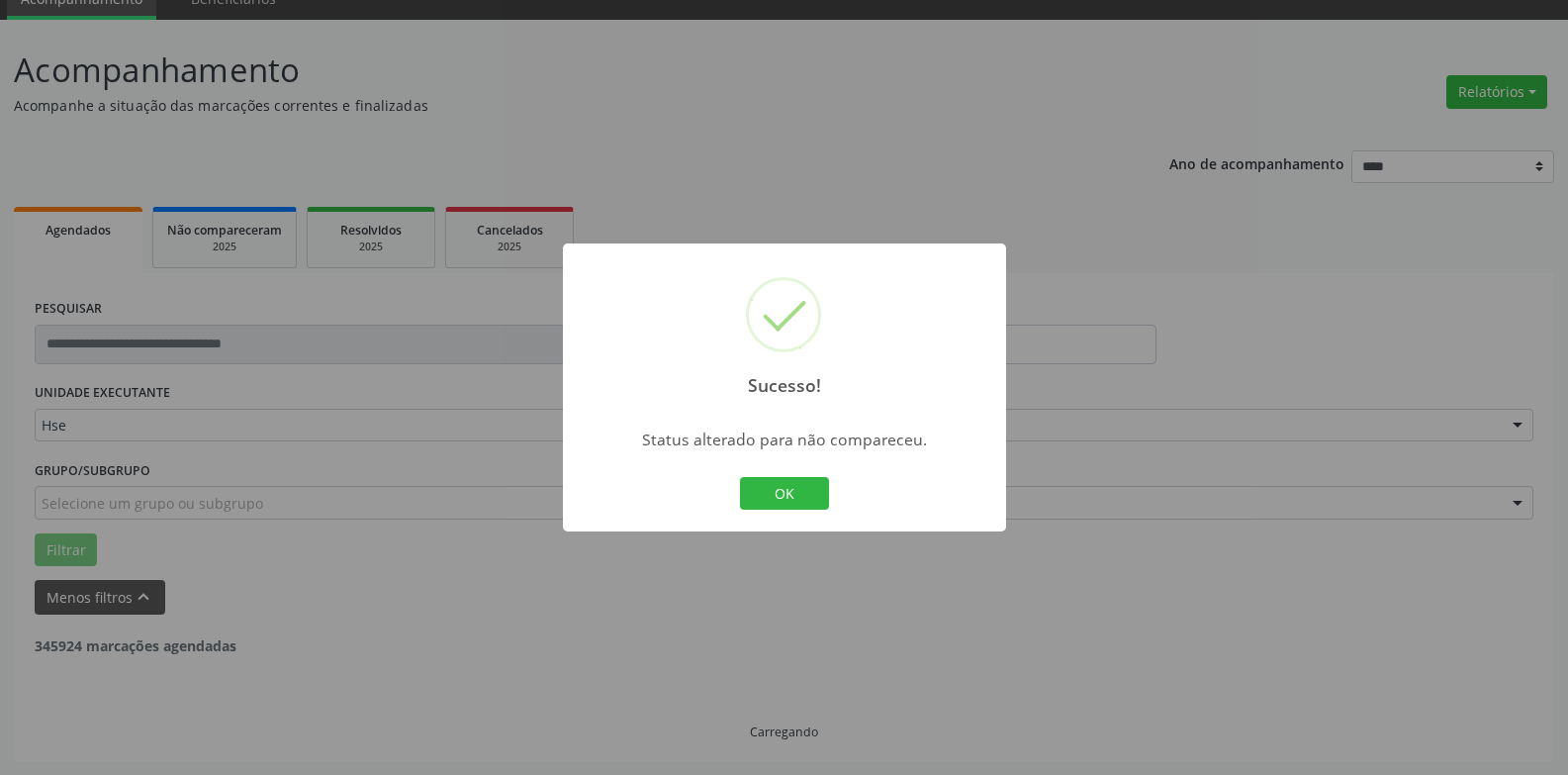
scroll to position [26, 0]
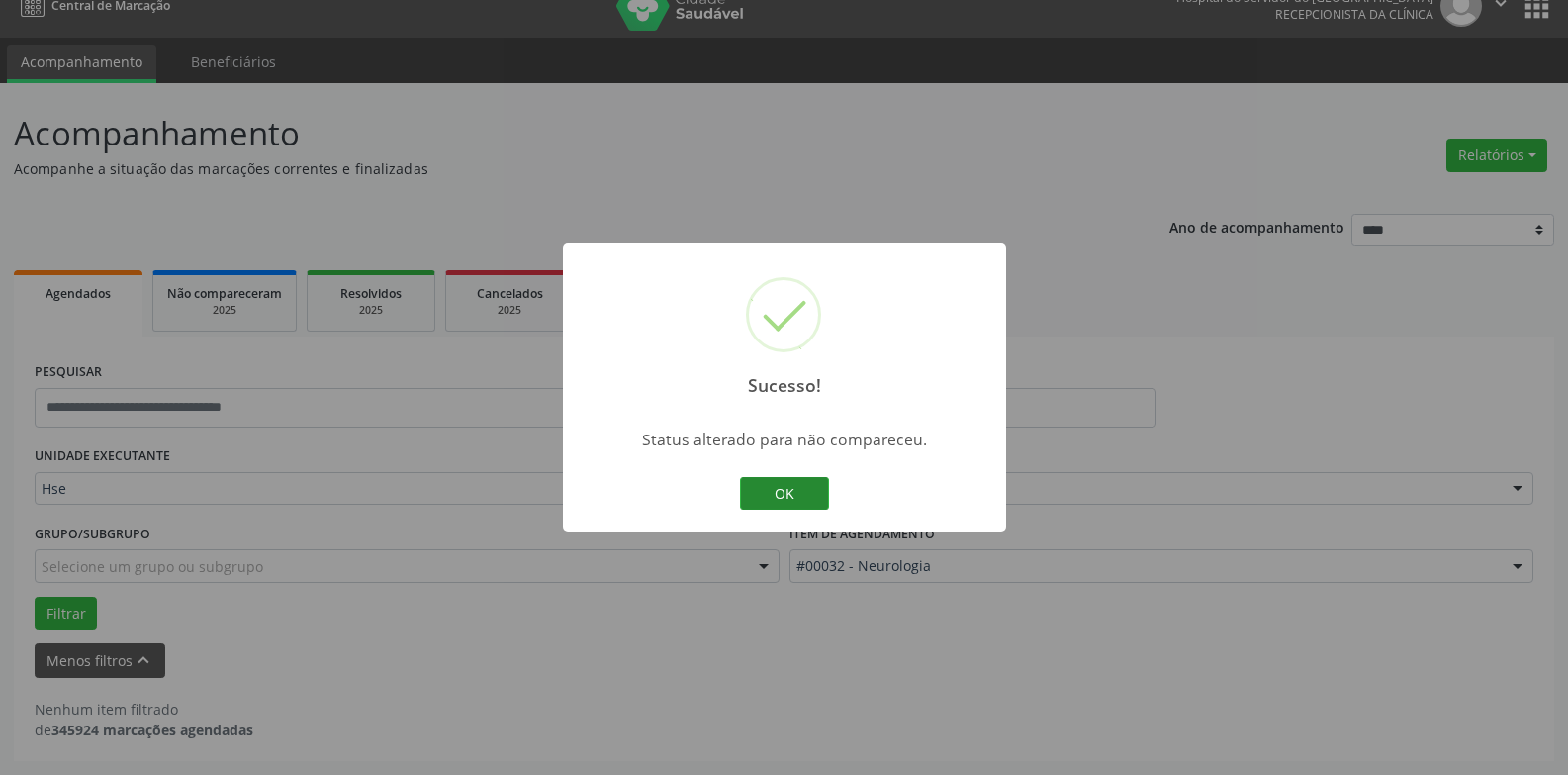
click at [784, 480] on button "OK" at bounding box center [784, 494] width 89 height 34
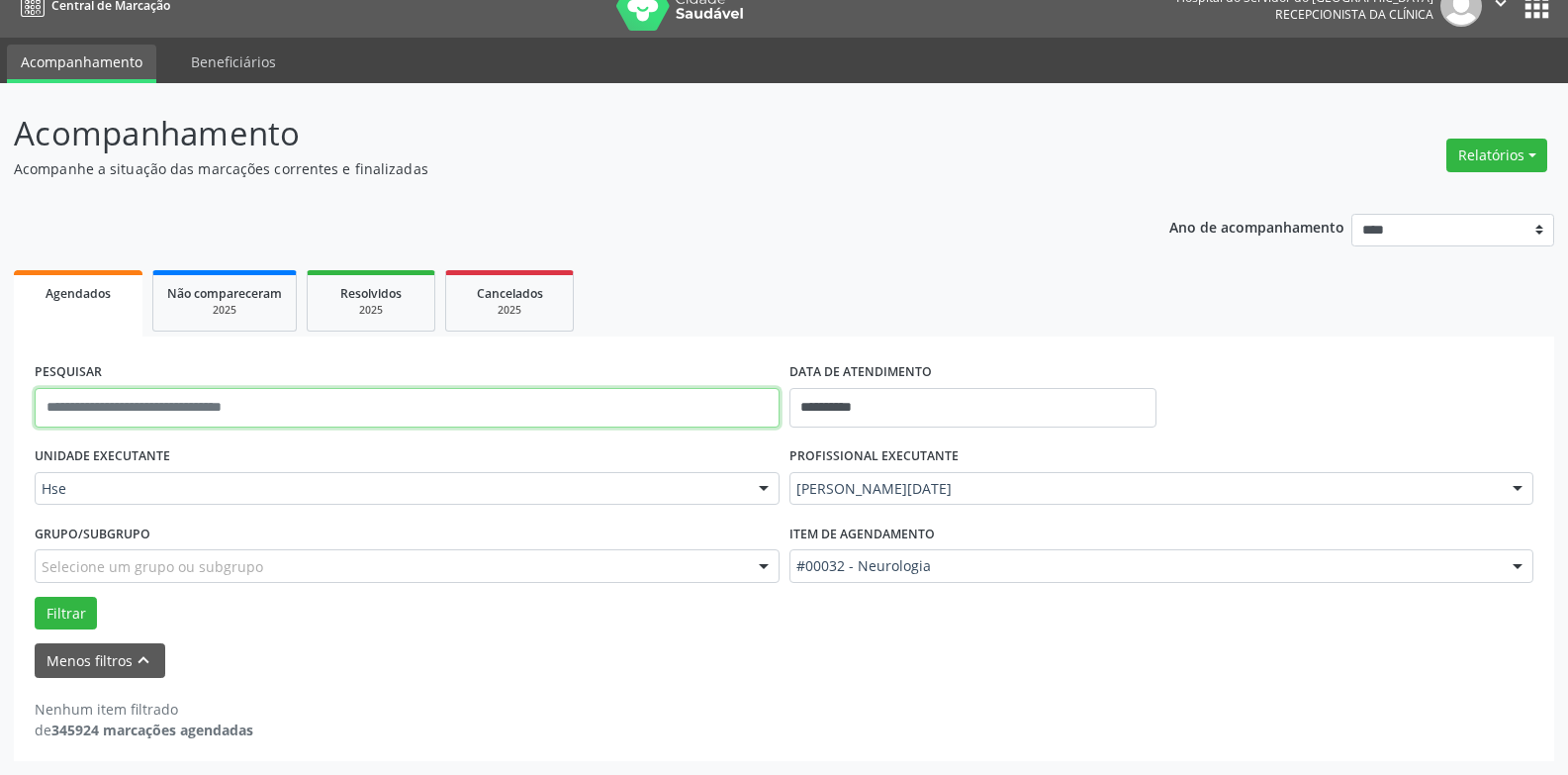
click at [174, 406] on input "text" at bounding box center [407, 408] width 745 height 40
type input "**********"
click at [35, 597] on button "Filtrar" at bounding box center [66, 614] width 62 height 34
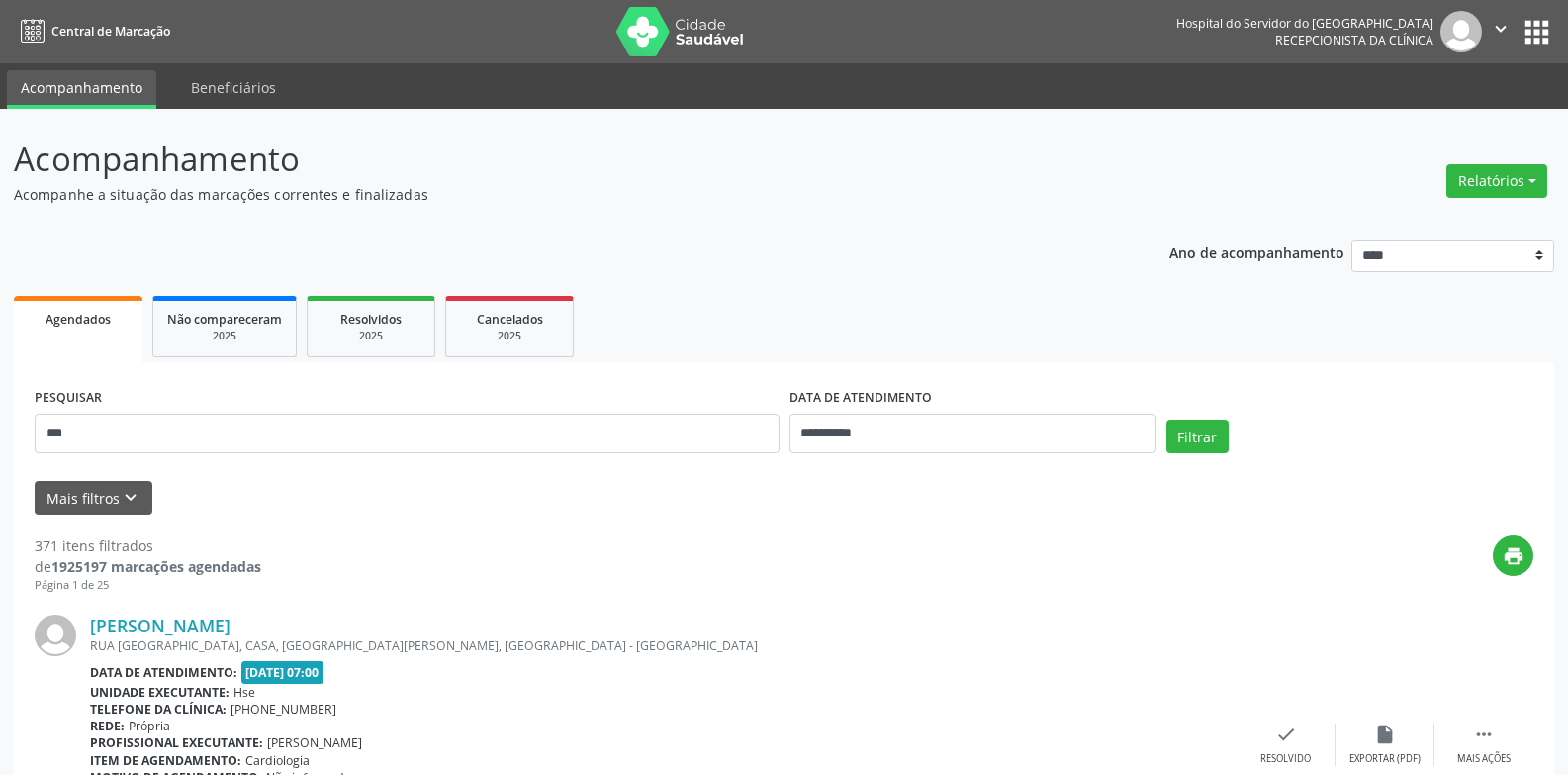
scroll to position [18, 0]
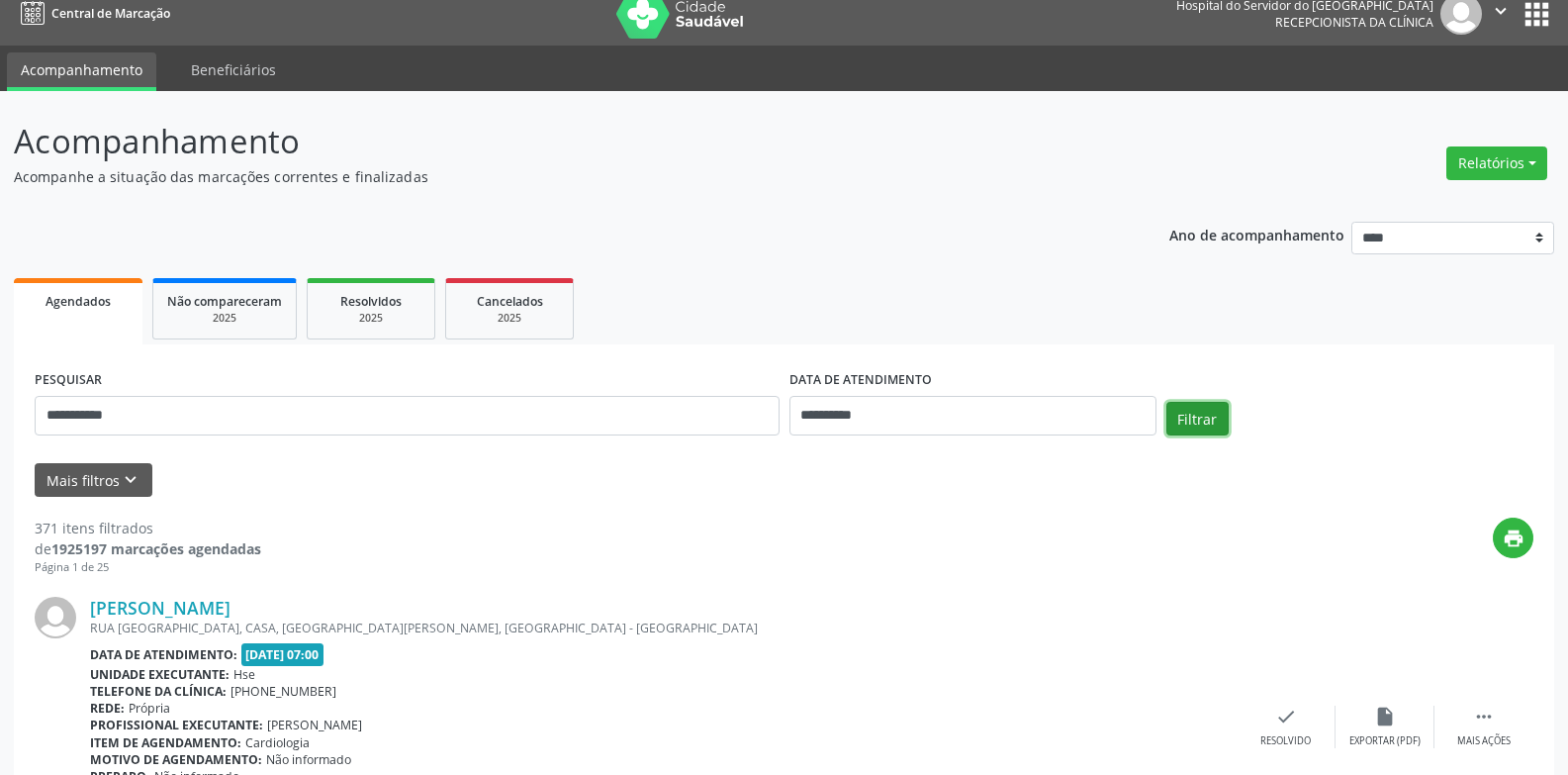
click at [1183, 417] on button "Filtrar" at bounding box center [1197, 419] width 62 height 34
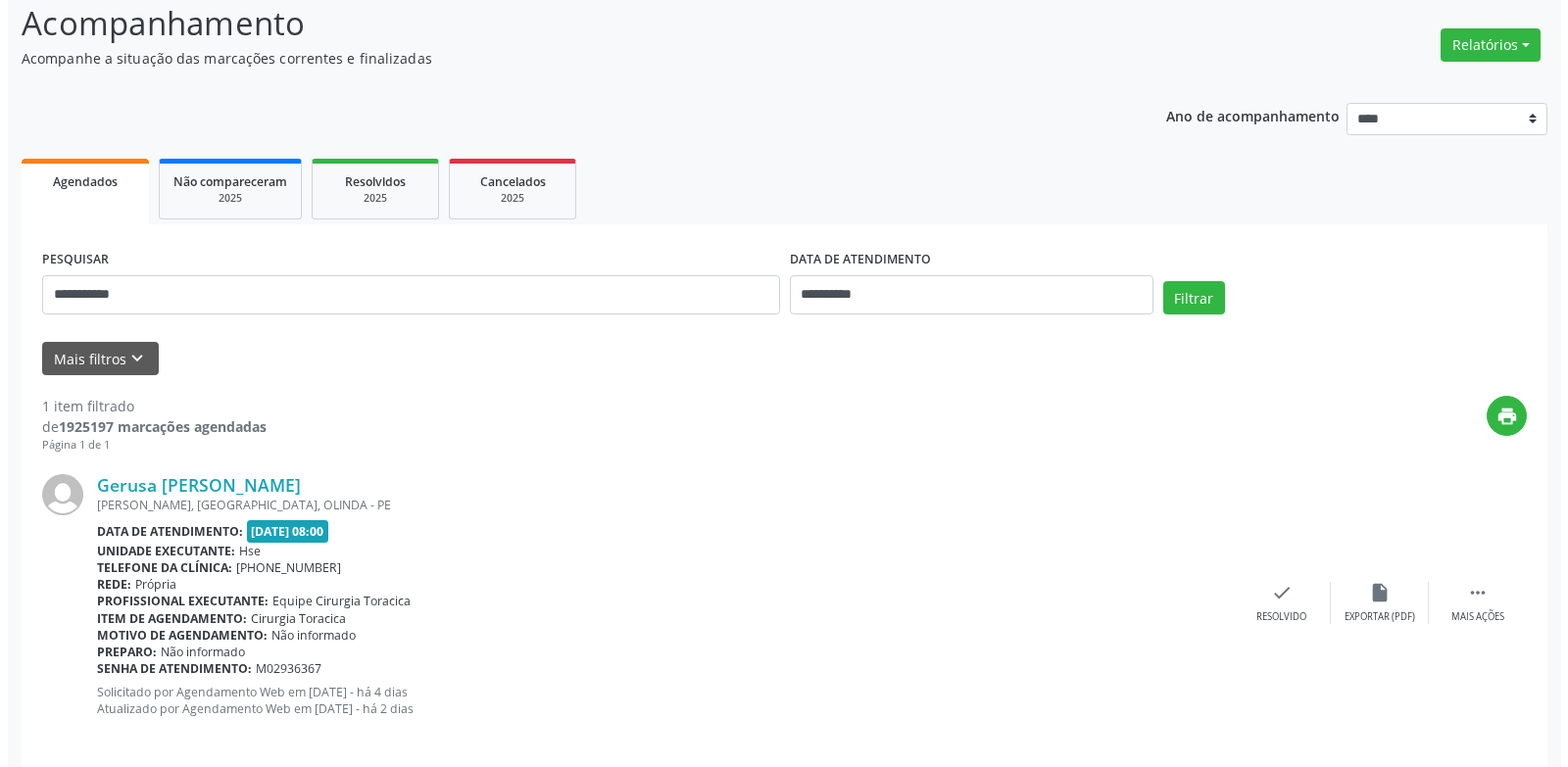
scroll to position [153, 0]
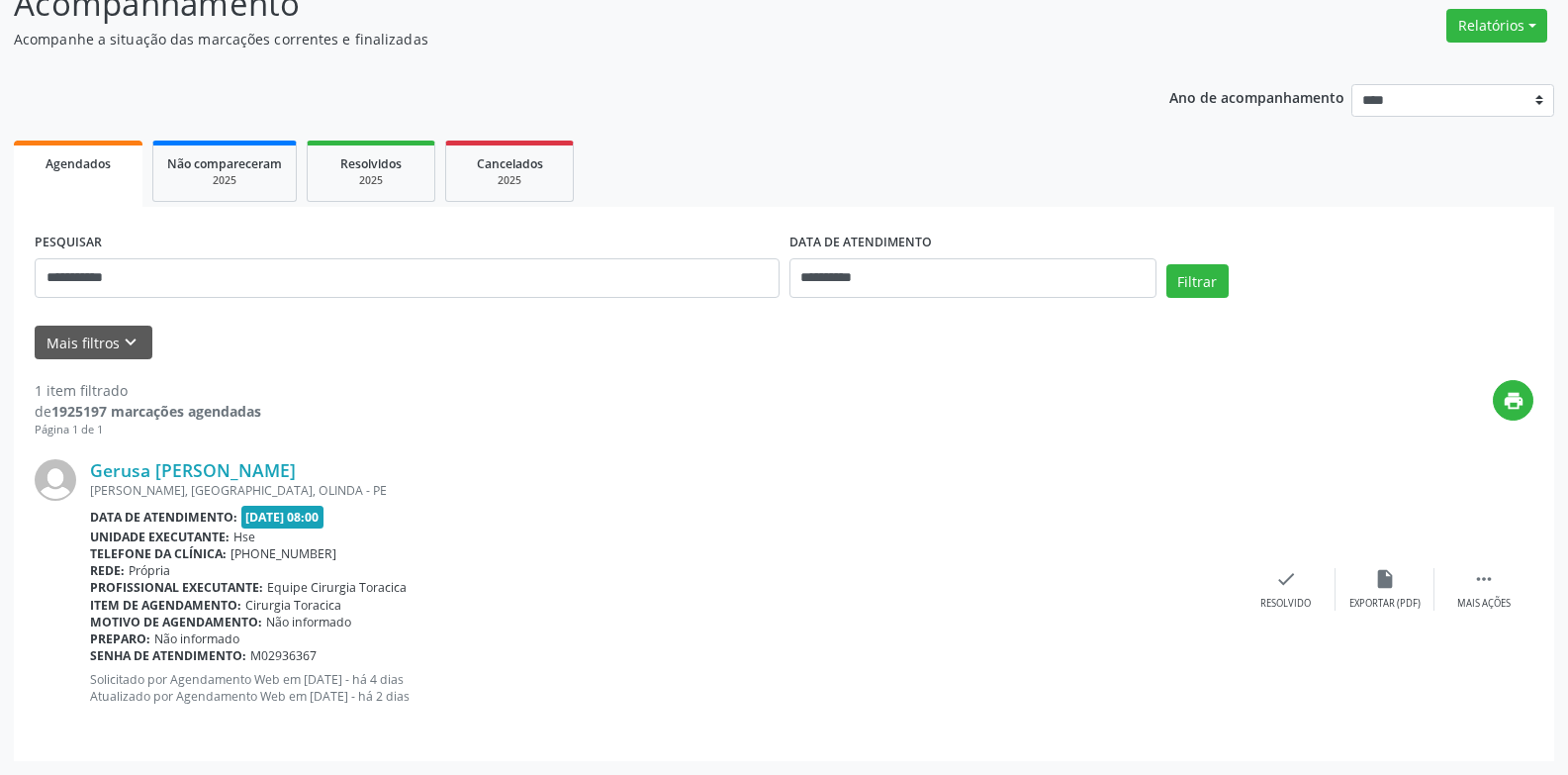
click at [226, 609] on b "Item de agendamento:" at bounding box center [165, 605] width 151 height 17
click at [1304, 592] on div "check Resolvido" at bounding box center [1285, 589] width 99 height 43
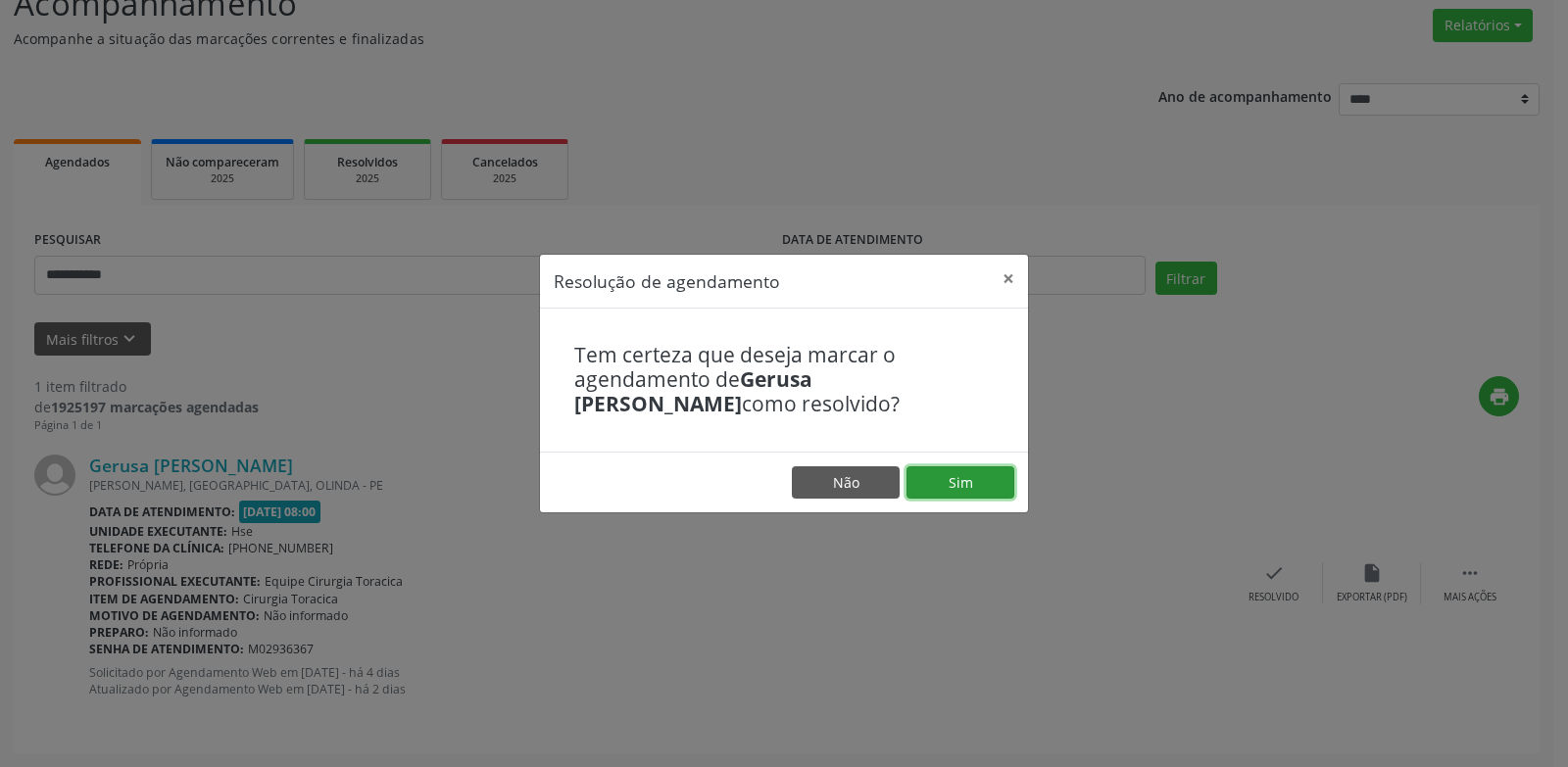
click at [962, 495] on button "Sim" at bounding box center [960, 483] width 108 height 34
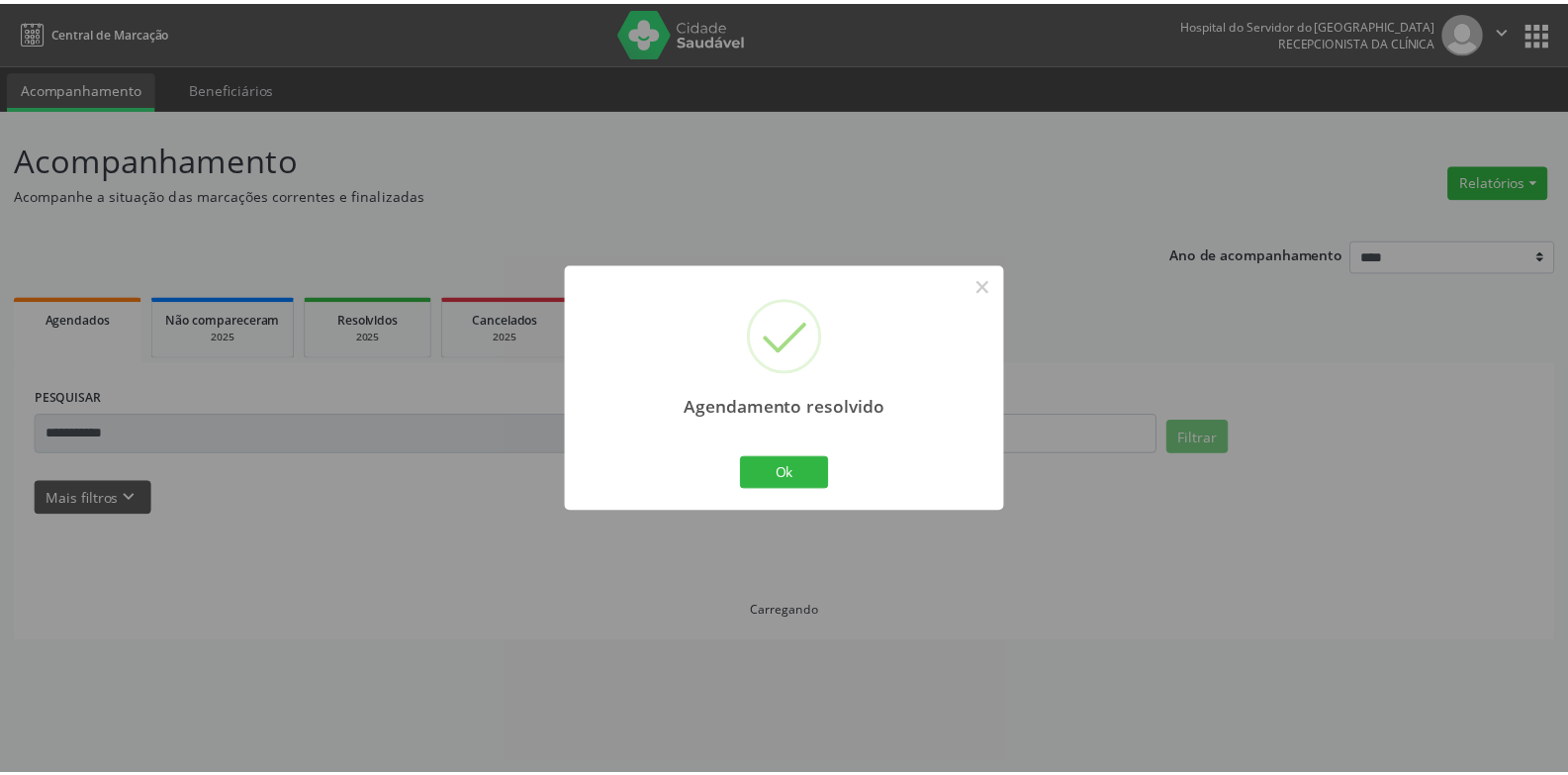
scroll to position [0, 0]
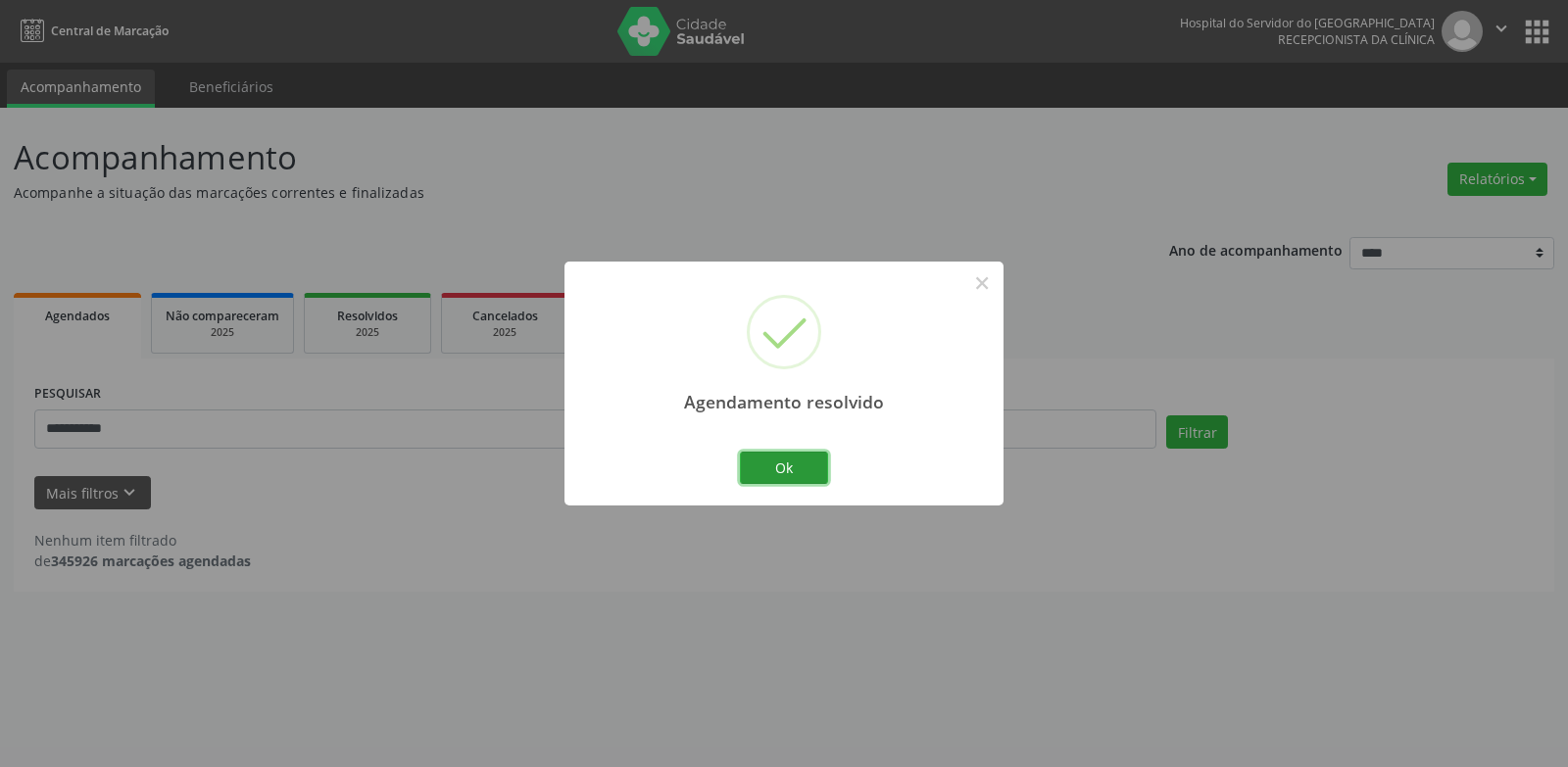
drag, startPoint x: 766, startPoint y: 461, endPoint x: 426, endPoint y: 419, distance: 342.6
click at [764, 462] on button "Ok" at bounding box center [783, 468] width 88 height 34
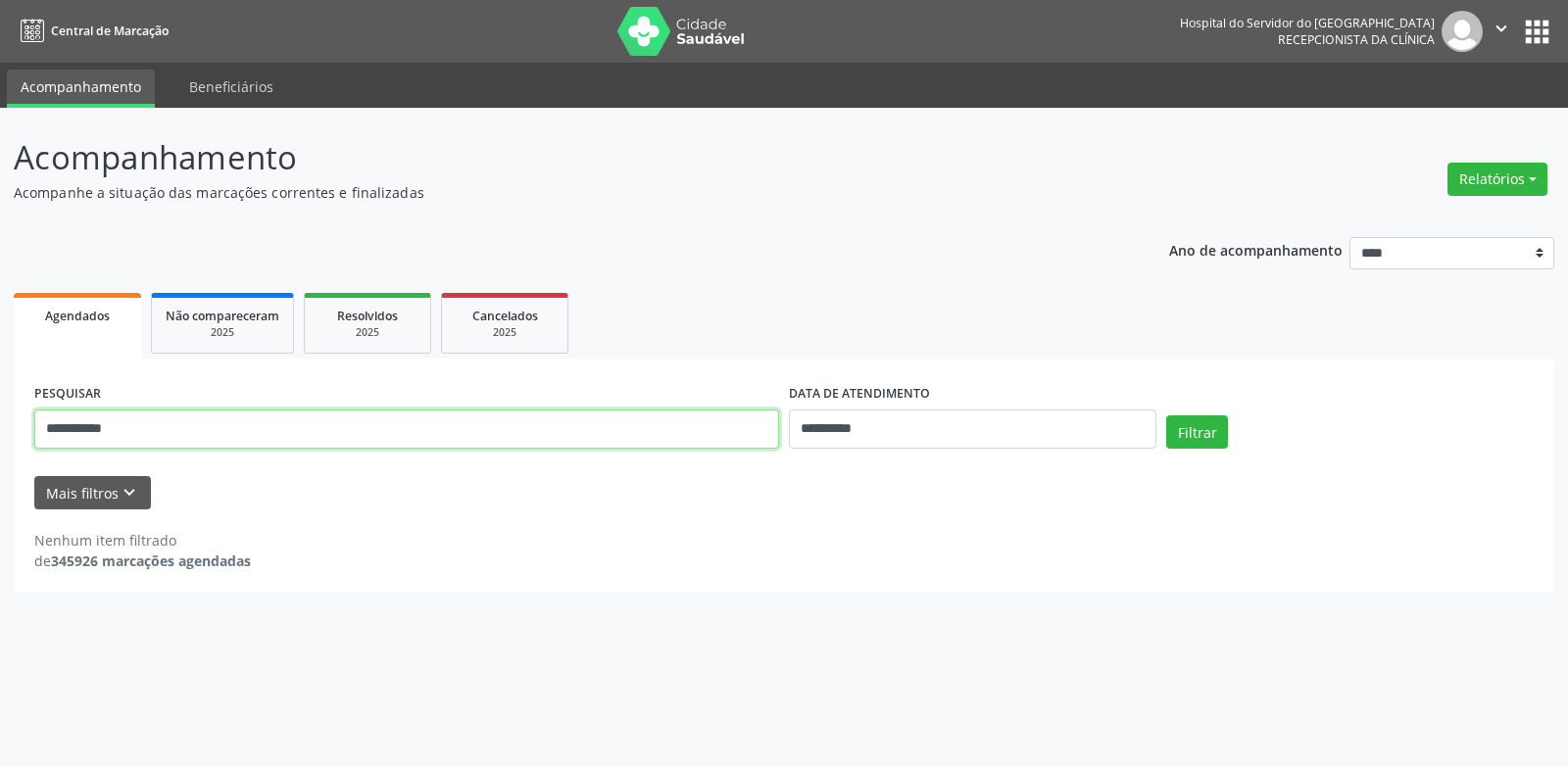
click at [428, 436] on input "**********" at bounding box center [407, 430] width 744 height 40
type input "*"
click at [1193, 425] on button "Filtrar" at bounding box center [1197, 432] width 61 height 34
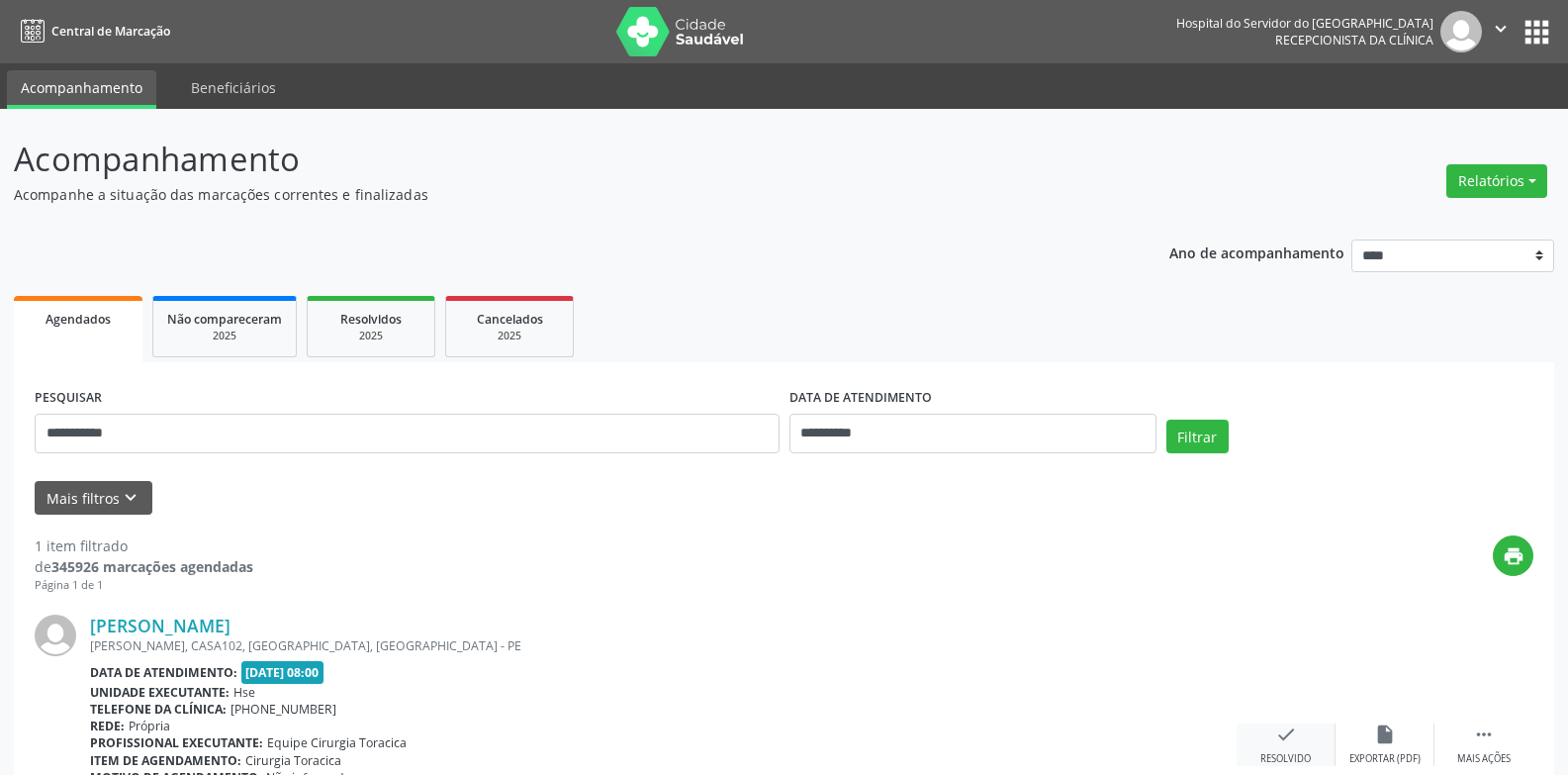
click at [1287, 756] on div "Resolvido" at bounding box center [1285, 759] width 50 height 14
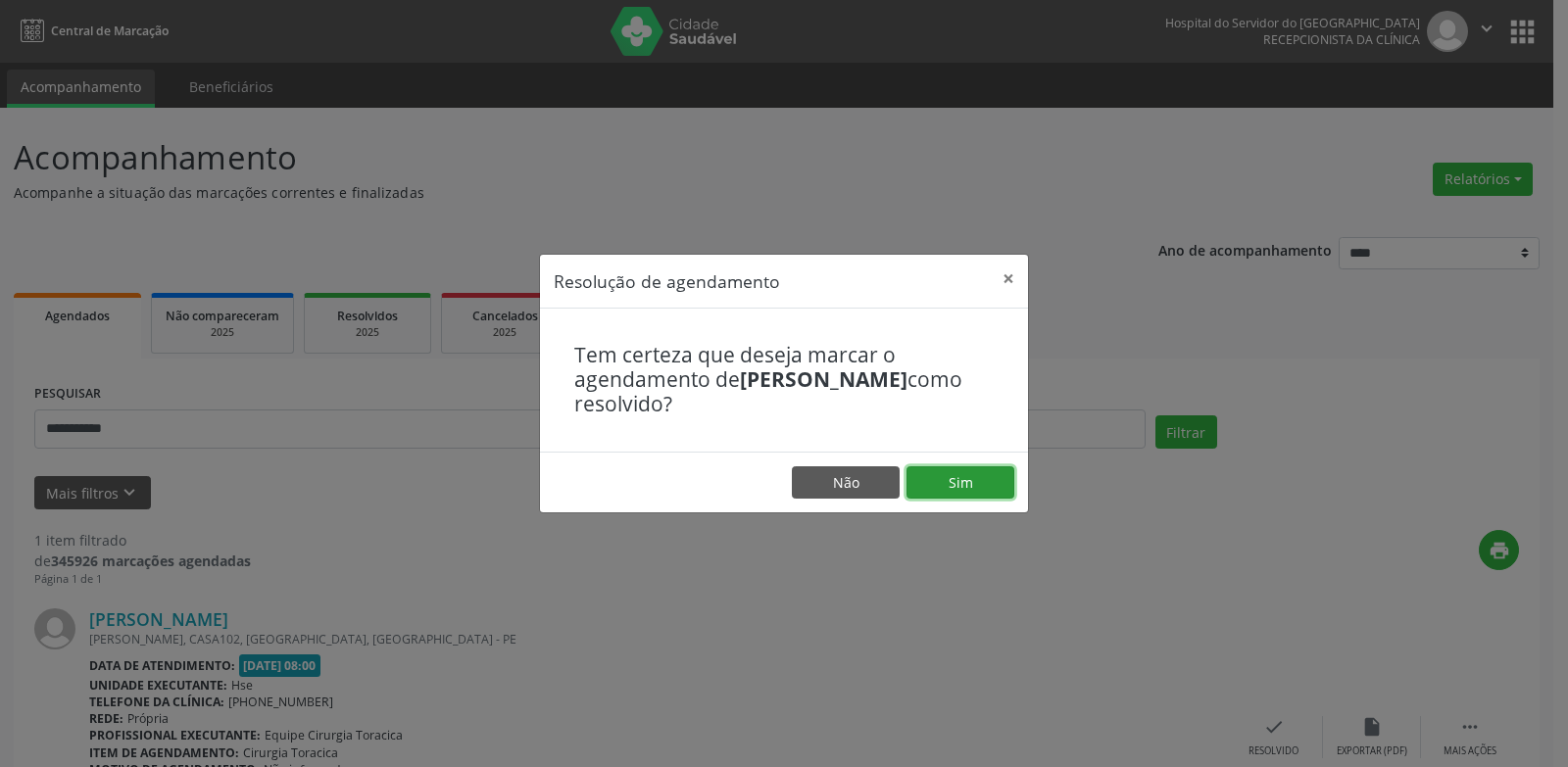
click at [966, 477] on button "Sim" at bounding box center [960, 483] width 108 height 34
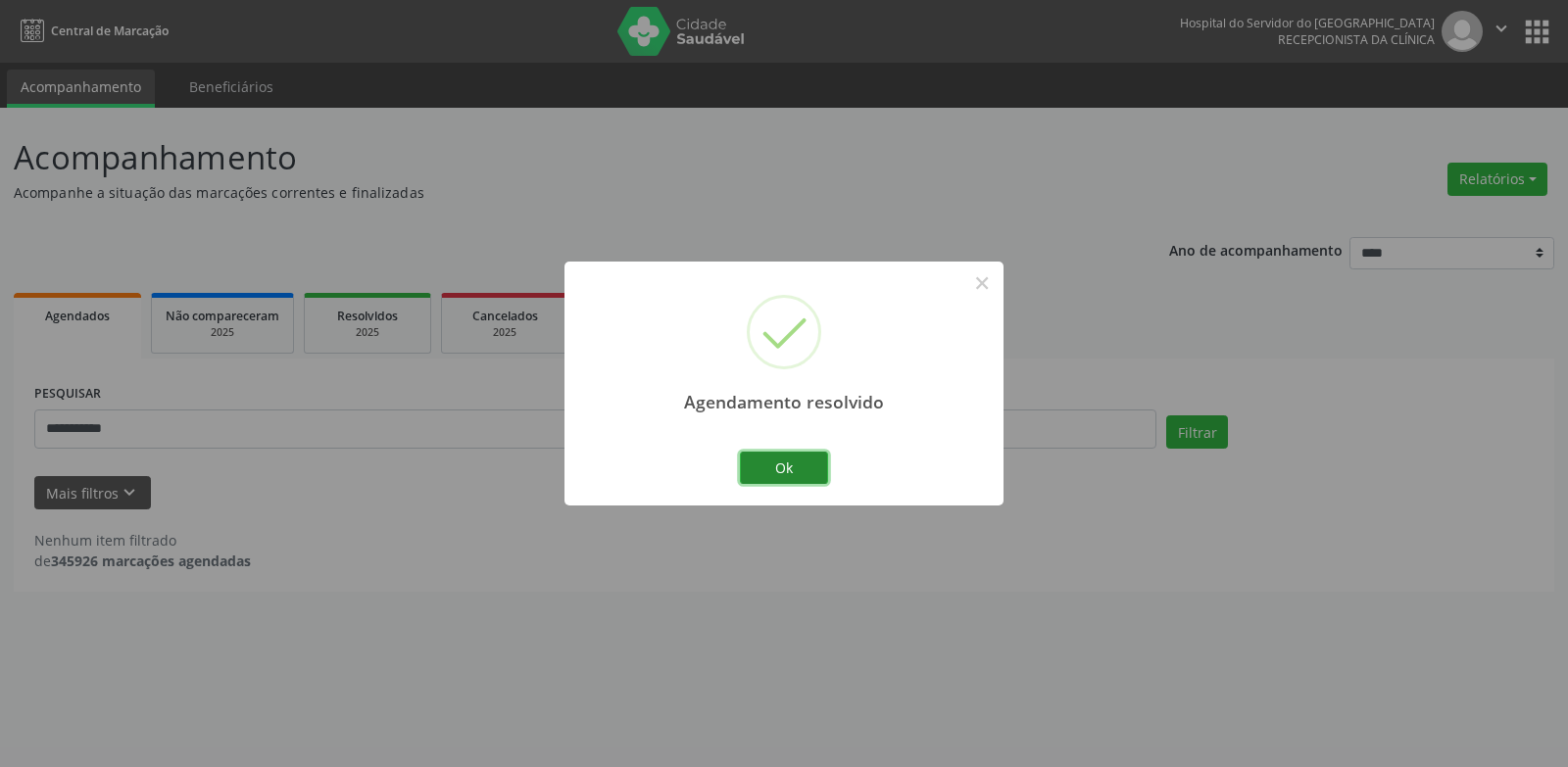
click at [771, 467] on button "Ok" at bounding box center [783, 468] width 88 height 34
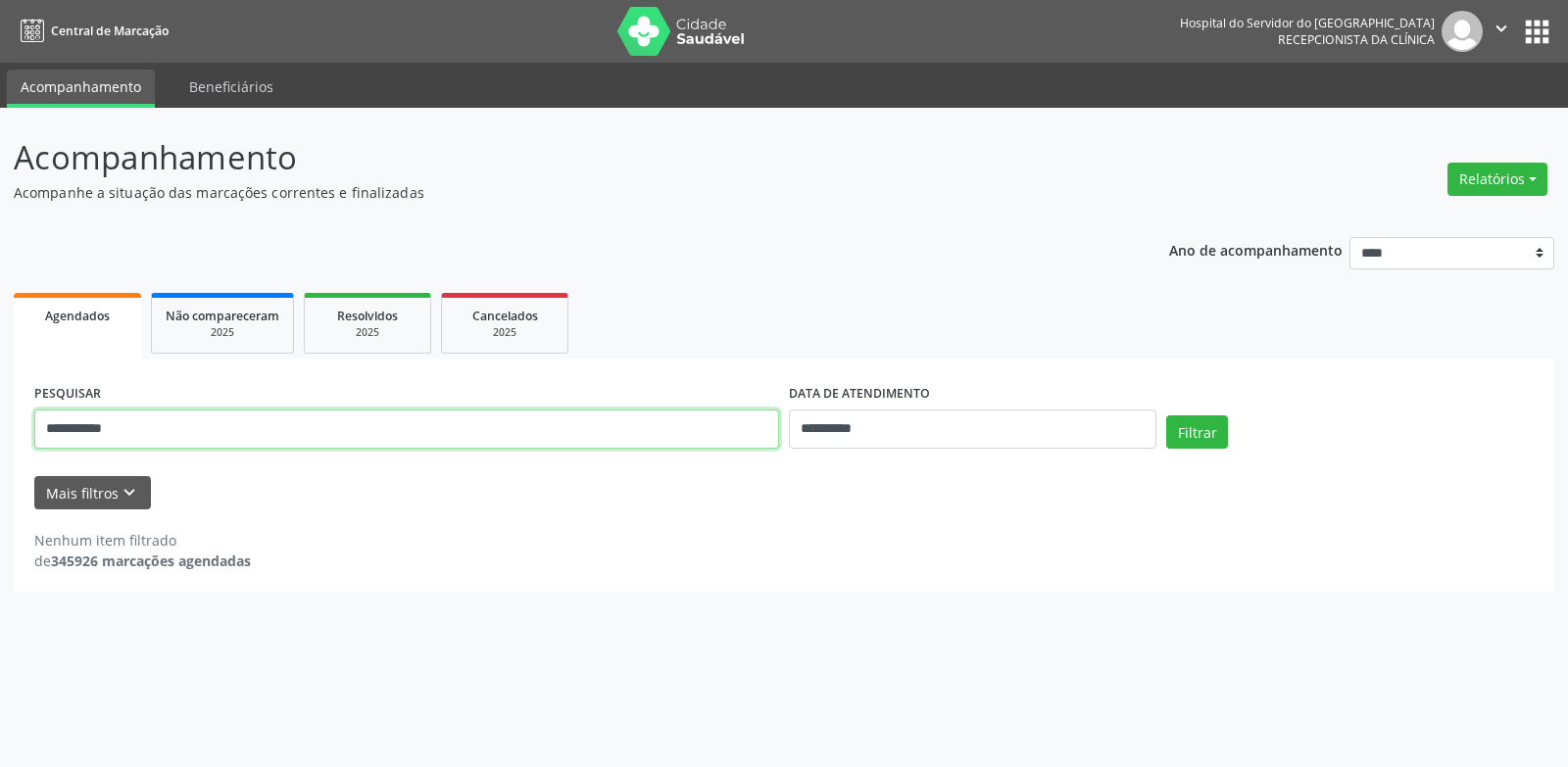
click at [658, 433] on input "**********" at bounding box center [407, 430] width 744 height 40
type input "*"
type input "**********"
click at [1201, 425] on button "Filtrar" at bounding box center [1197, 432] width 61 height 34
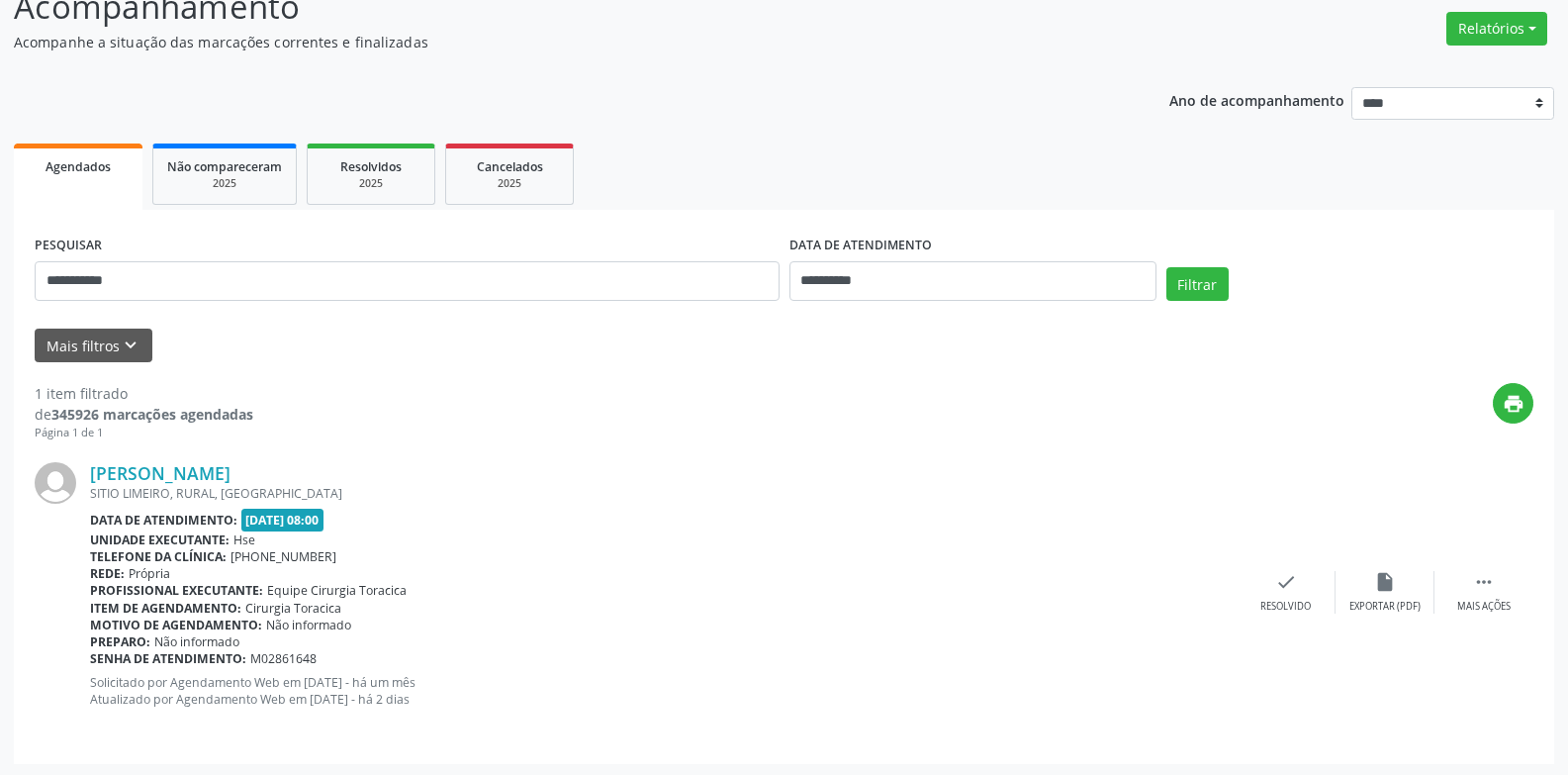
scroll to position [155, 0]
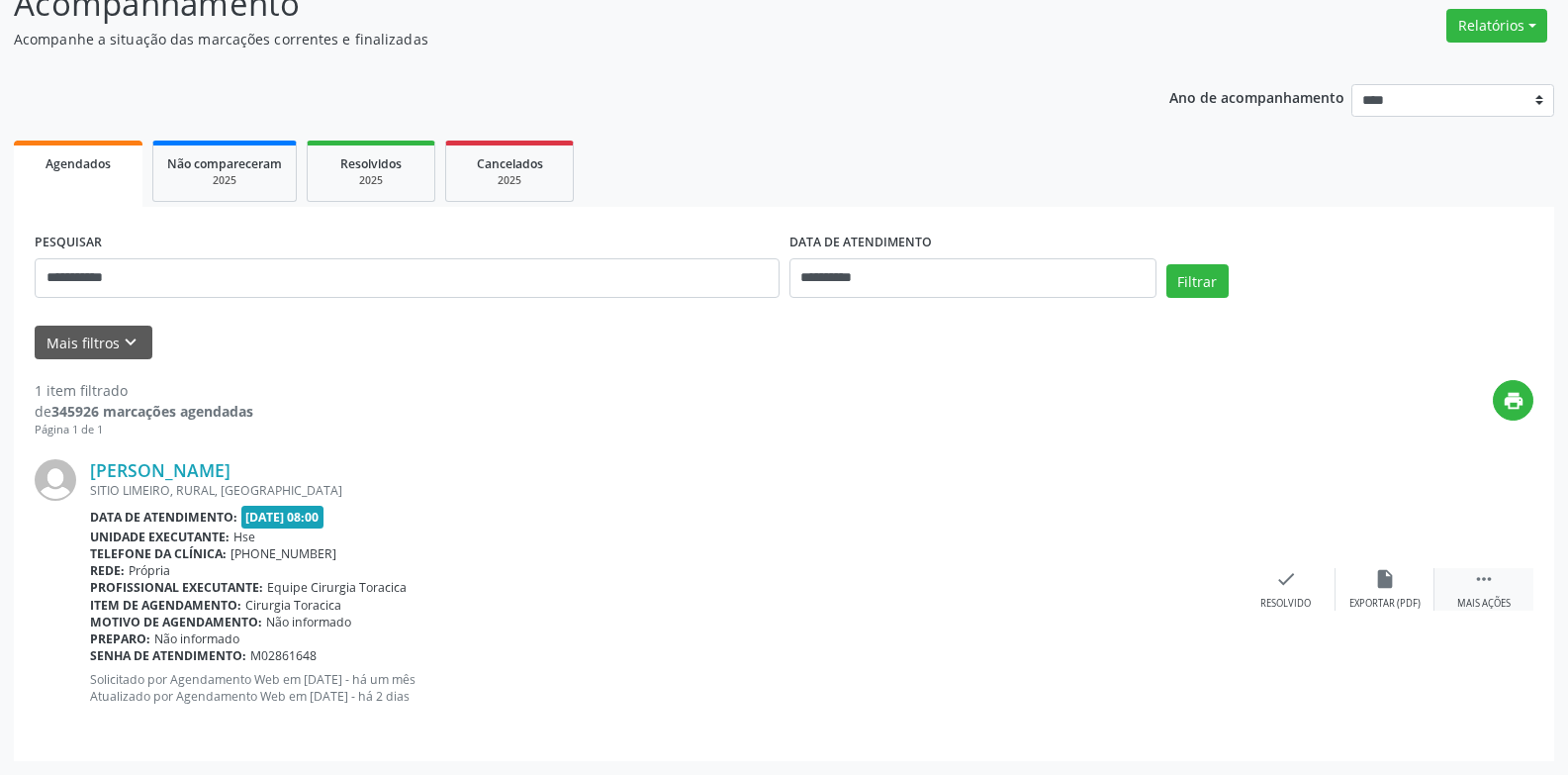
click at [1492, 590] on div " Mais ações" at bounding box center [1483, 589] width 99 height 43
click at [1369, 574] on div "alarm_off Não compareceu" at bounding box center [1384, 589] width 99 height 43
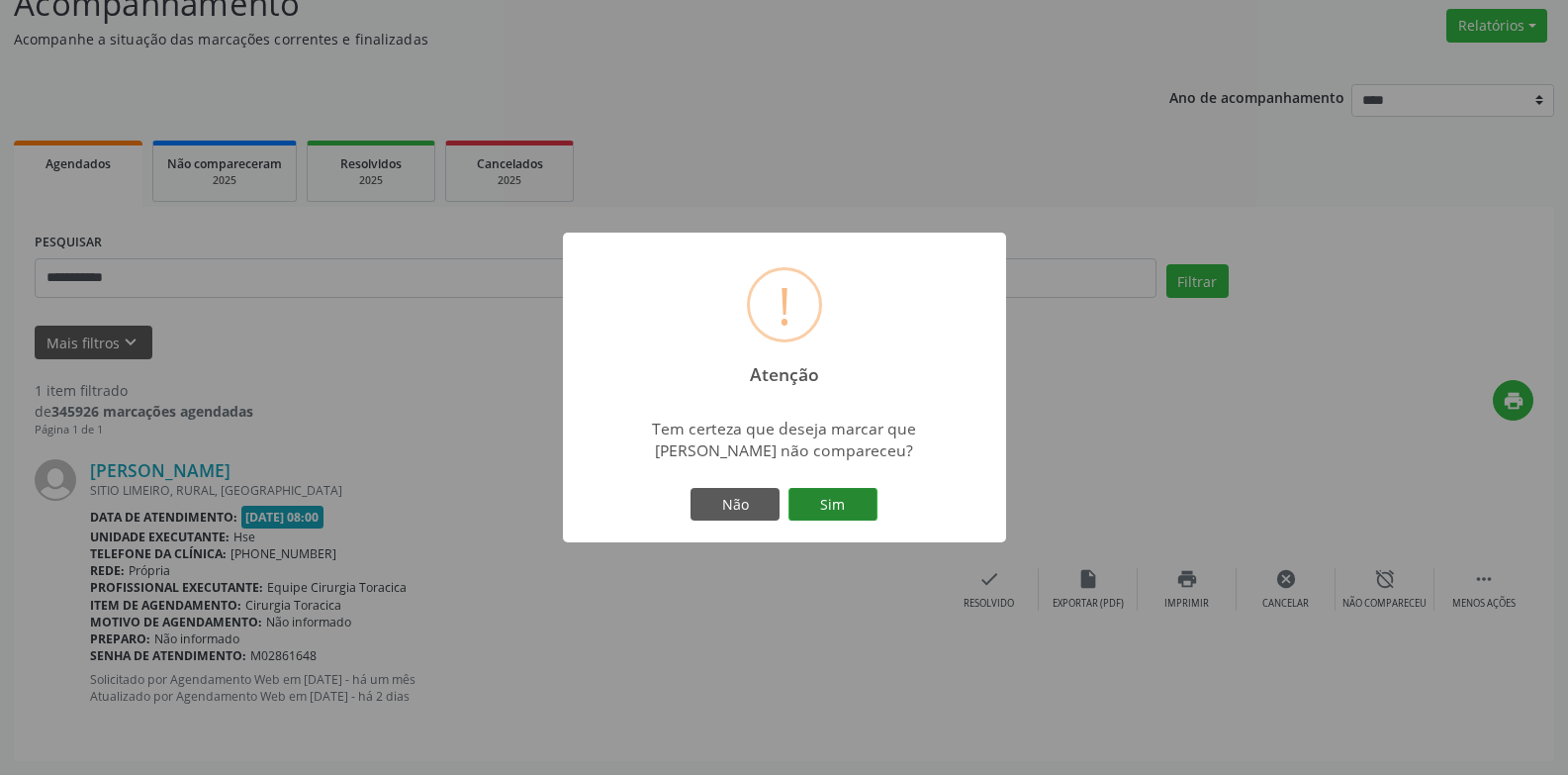
click at [845, 508] on button "Sim" at bounding box center [832, 505] width 89 height 34
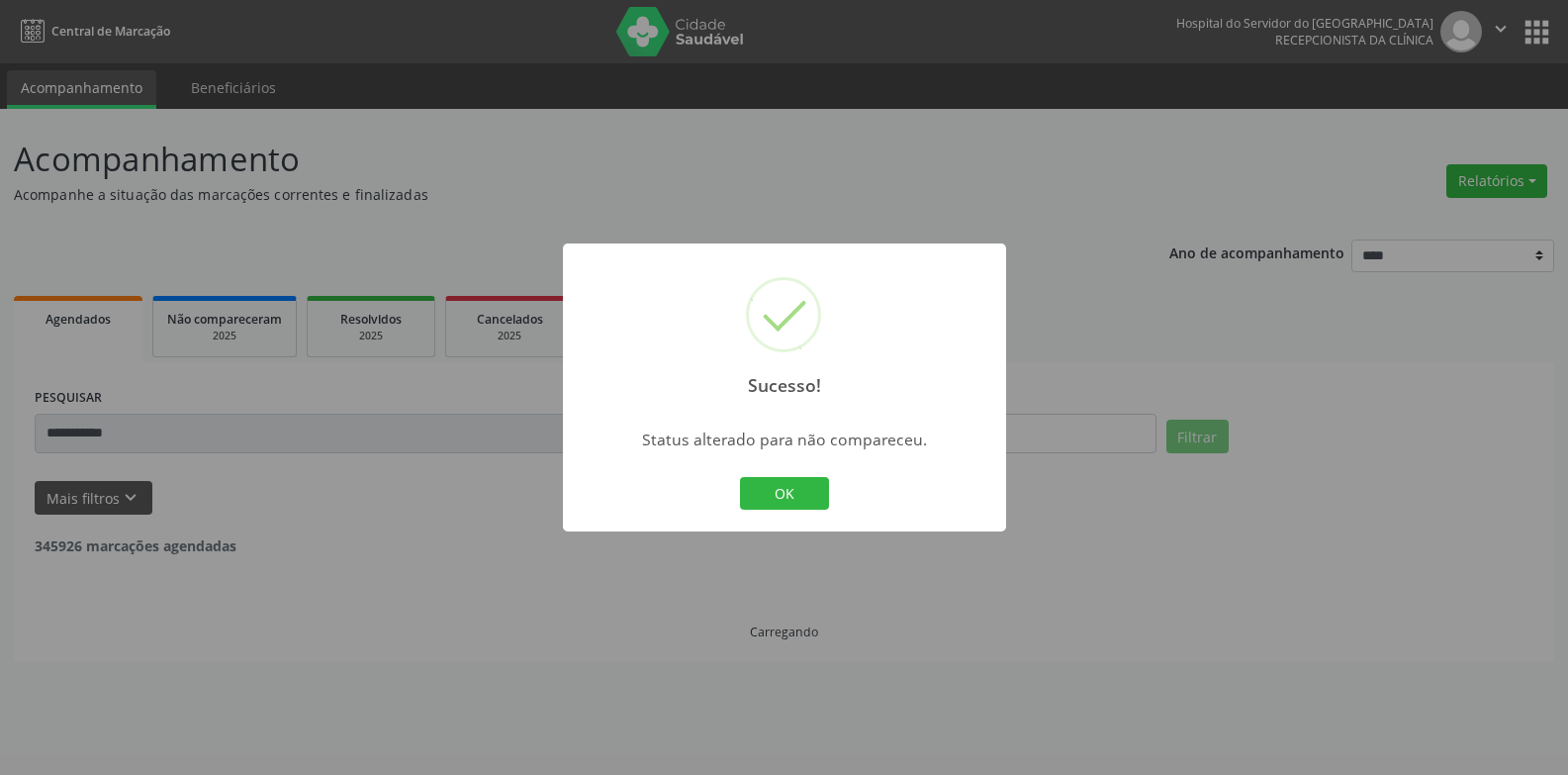
scroll to position [0, 0]
click at [812, 490] on button "OK" at bounding box center [790, 494] width 89 height 34
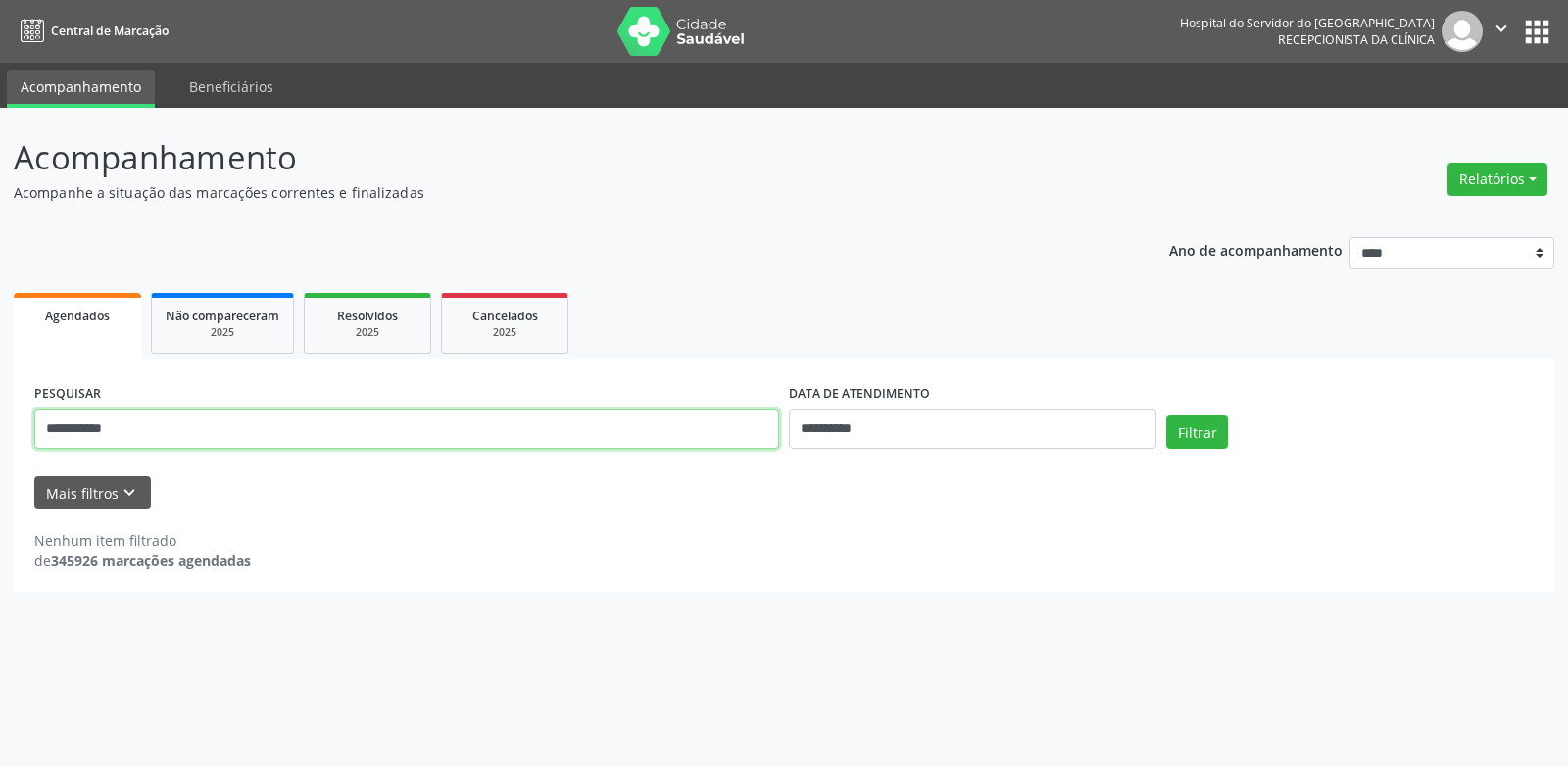
drag, startPoint x: 321, startPoint y: 434, endPoint x: 0, endPoint y: 421, distance: 321.3
click at [0, 421] on div "**********" at bounding box center [784, 437] width 1568 height 659
type input "**********"
click at [1163, 439] on div "Filtrar" at bounding box center [1349, 439] width 377 height 48
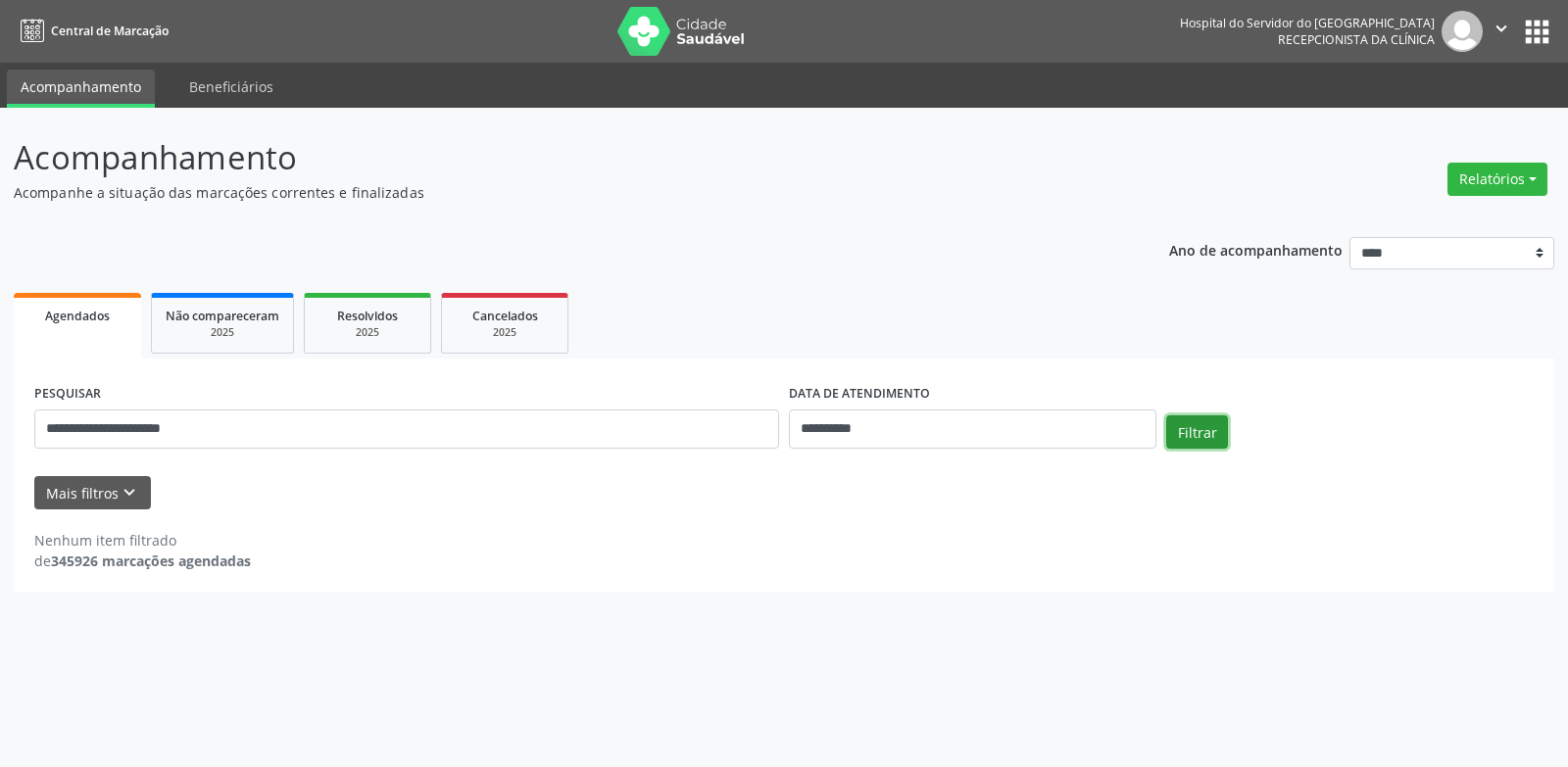
click at [1177, 428] on button "Filtrar" at bounding box center [1197, 432] width 61 height 34
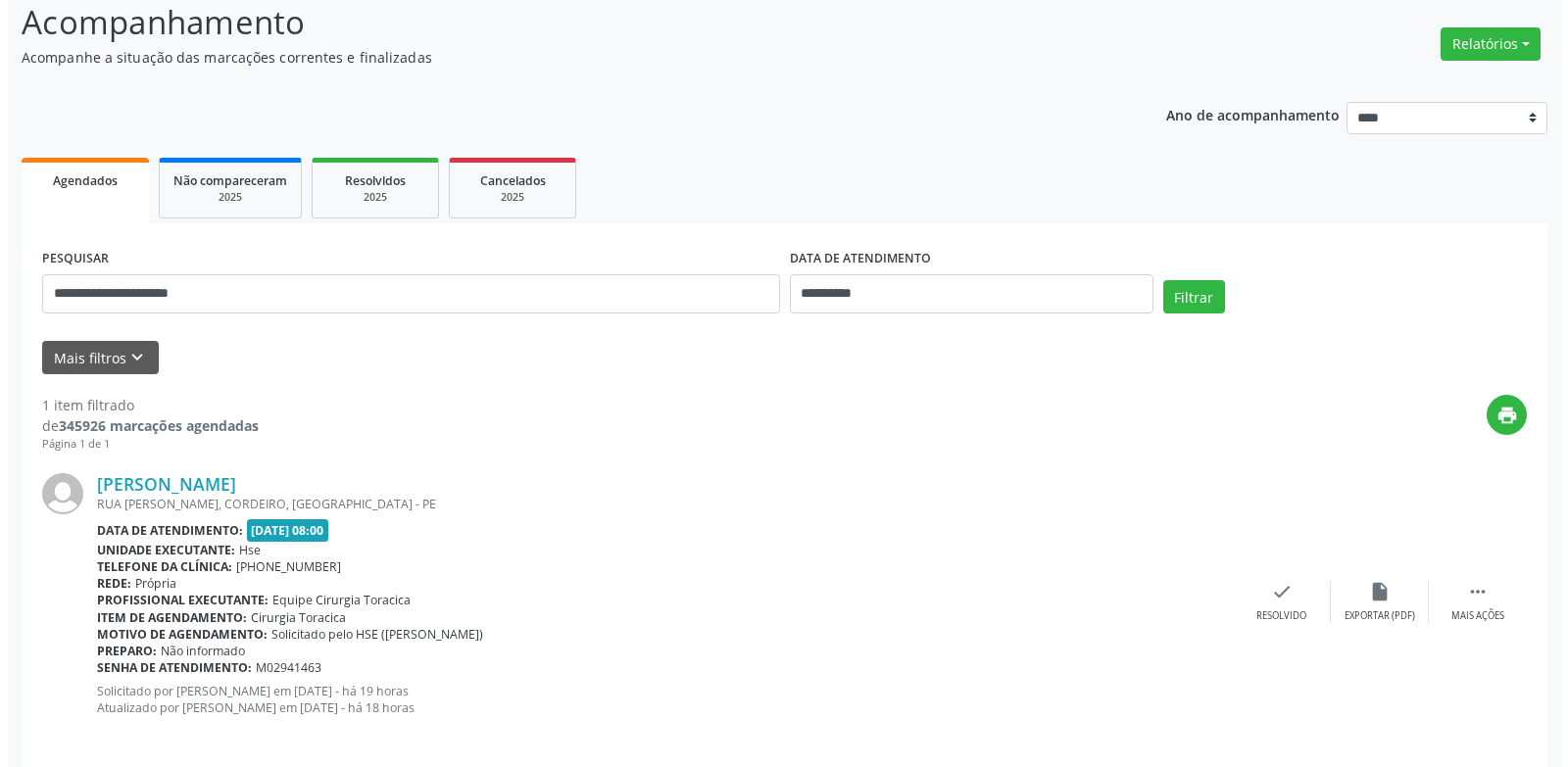
scroll to position [153, 0]
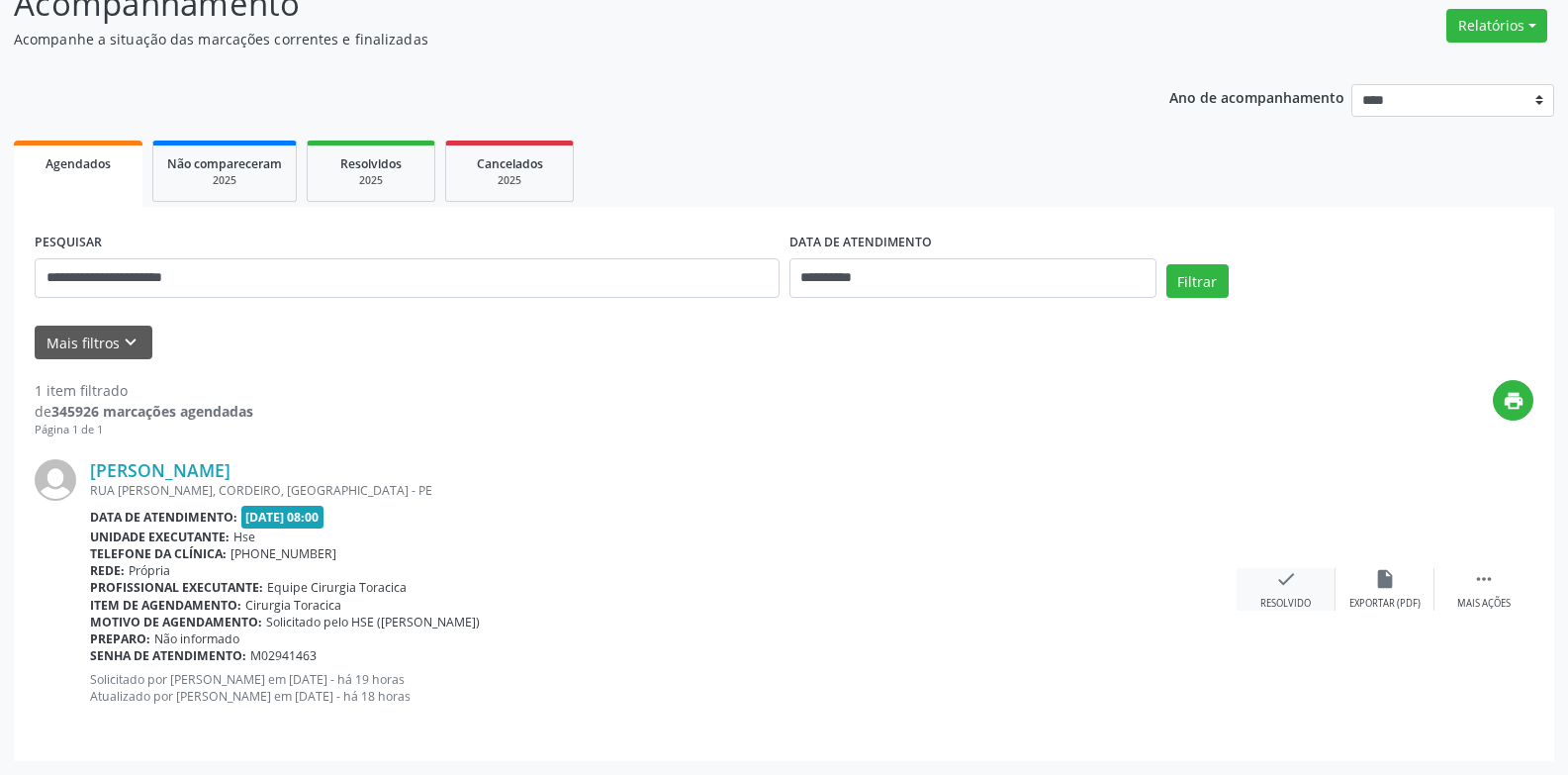
click at [1283, 585] on icon "check" at bounding box center [1286, 579] width 22 height 22
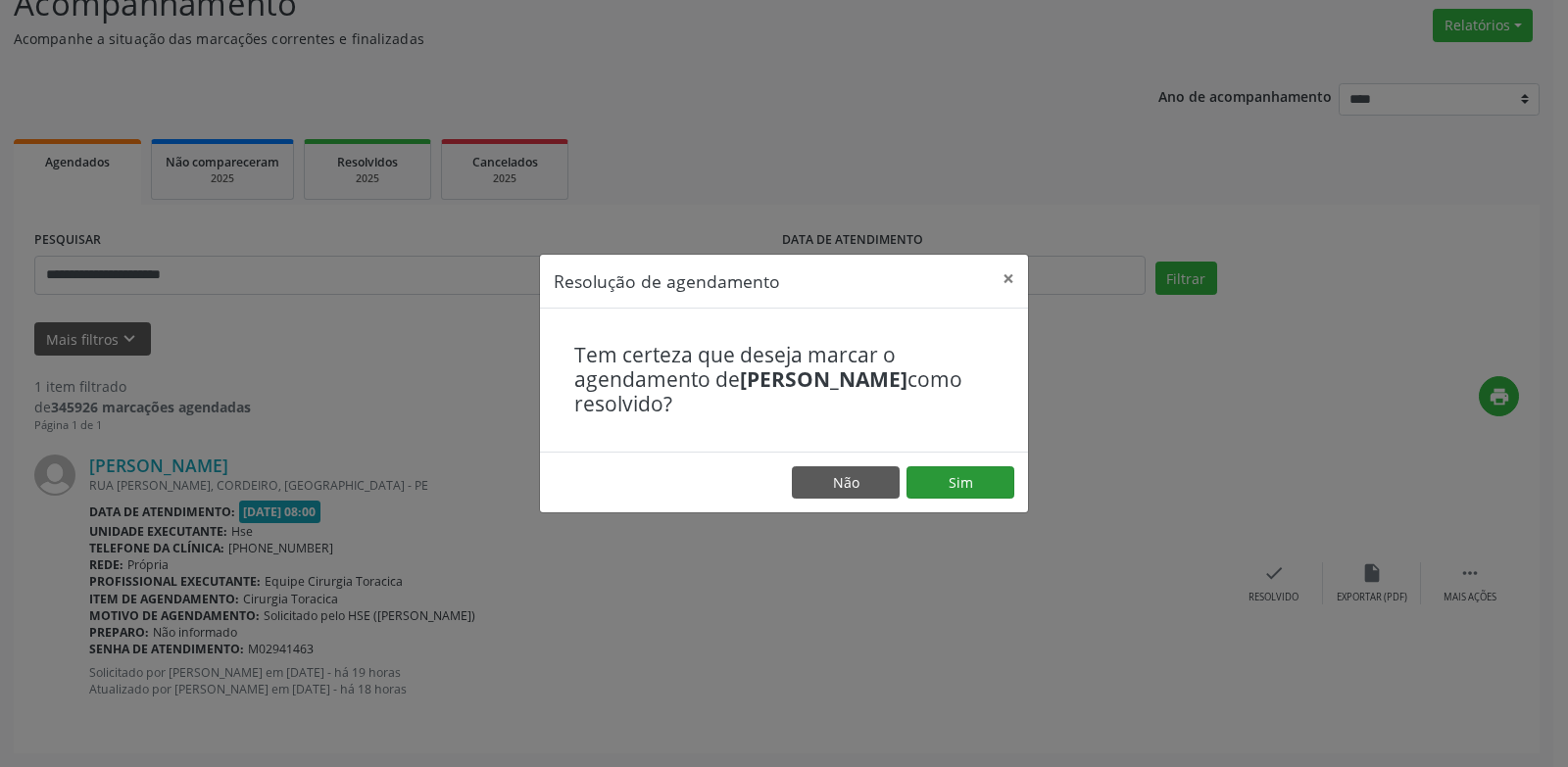
click at [945, 463] on footer "Não Sim" at bounding box center [783, 482] width 488 height 61
click at [936, 482] on button "Sim" at bounding box center [960, 483] width 108 height 34
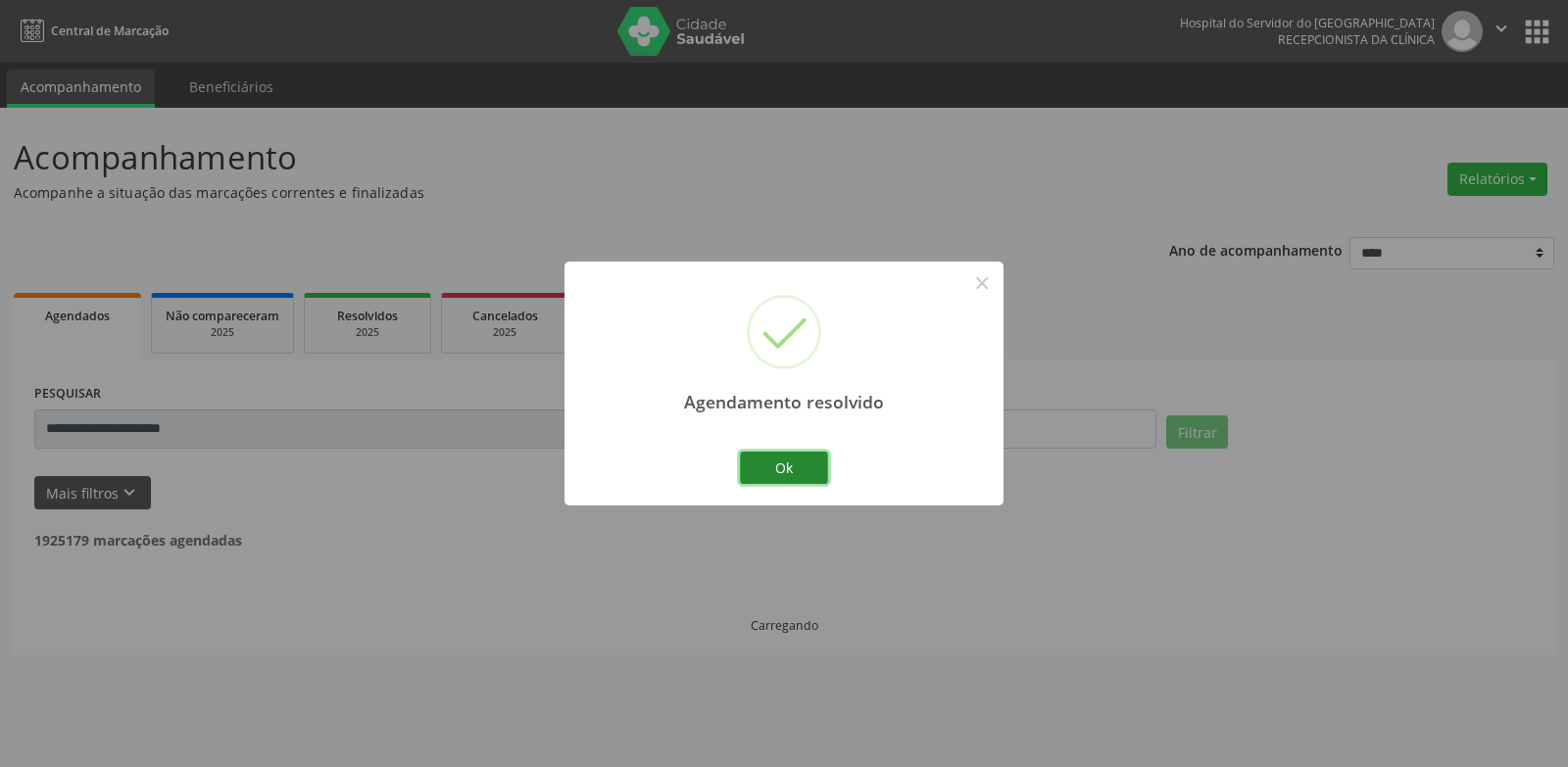
click at [761, 460] on button "Ok" at bounding box center [783, 468] width 88 height 34
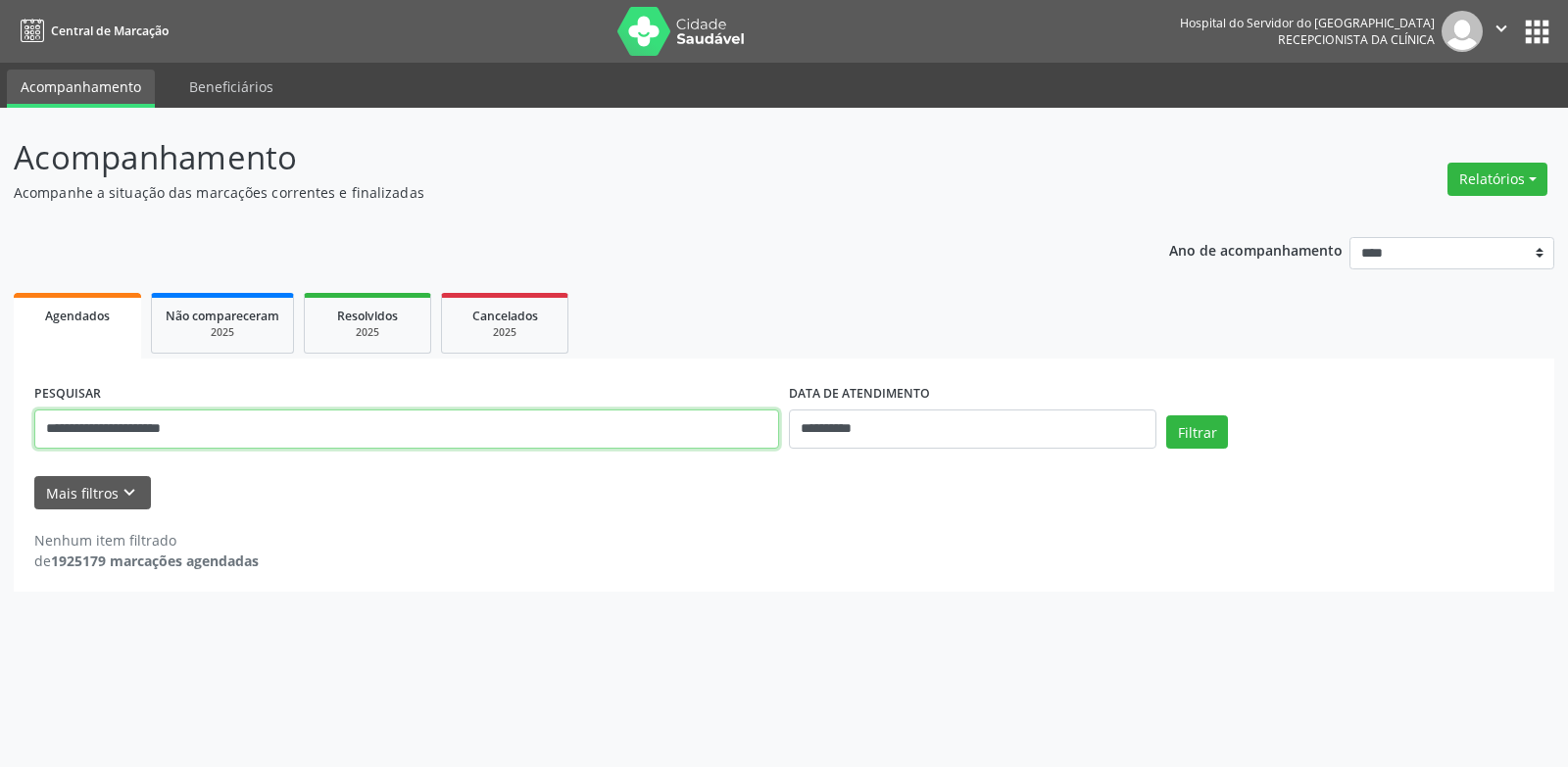
drag, startPoint x: 266, startPoint y: 417, endPoint x: 0, endPoint y: 456, distance: 268.8
click at [0, 459] on div "**********" at bounding box center [784, 437] width 1568 height 659
click at [1175, 445] on button "Filtrar" at bounding box center [1197, 432] width 61 height 34
click at [436, 416] on input "**********" at bounding box center [407, 430] width 744 height 40
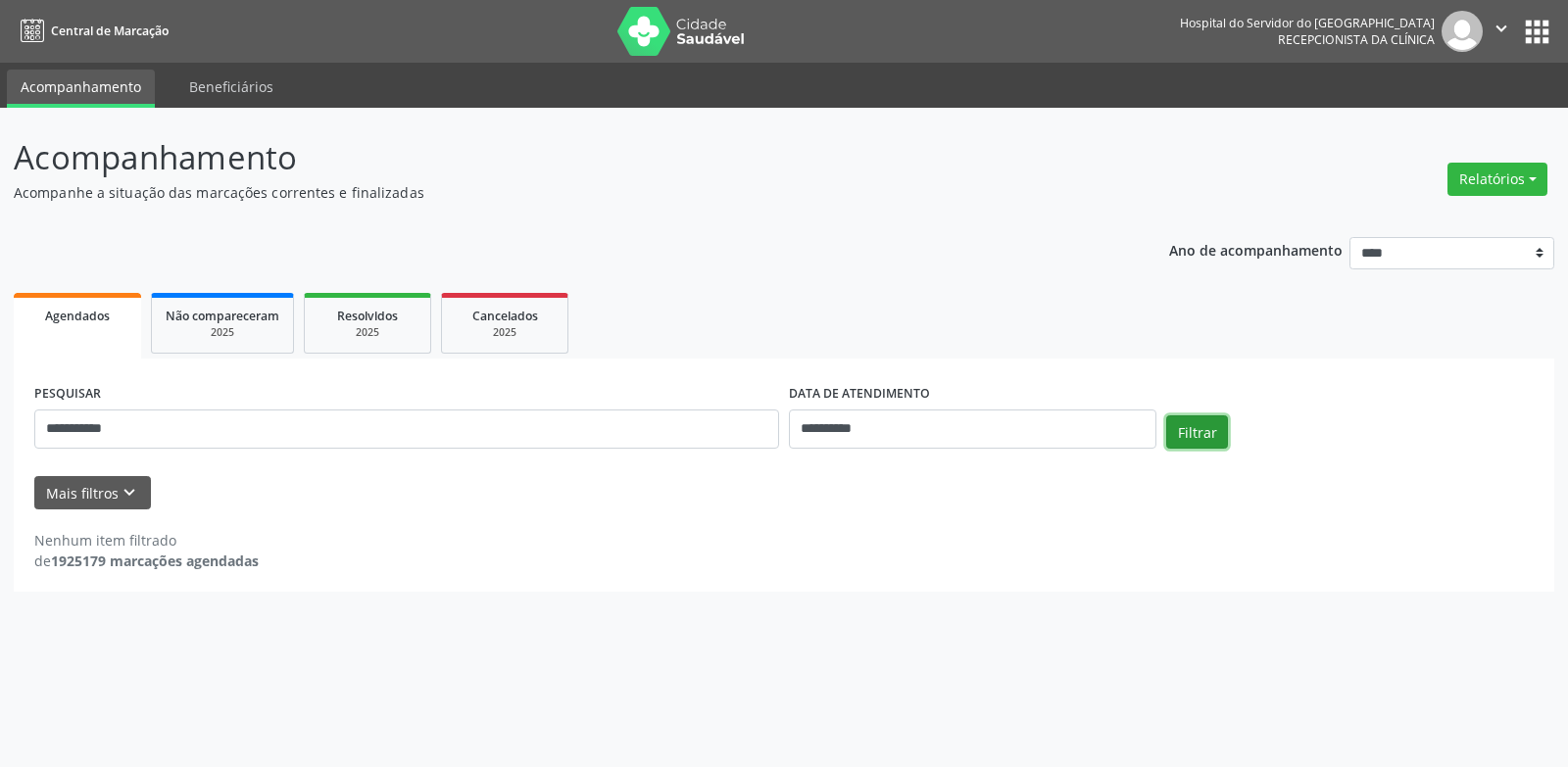
click at [1191, 431] on button "Filtrar" at bounding box center [1197, 432] width 61 height 34
drag, startPoint x: 274, startPoint y: 439, endPoint x: 258, endPoint y: 440, distance: 16.0
click at [274, 438] on input "**********" at bounding box center [407, 430] width 744 height 40
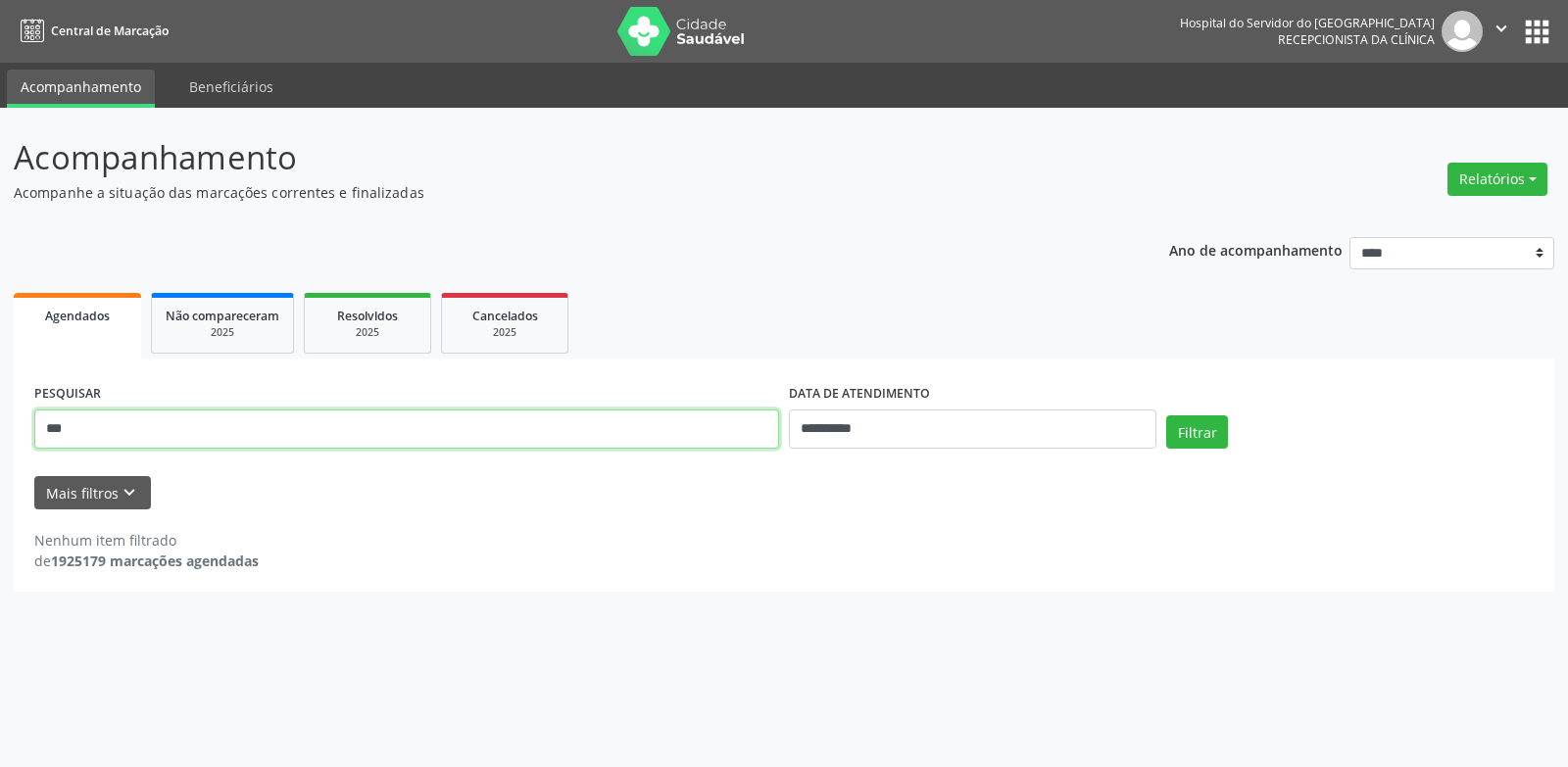
click at [178, 433] on input "***" at bounding box center [407, 430] width 744 height 40
type input "*"
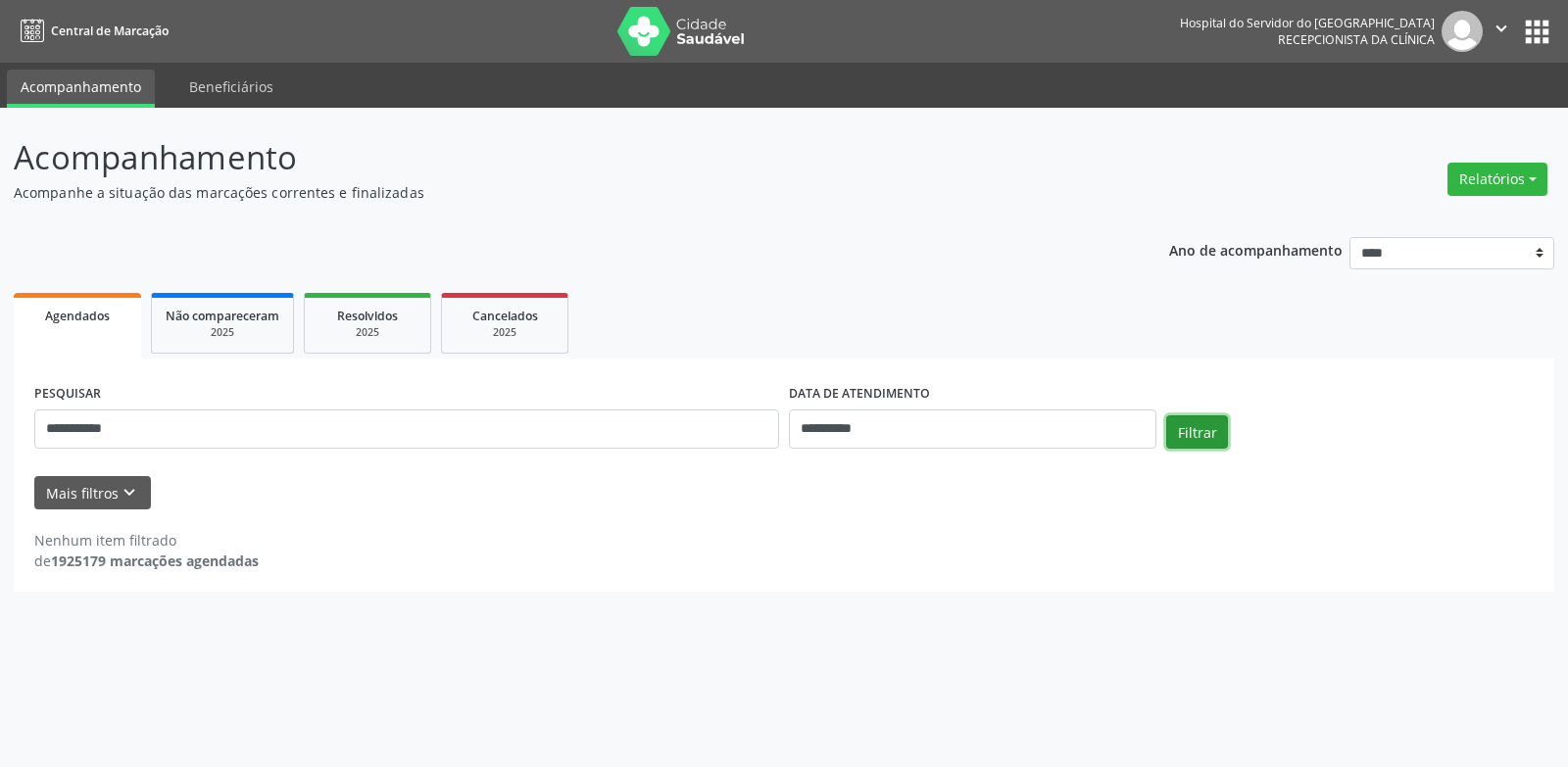
click at [1206, 434] on button "Filtrar" at bounding box center [1197, 432] width 61 height 34
click at [146, 433] on input "**********" at bounding box center [407, 430] width 744 height 40
click at [1166, 440] on button "Filtrar" at bounding box center [1197, 432] width 61 height 34
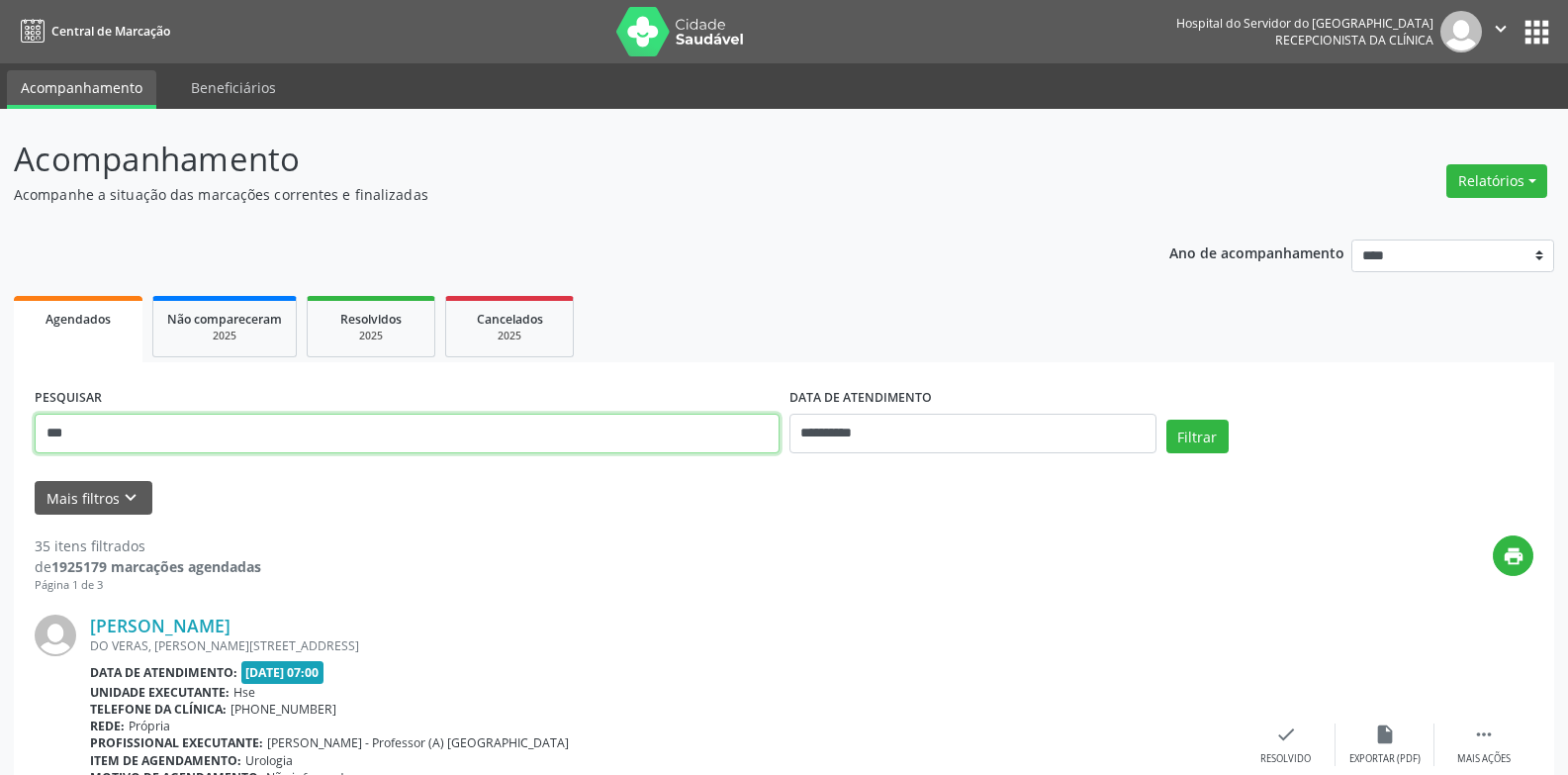
click at [353, 422] on input "***" at bounding box center [407, 434] width 745 height 40
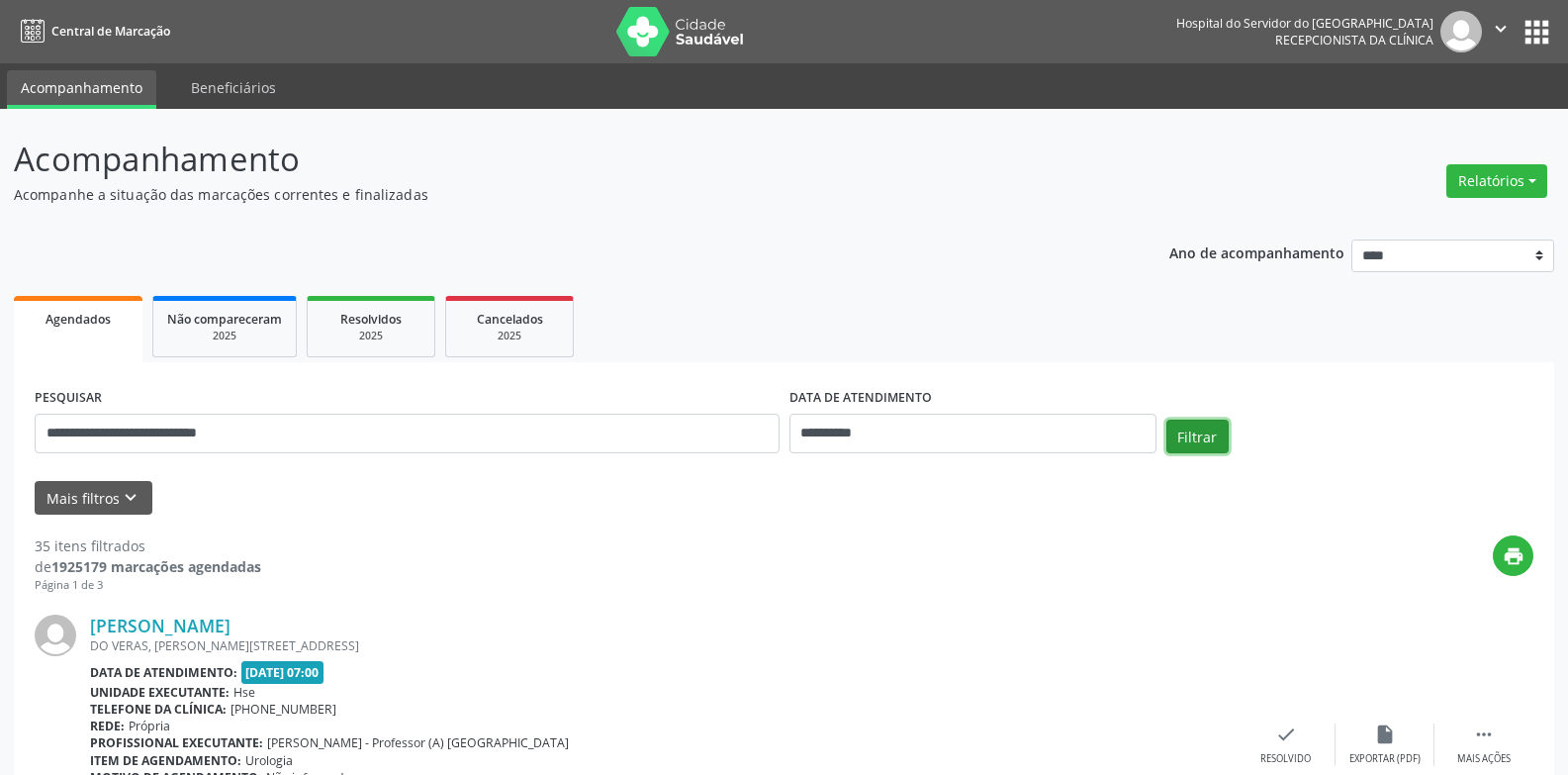
click at [1183, 434] on button "Filtrar" at bounding box center [1197, 437] width 62 height 34
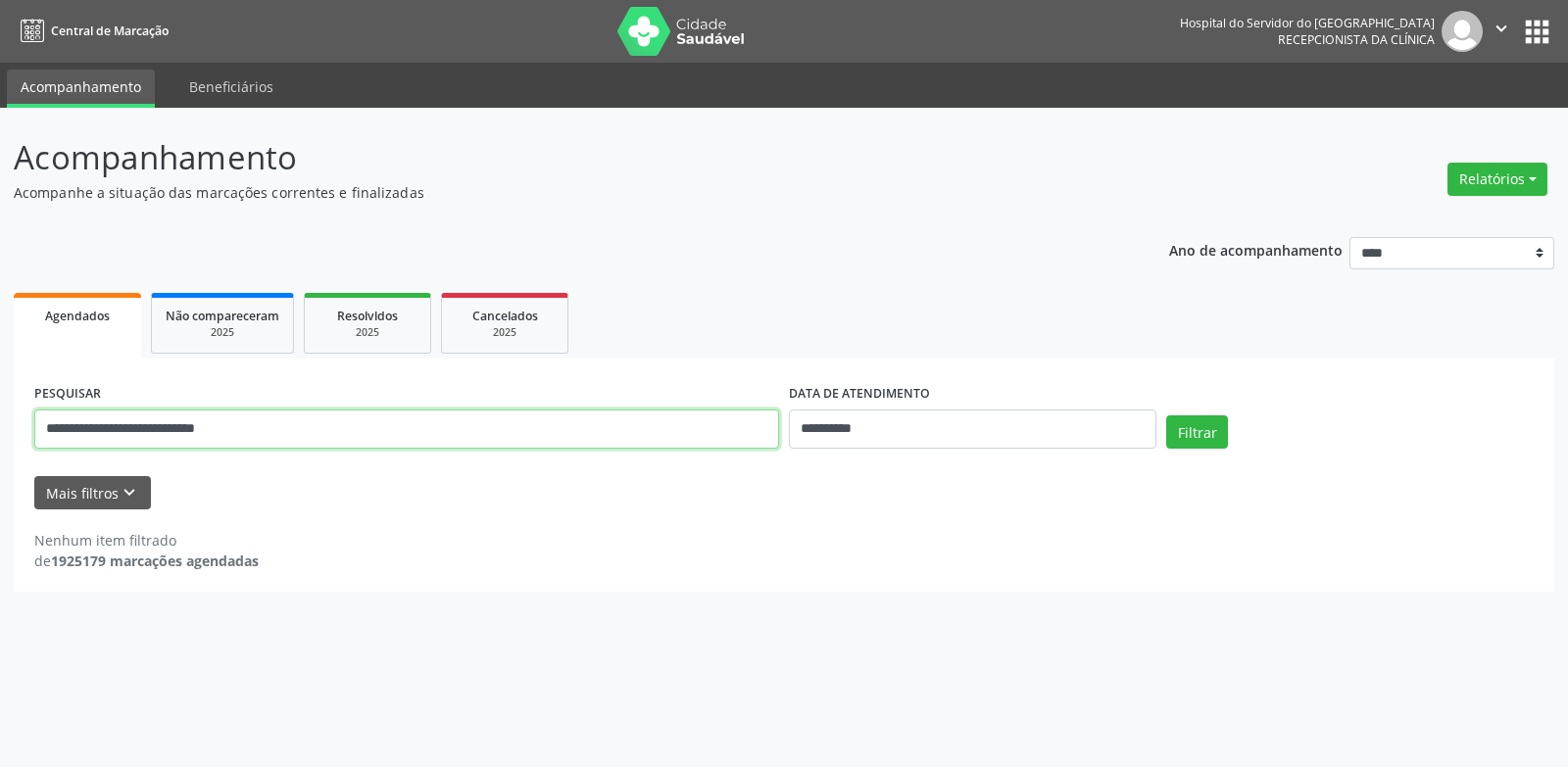
click at [50, 428] on input "**********" at bounding box center [407, 430] width 744 height 40
click at [1180, 436] on button "Filtrar" at bounding box center [1197, 432] width 61 height 34
click at [57, 431] on input "**********" at bounding box center [407, 430] width 744 height 40
type input "**********"
drag, startPoint x: 222, startPoint y: 419, endPoint x: 0, endPoint y: 478, distance: 229.7
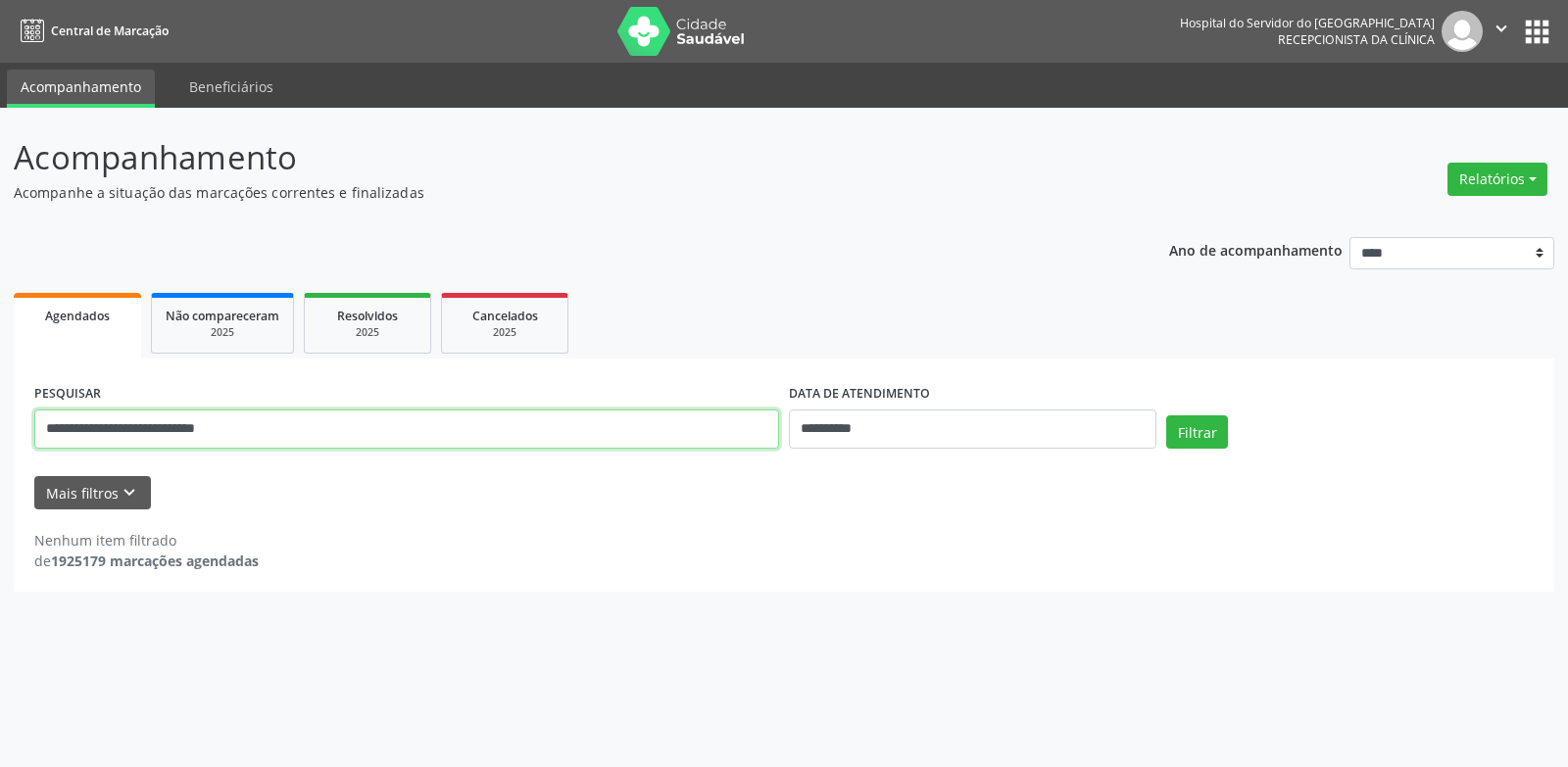
click at [0, 477] on div "**********" at bounding box center [784, 437] width 1568 height 659
